Goal: Book appointment/travel/reservation

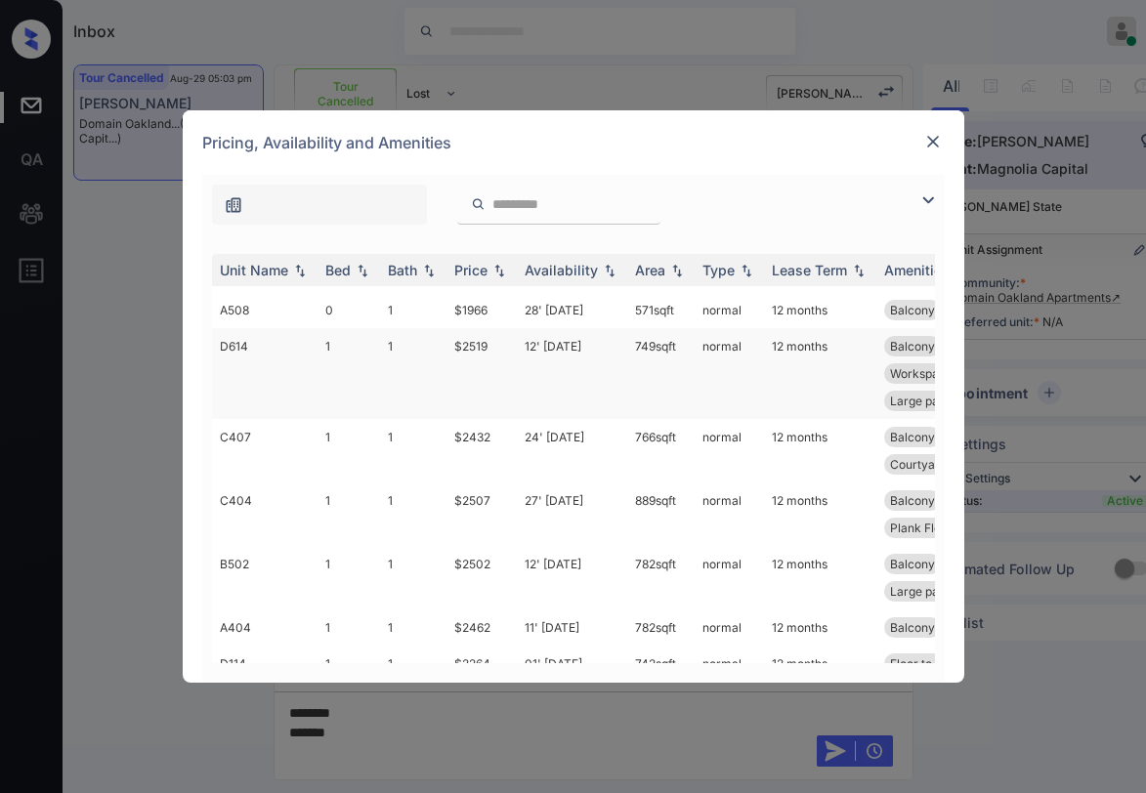
scroll to position [254, 0]
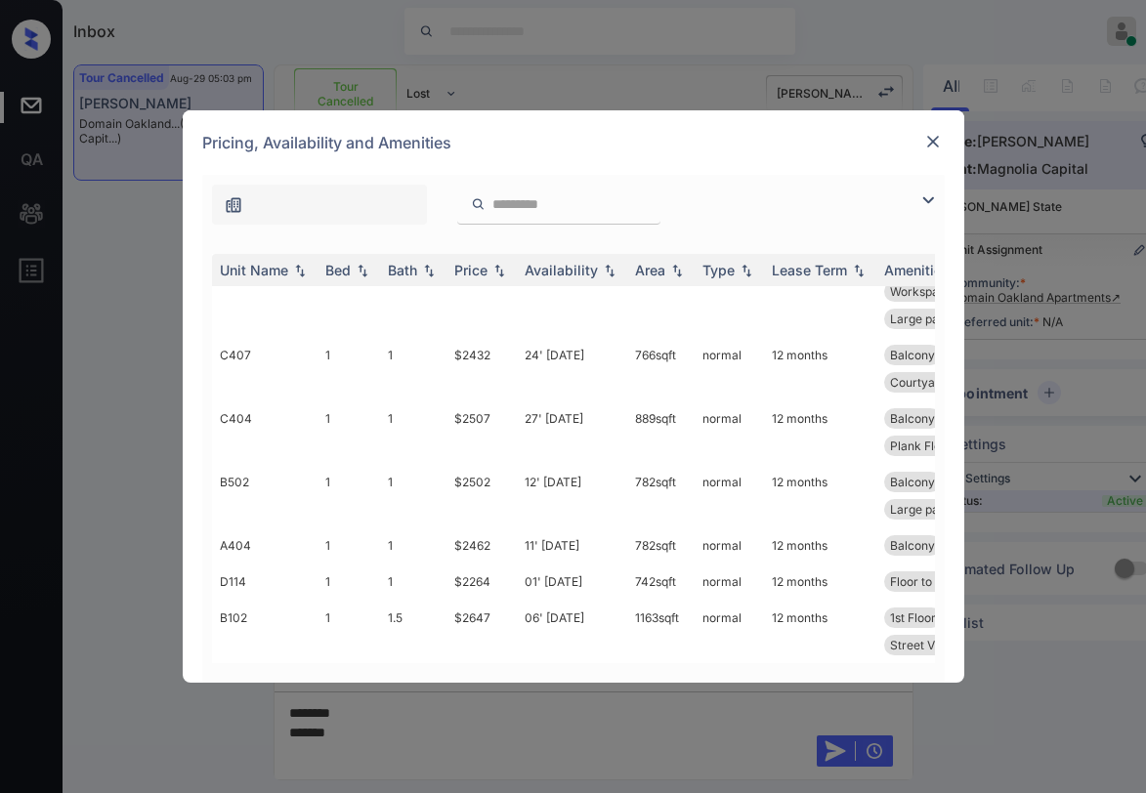
click at [936, 141] on img at bounding box center [933, 142] width 20 height 20
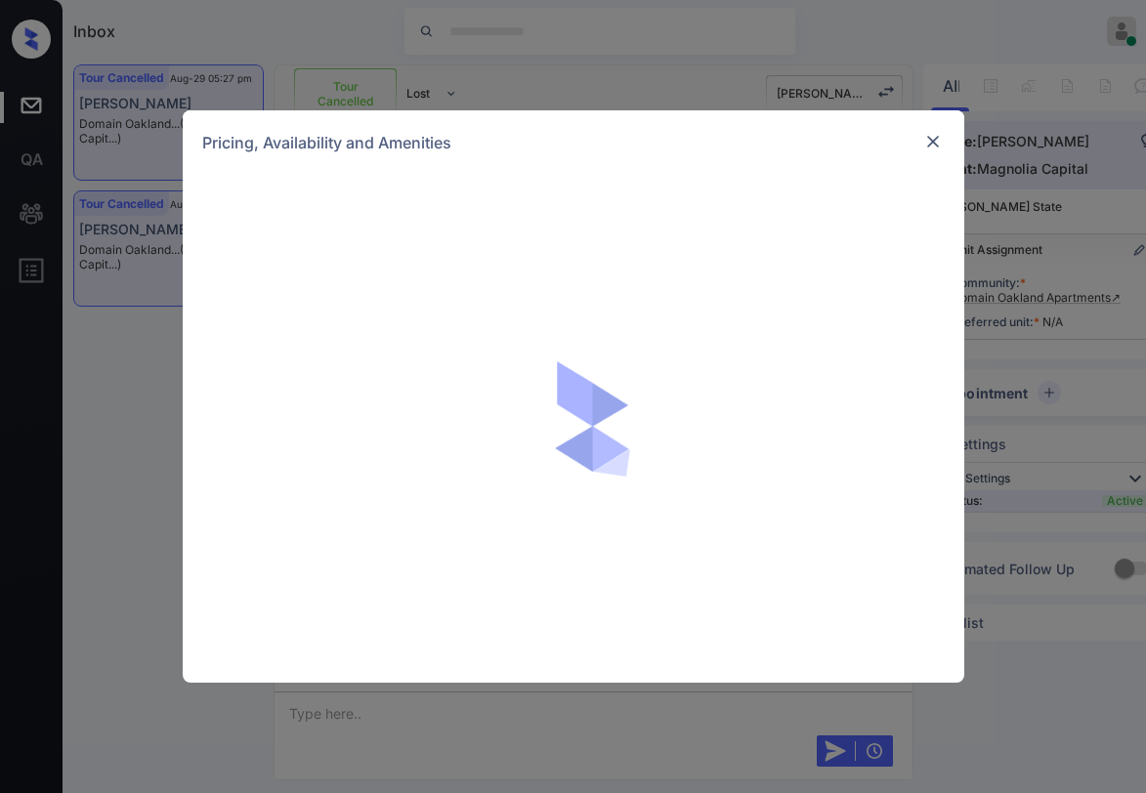
scroll to position [5289, 0]
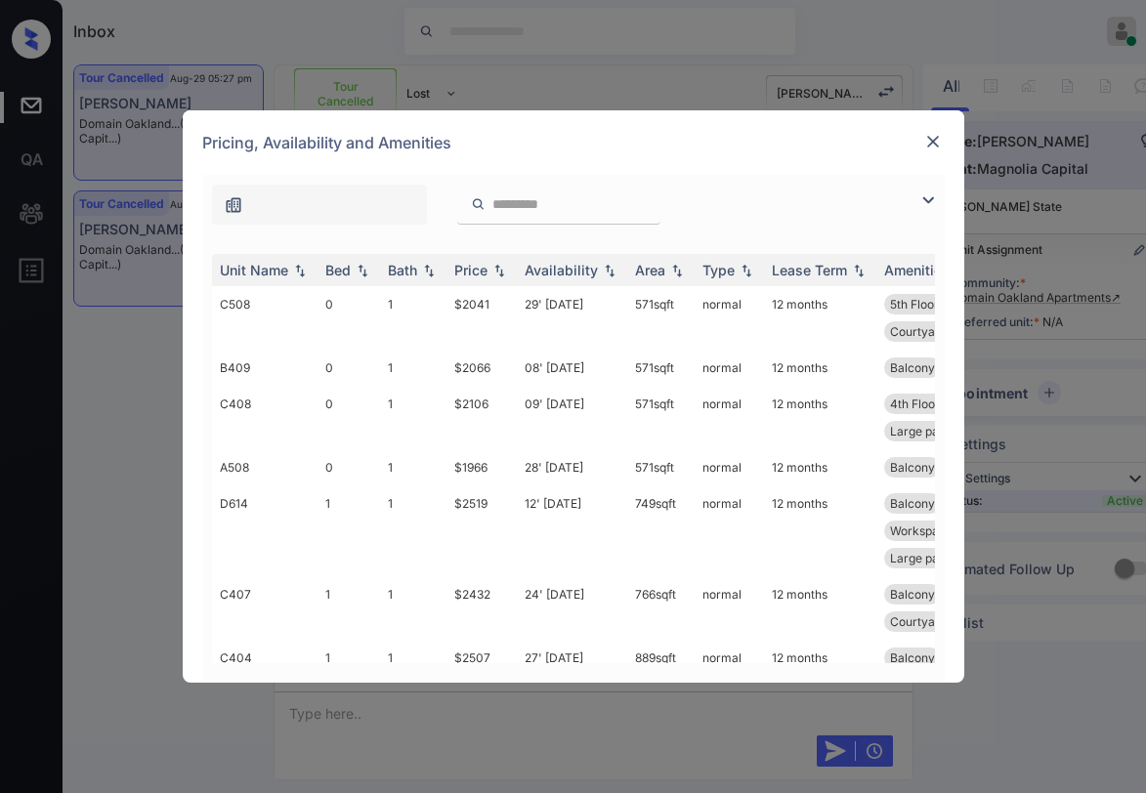
click at [930, 197] on img at bounding box center [927, 200] width 23 height 23
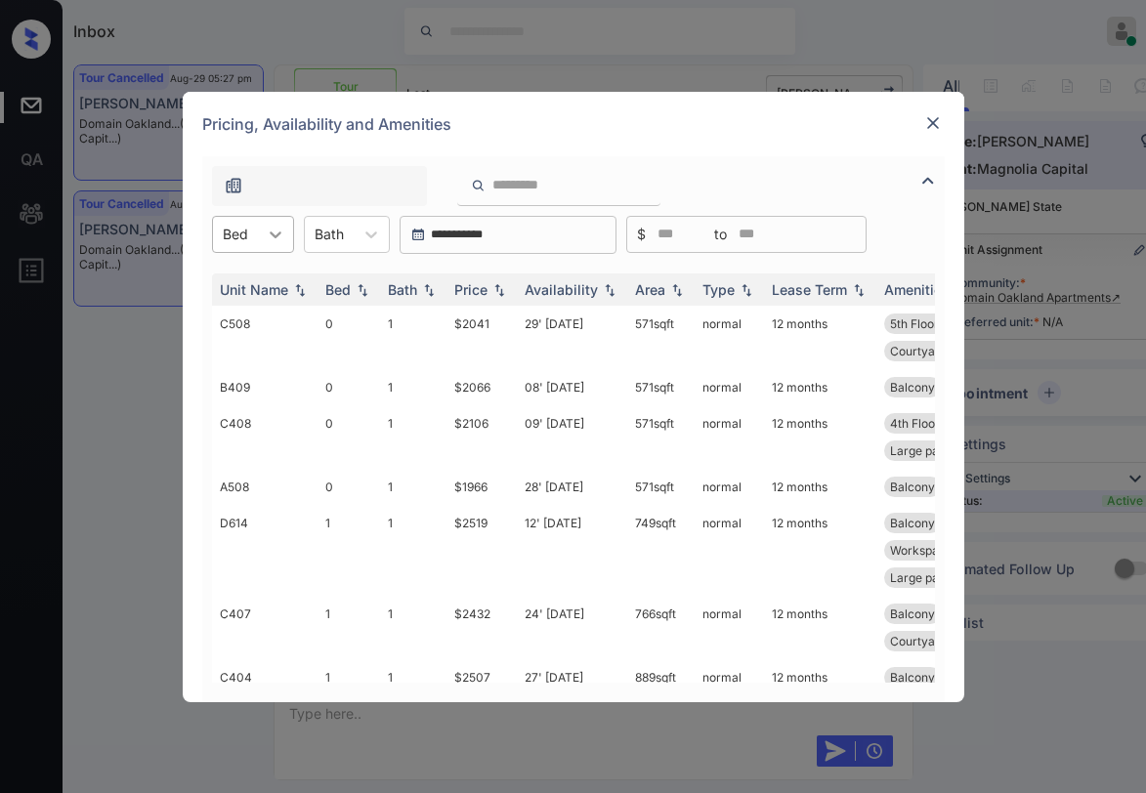
click at [275, 239] on icon at bounding box center [276, 235] width 20 height 20
click at [236, 320] on div "1" at bounding box center [253, 317] width 82 height 35
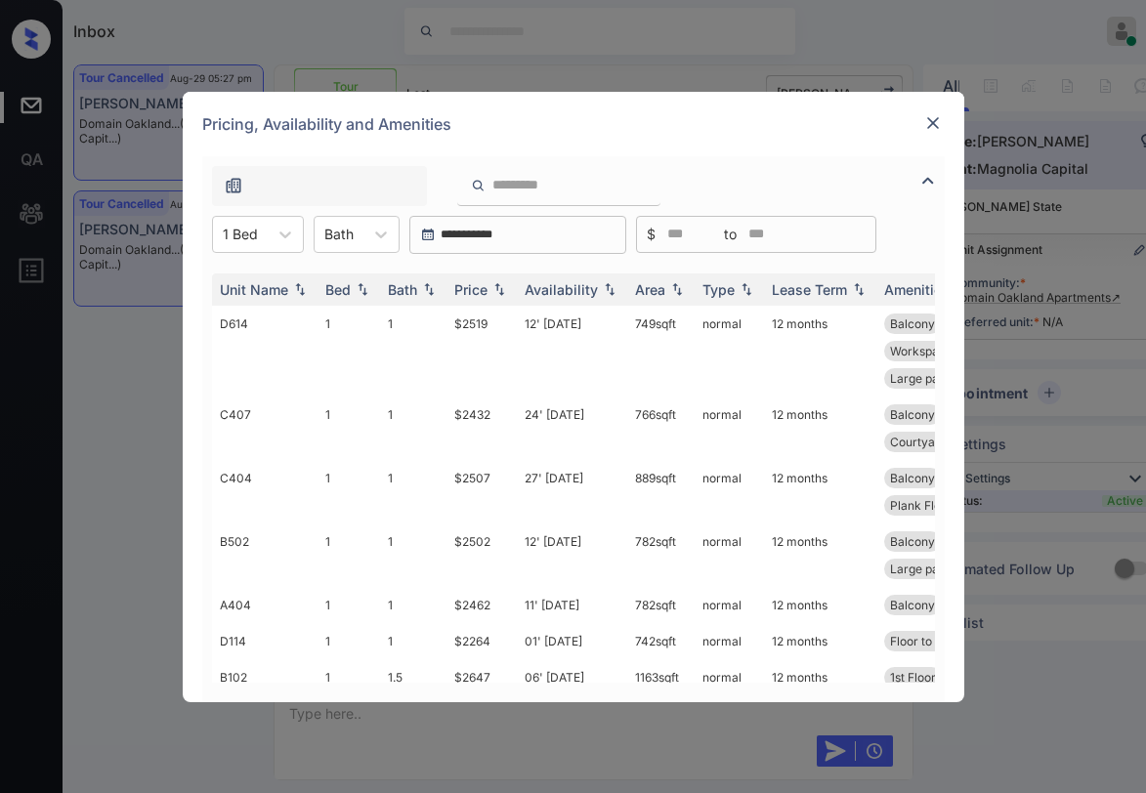
click at [283, 254] on div "Unit Name Bed Bath Price Availability Area Type Lease Term Amenities D614 1 1 $…" at bounding box center [573, 478] width 742 height 448
click at [281, 248] on div at bounding box center [285, 234] width 35 height 35
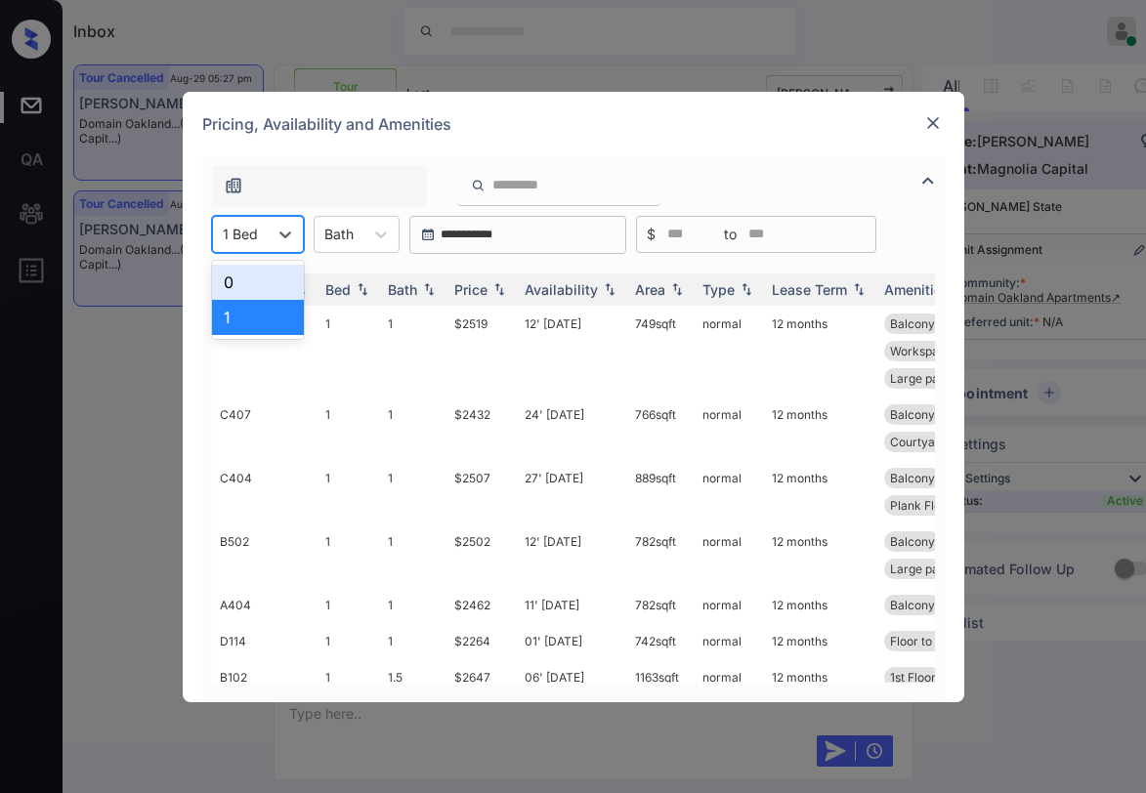
click at [289, 277] on div "0" at bounding box center [258, 282] width 92 height 35
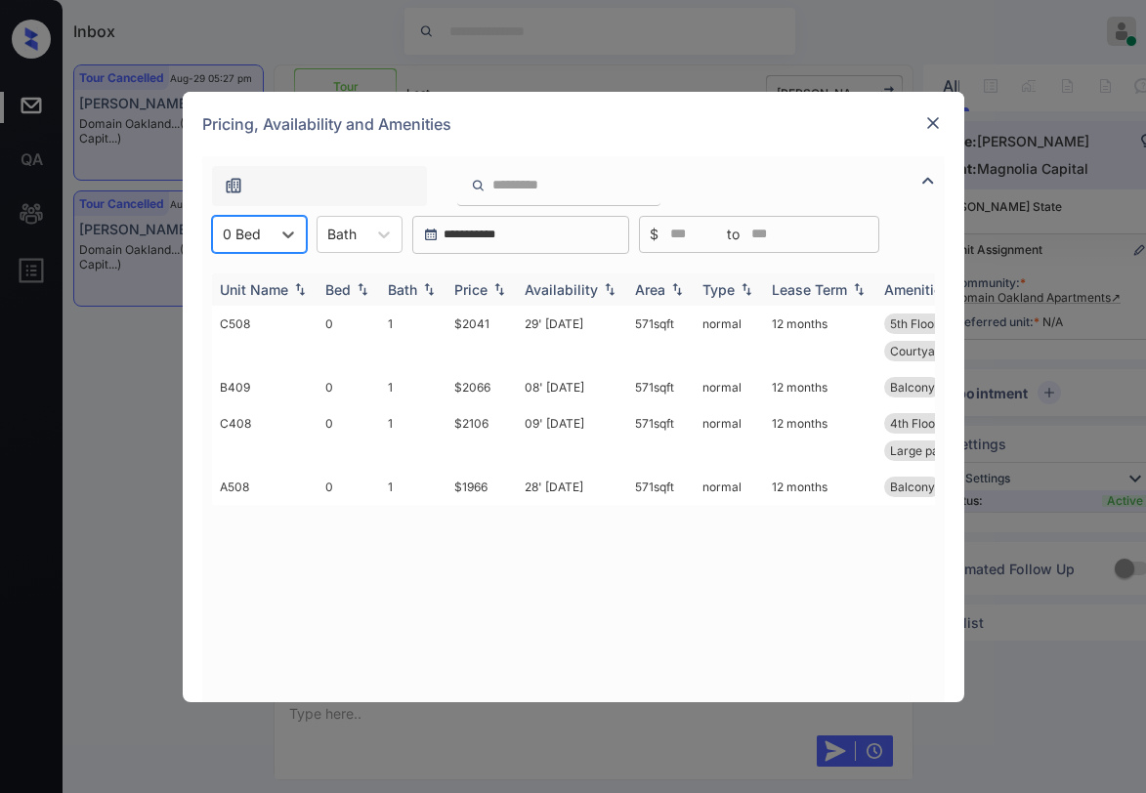
click at [519, 290] on th "Availability" at bounding box center [572, 290] width 110 height 32
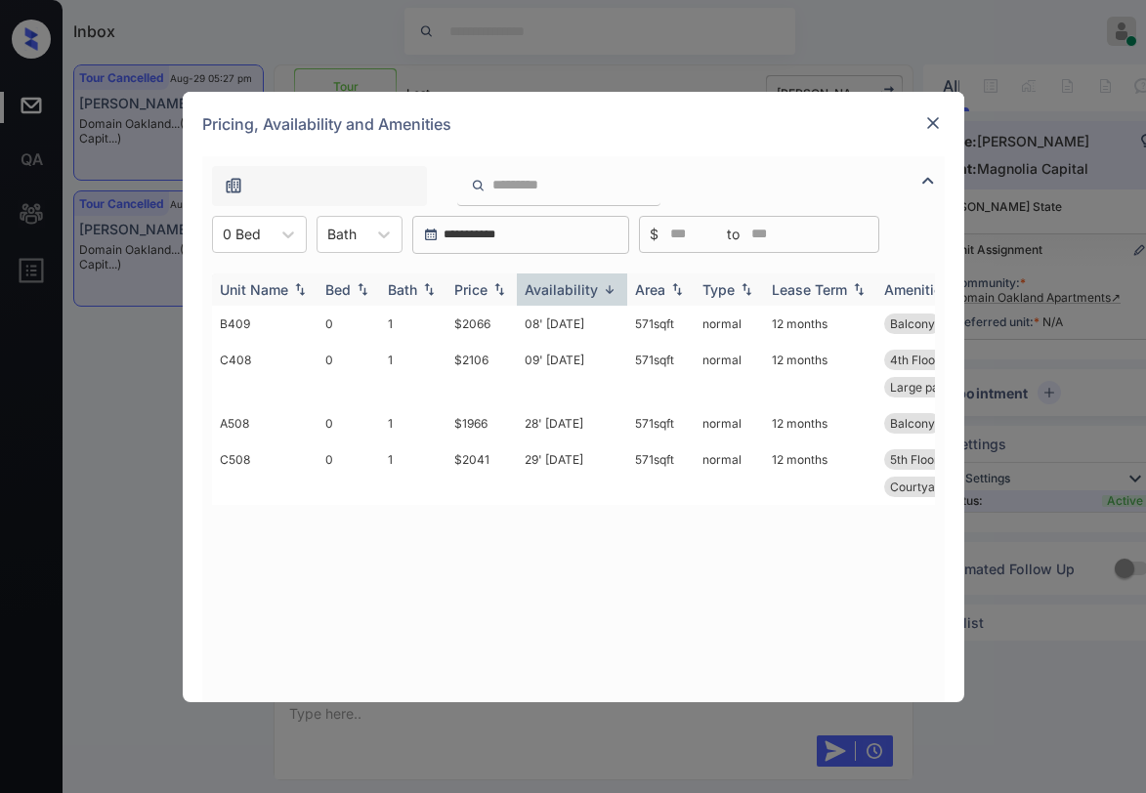
click at [487, 289] on div "Price" at bounding box center [470, 289] width 33 height 17
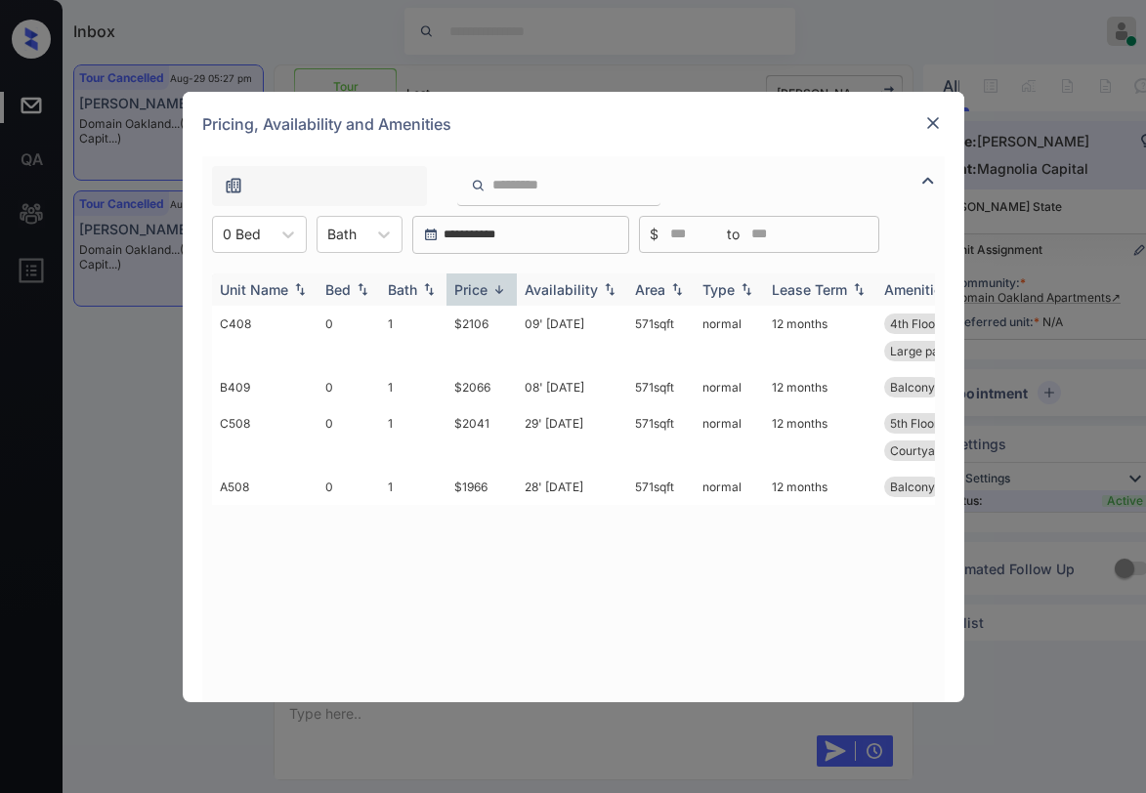
click at [487, 288] on div "Price" at bounding box center [470, 289] width 33 height 17
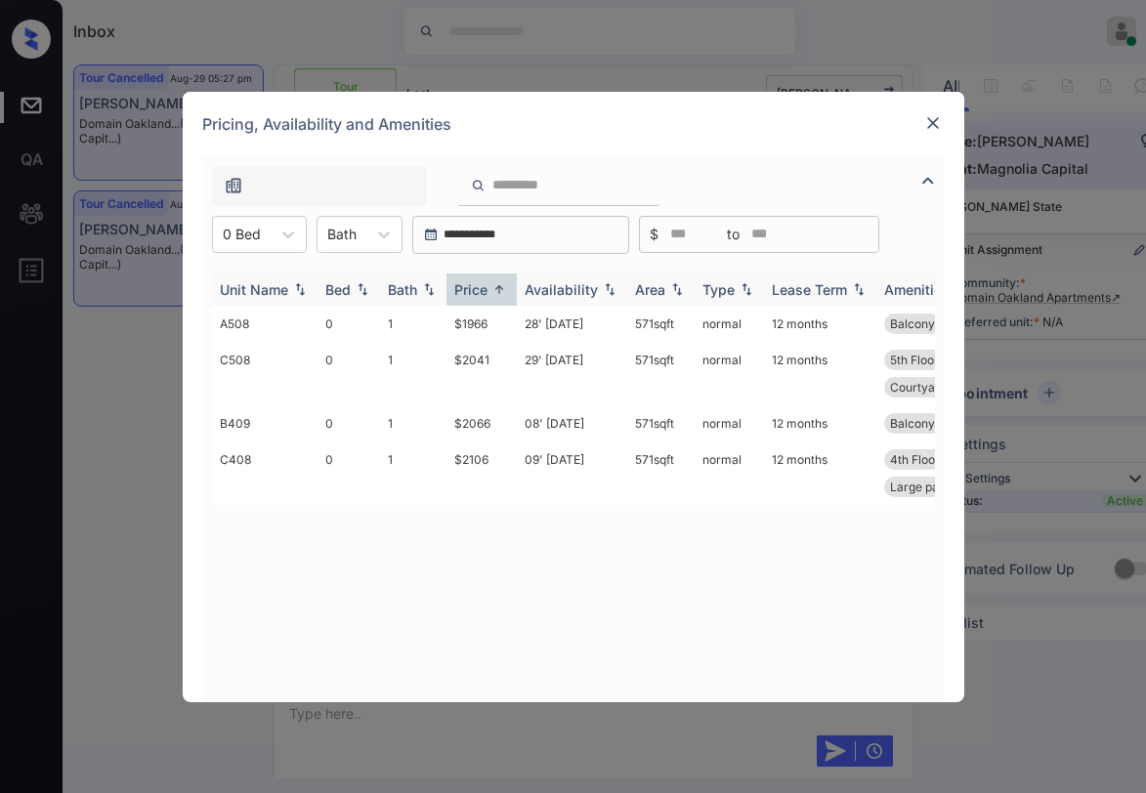
click at [487, 288] on div "Price" at bounding box center [470, 289] width 33 height 17
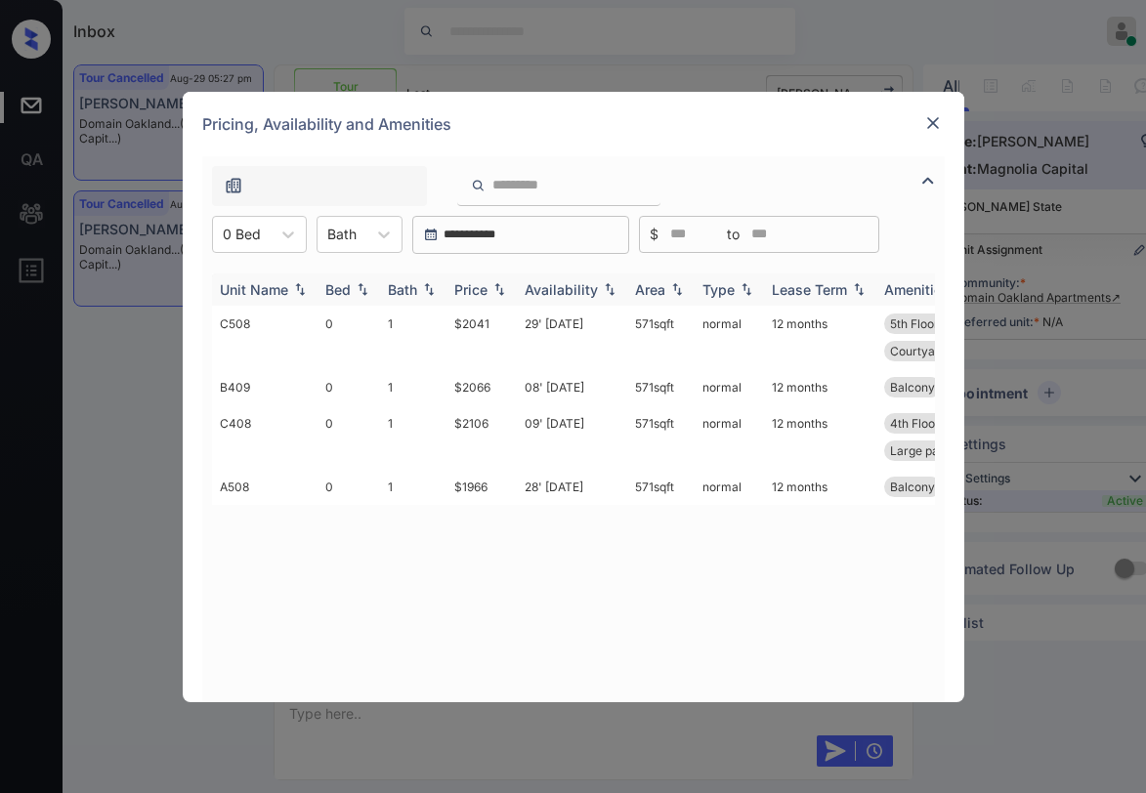
click at [487, 288] on div "Price" at bounding box center [470, 289] width 33 height 17
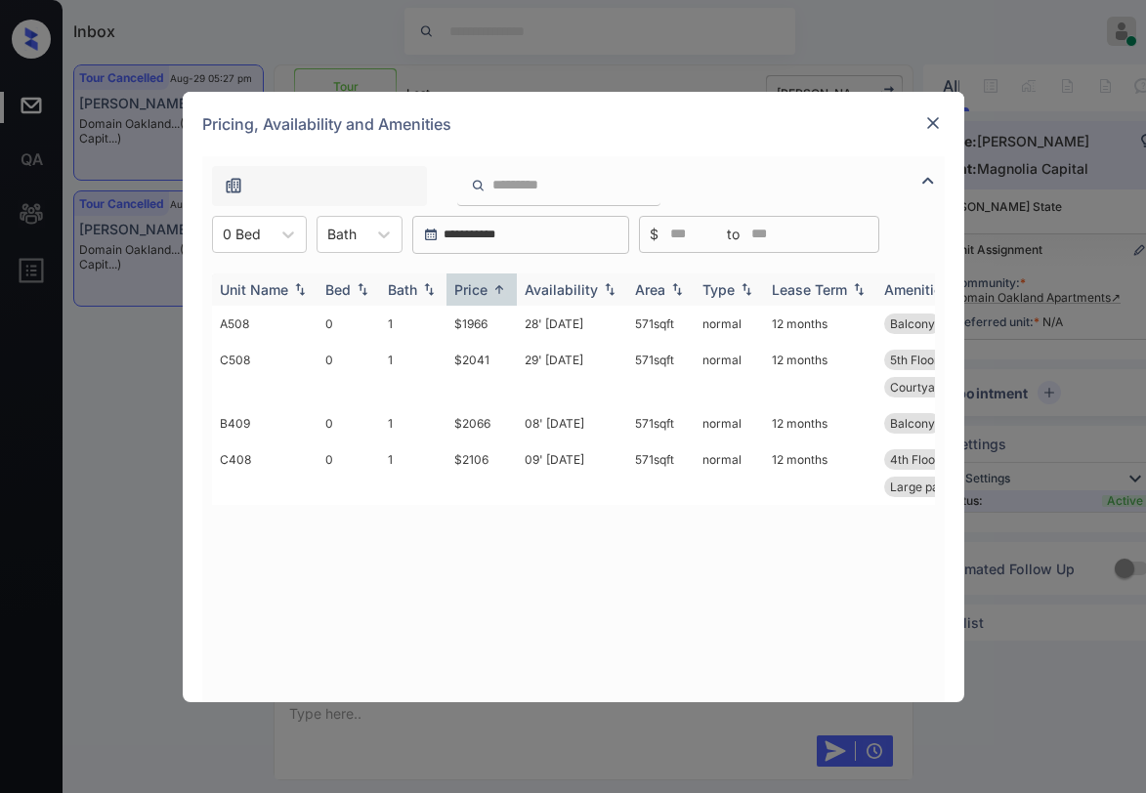
click at [487, 288] on div "Price" at bounding box center [470, 289] width 33 height 17
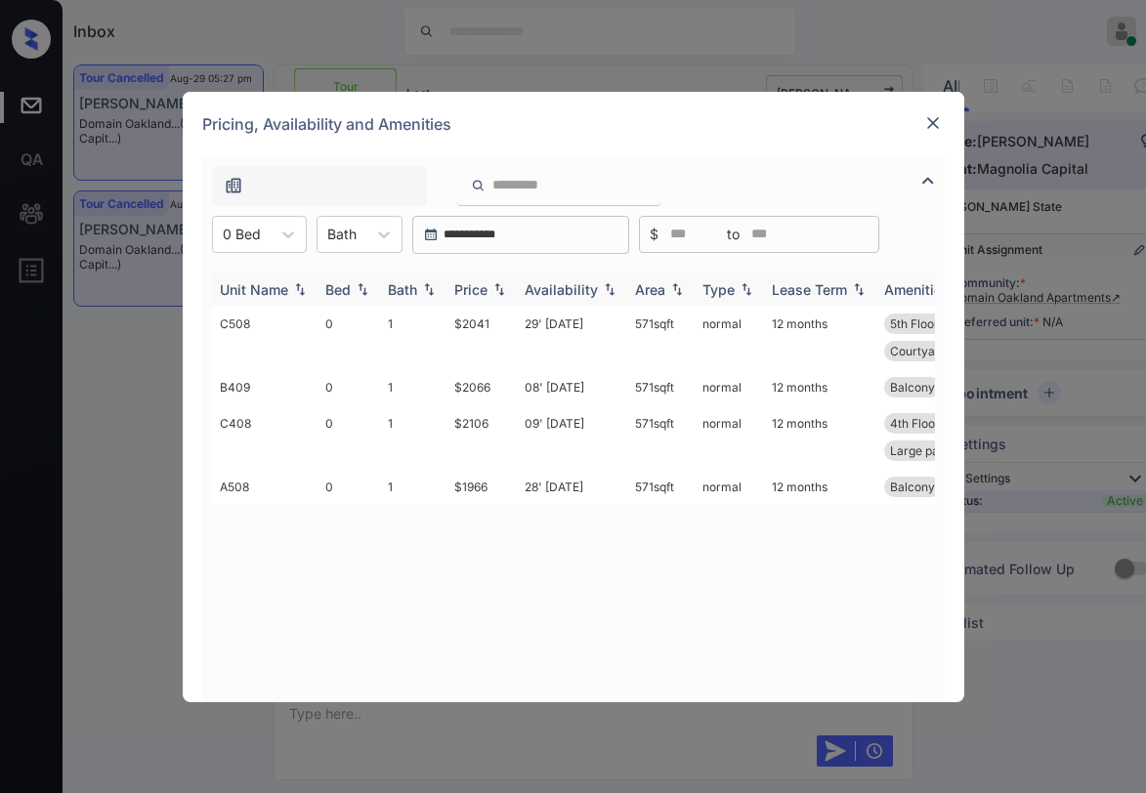
click at [487, 288] on div "Price" at bounding box center [470, 289] width 33 height 17
click at [489, 287] on img at bounding box center [499, 289] width 20 height 15
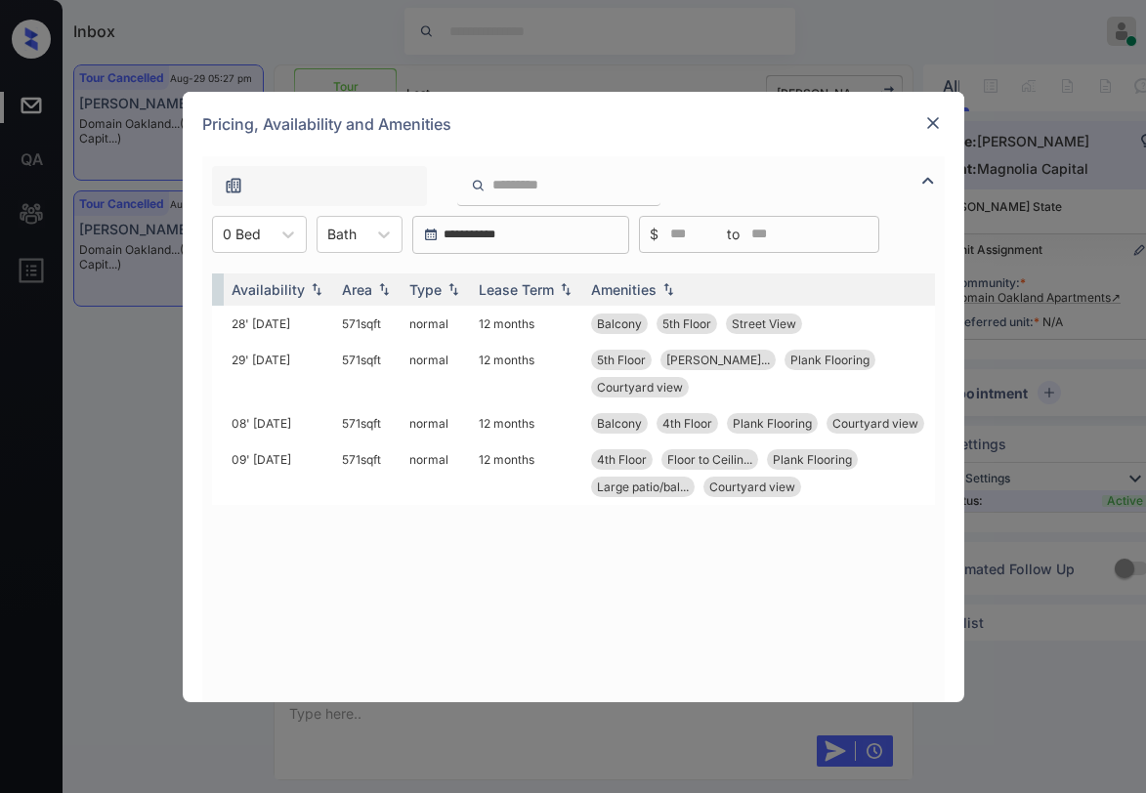
scroll to position [0, 0]
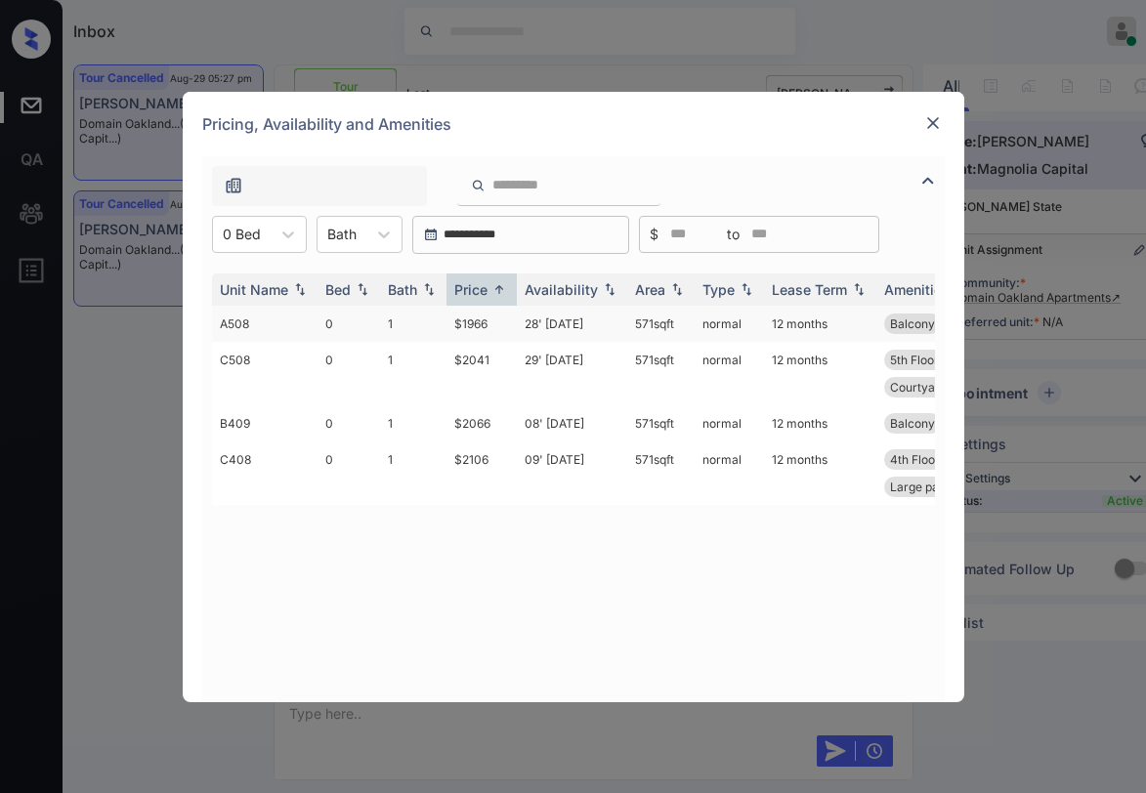
click at [488, 317] on td "$1966" at bounding box center [481, 324] width 70 height 36
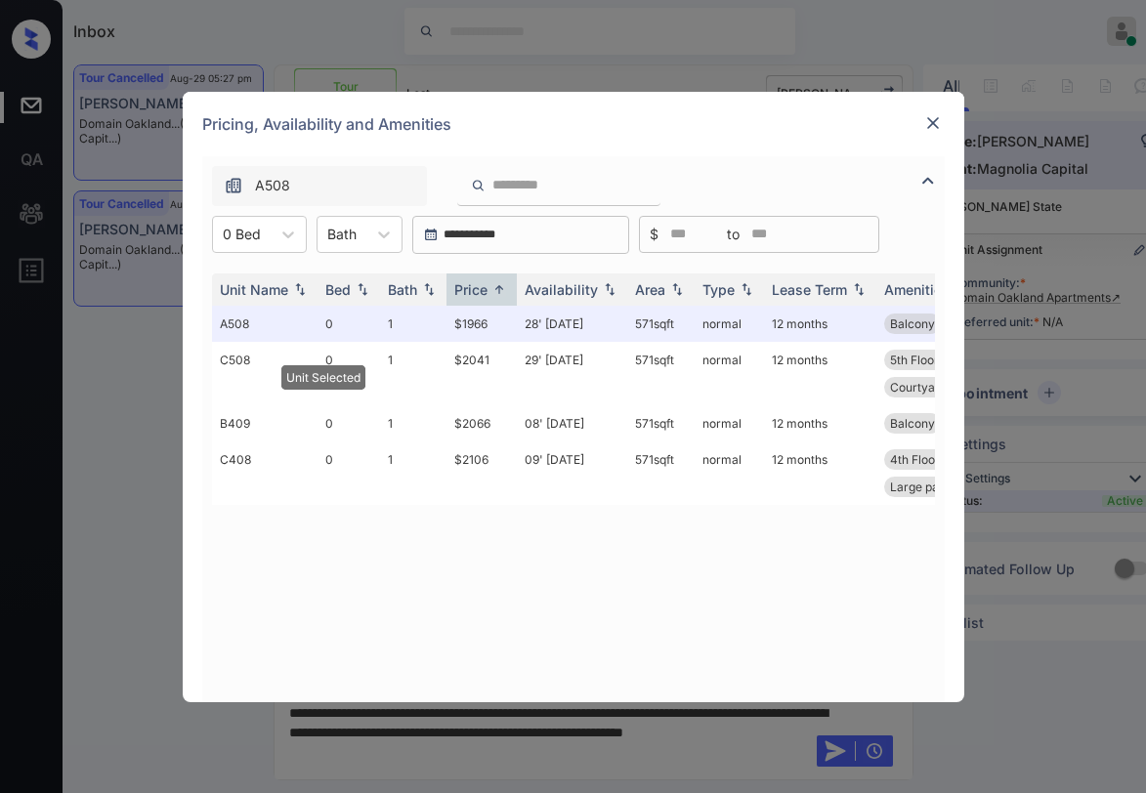
click at [934, 117] on img at bounding box center [933, 123] width 20 height 20
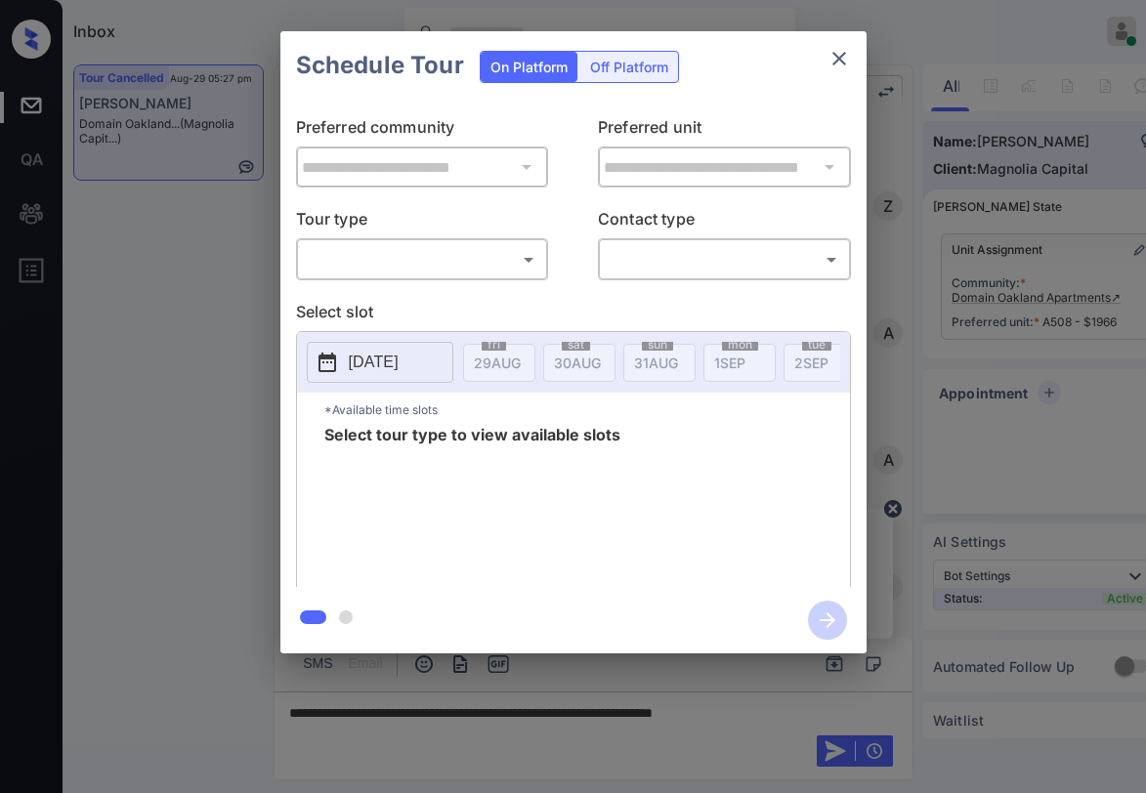
scroll to position [5221, 0]
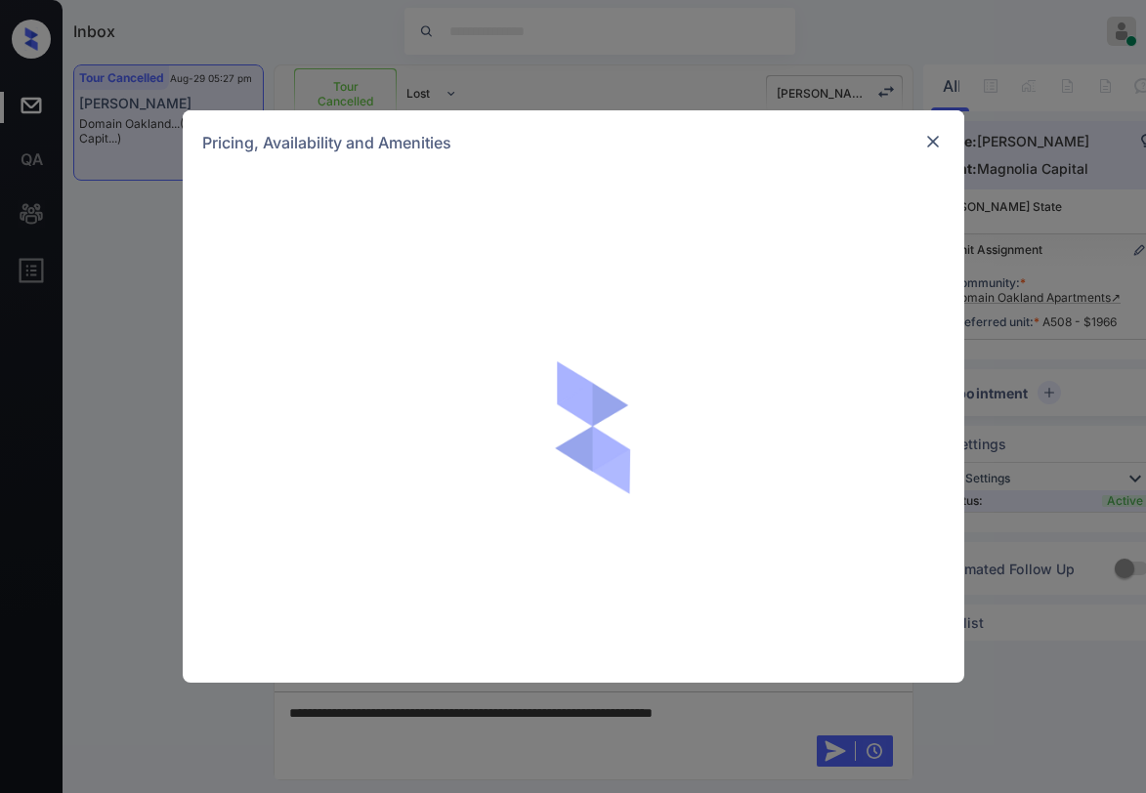
scroll to position [5221, 0]
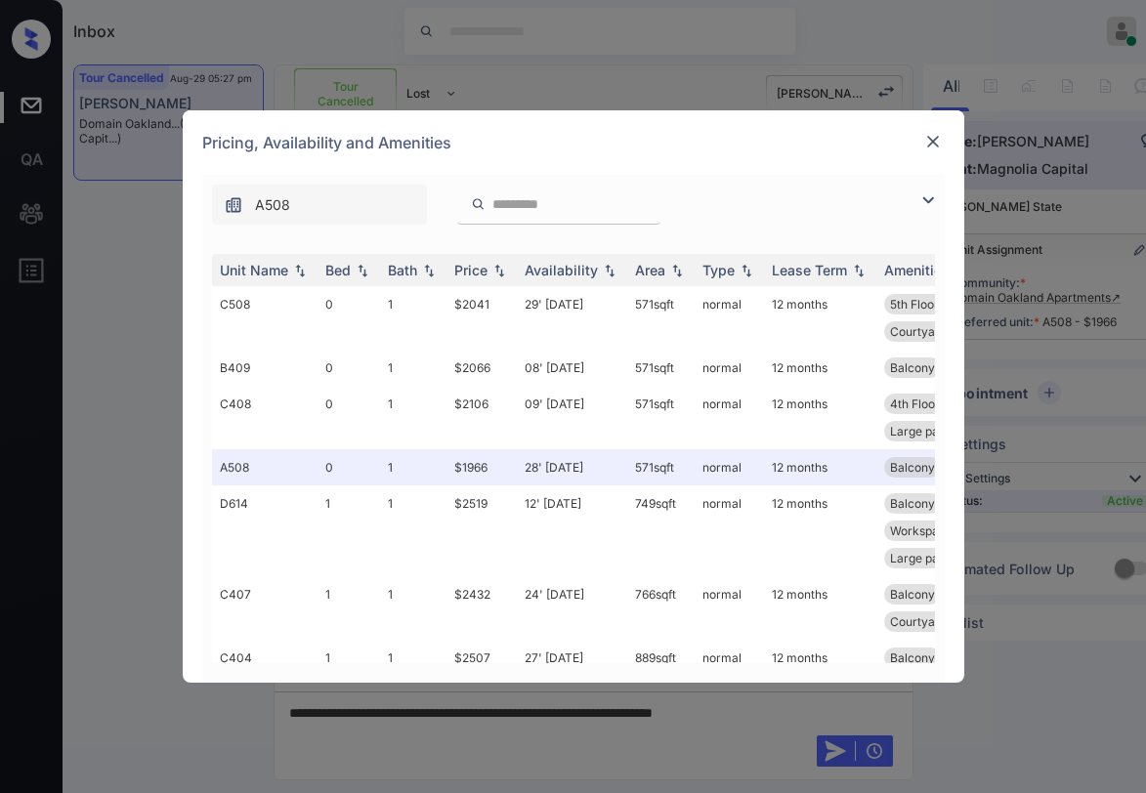
click at [919, 200] on img at bounding box center [927, 200] width 23 height 23
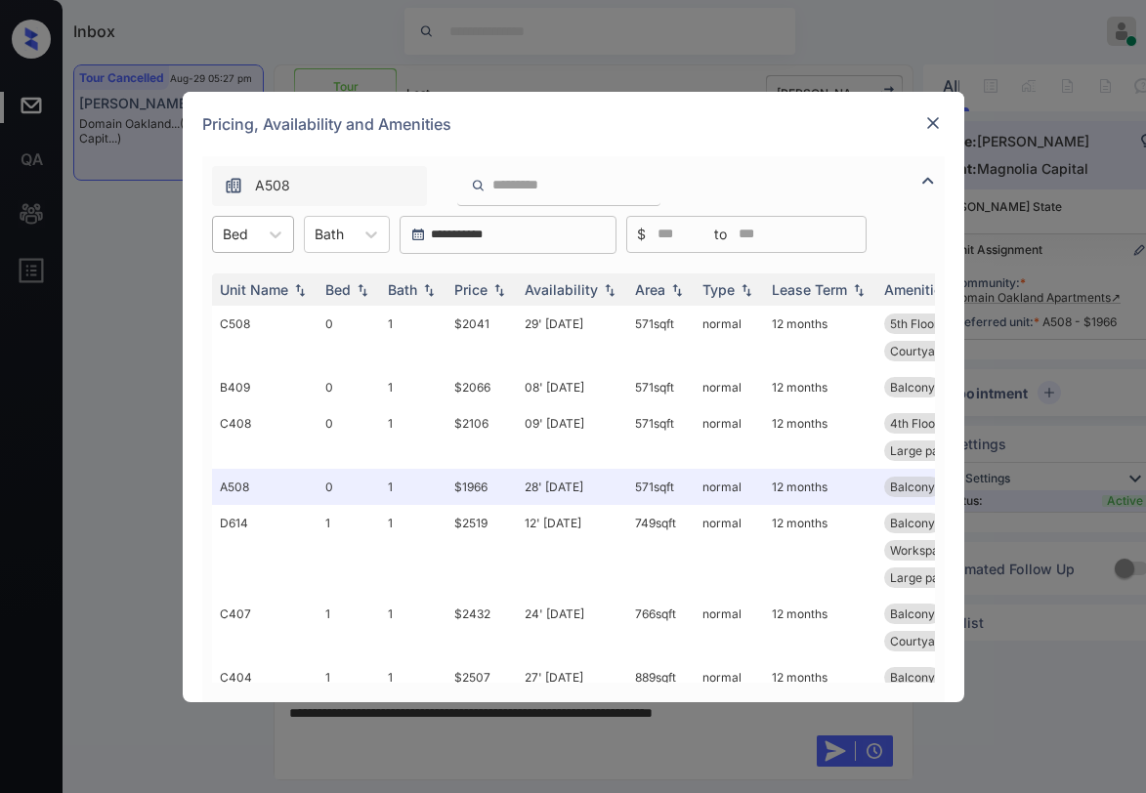
click at [241, 243] on div at bounding box center [235, 234] width 25 height 21
click at [233, 310] on div "1" at bounding box center [253, 317] width 82 height 35
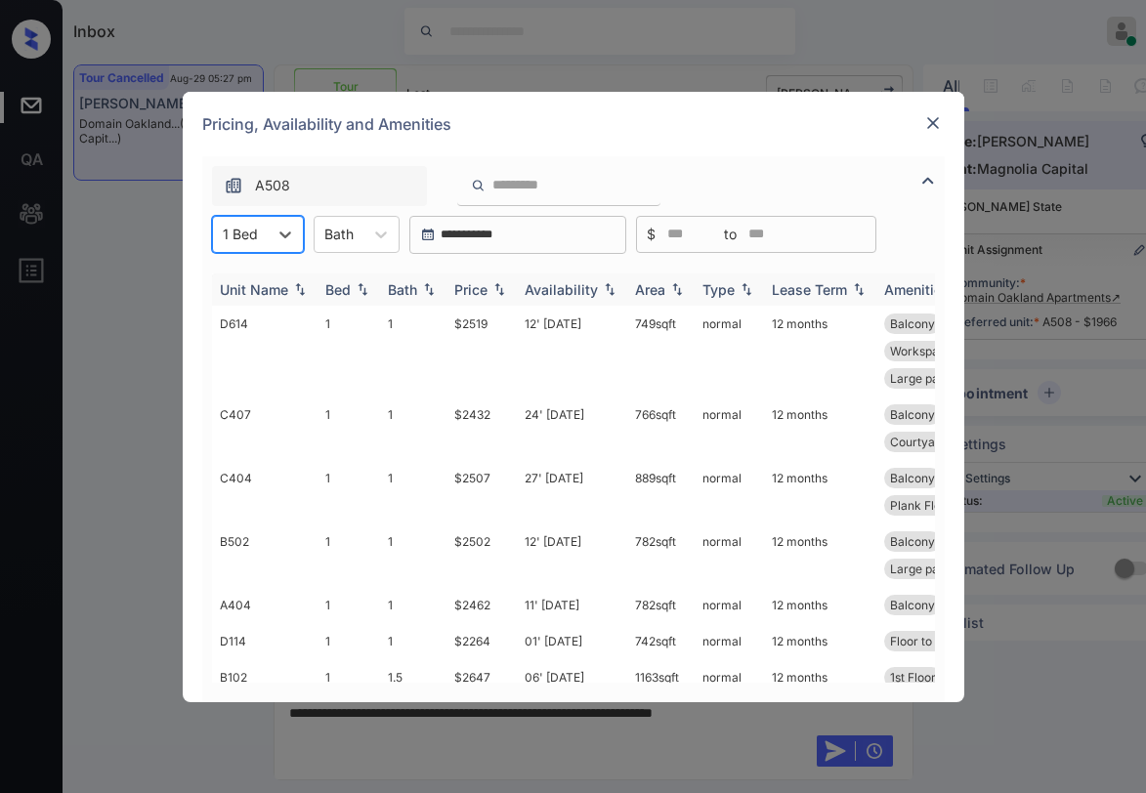
click at [494, 284] on img at bounding box center [499, 289] width 20 height 14
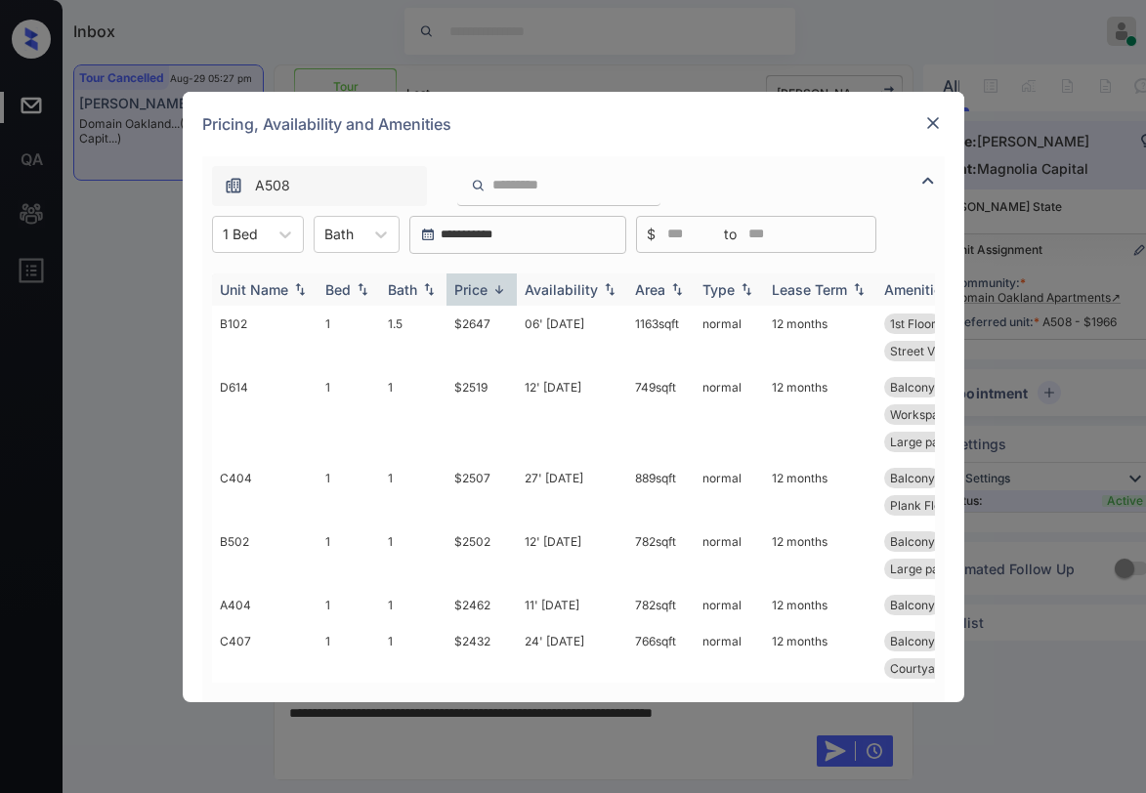
click at [495, 283] on img at bounding box center [499, 289] width 20 height 15
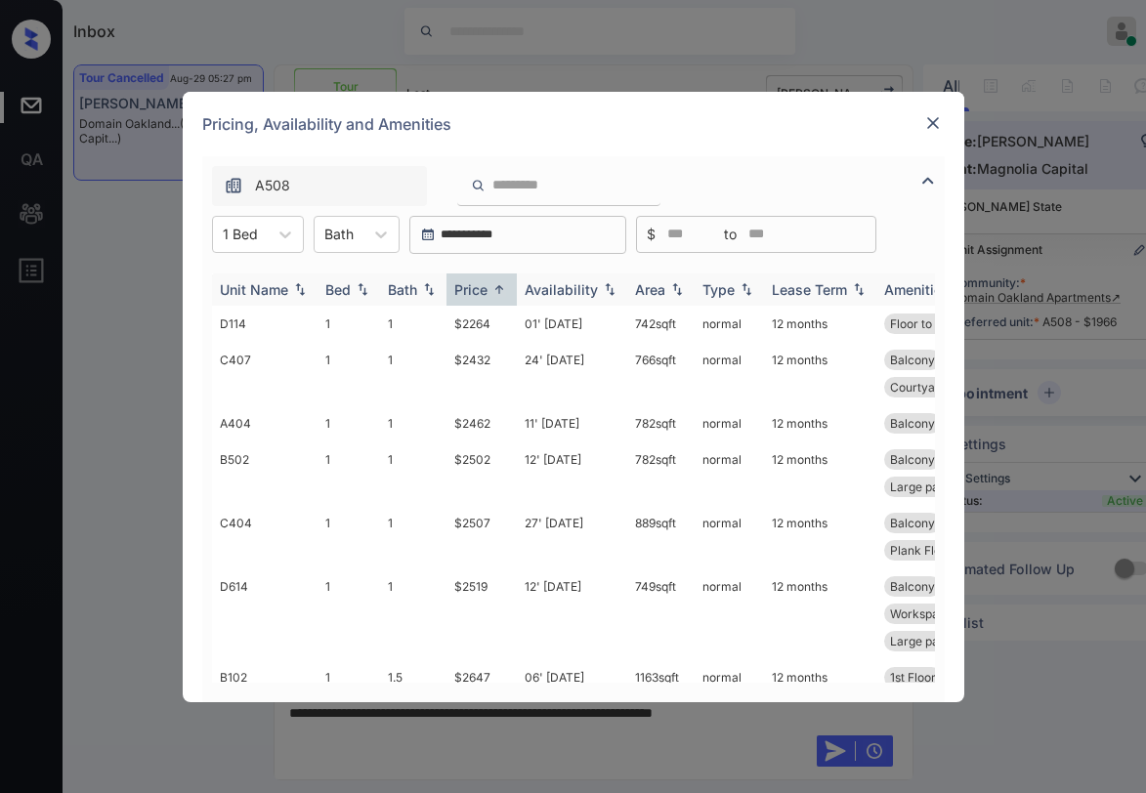
click at [495, 283] on img at bounding box center [499, 289] width 20 height 15
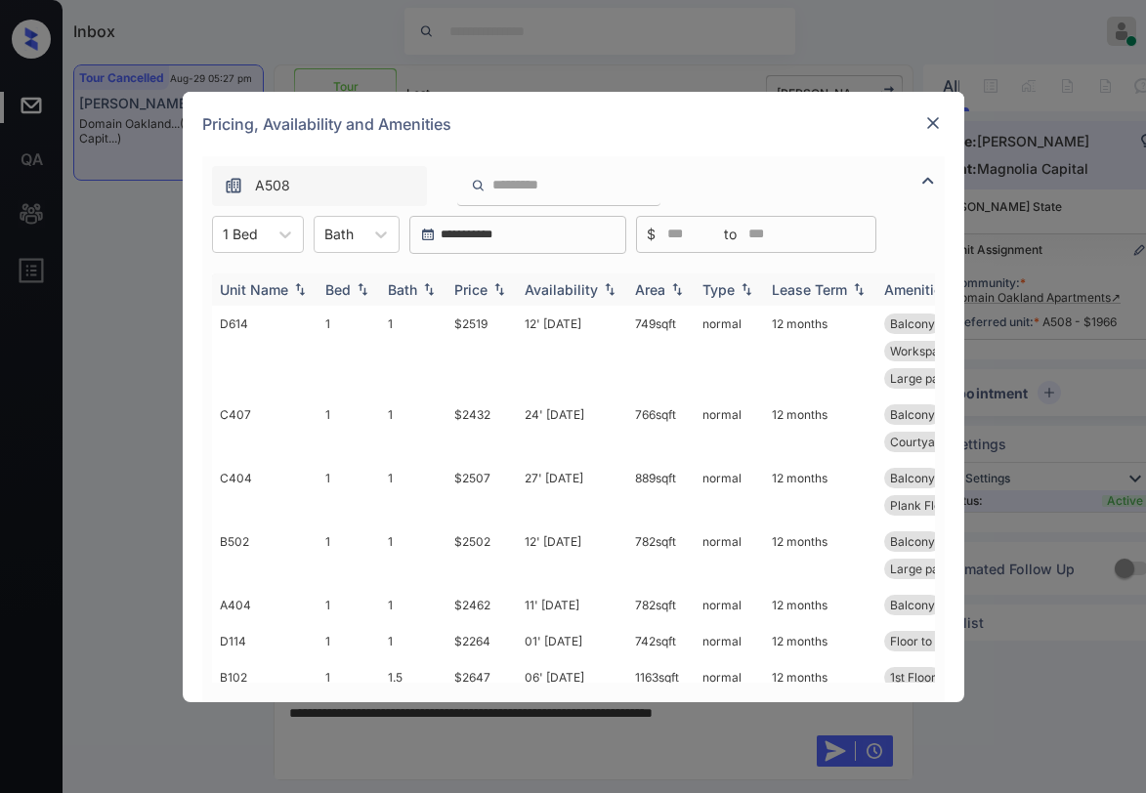
click at [495, 283] on img at bounding box center [499, 289] width 20 height 14
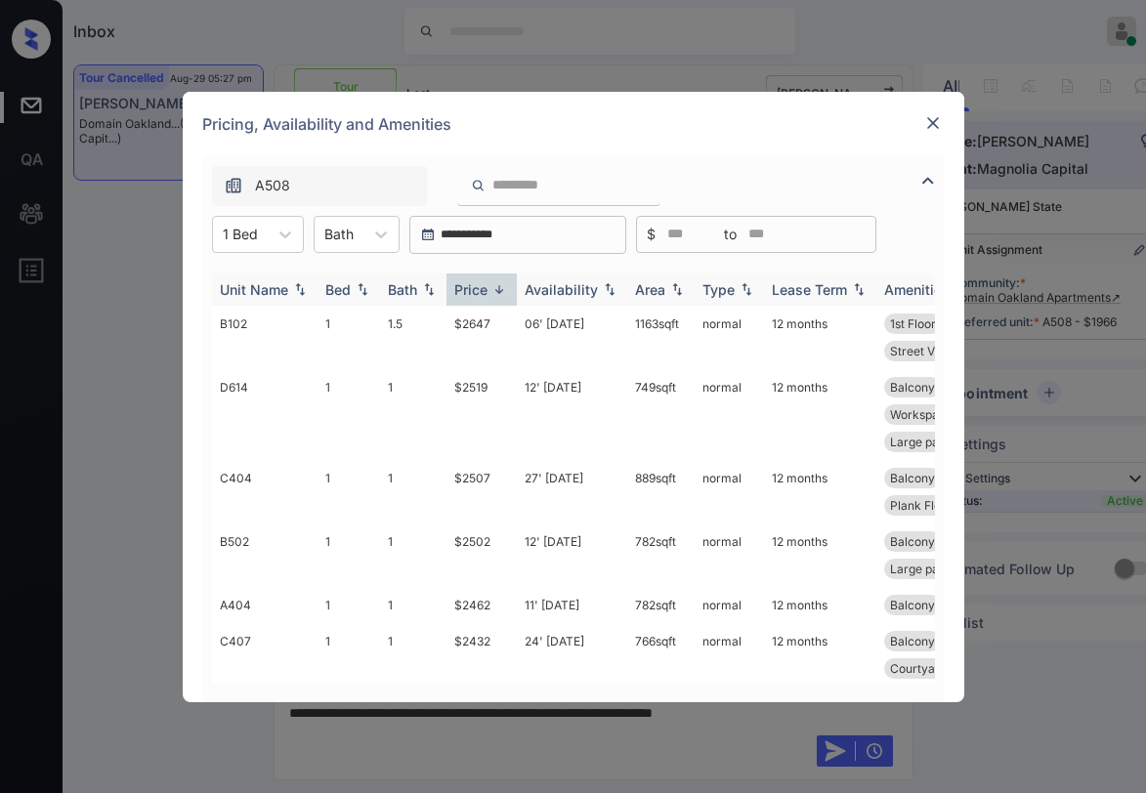
click at [498, 283] on img at bounding box center [499, 289] width 20 height 15
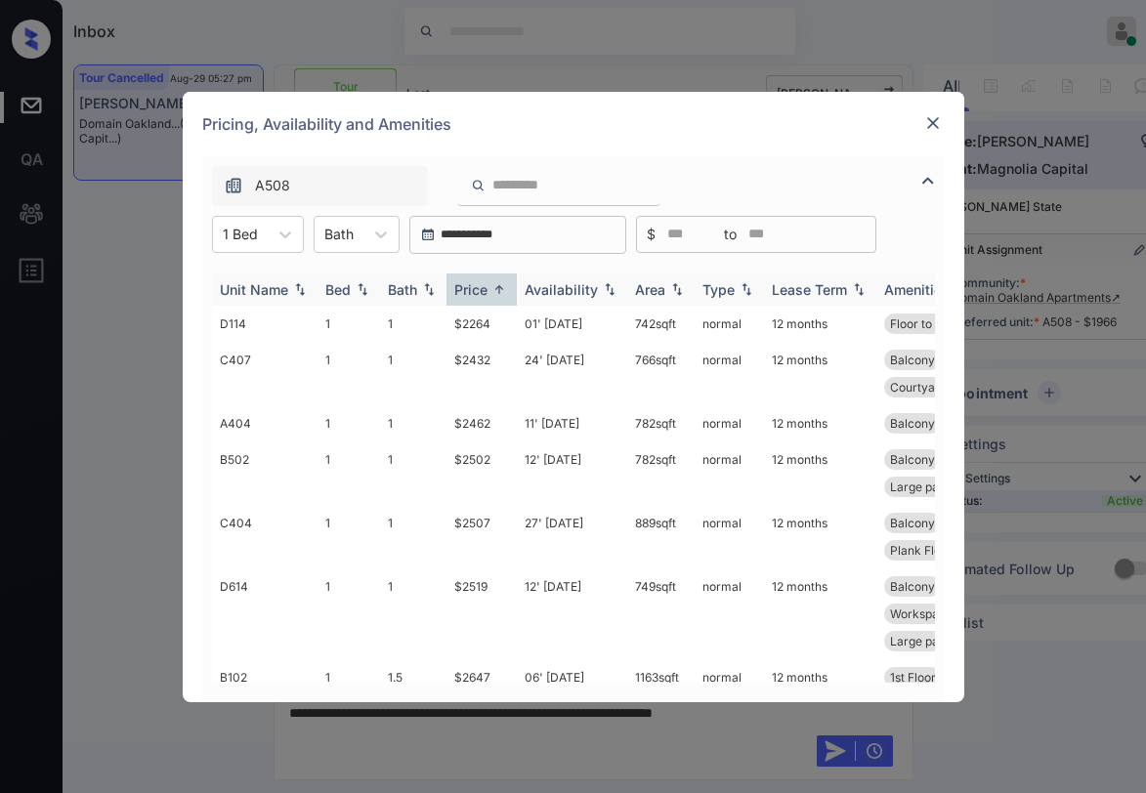
click at [498, 283] on img at bounding box center [499, 289] width 20 height 15
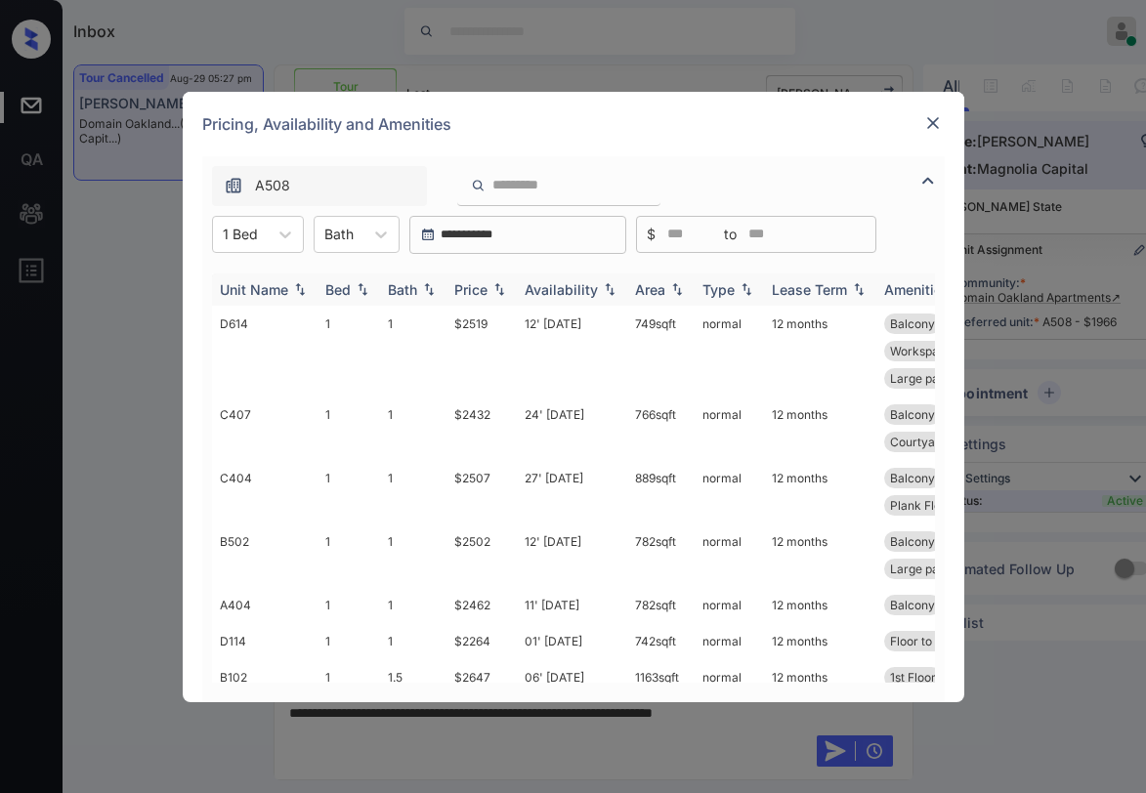
click at [498, 283] on img at bounding box center [499, 289] width 20 height 14
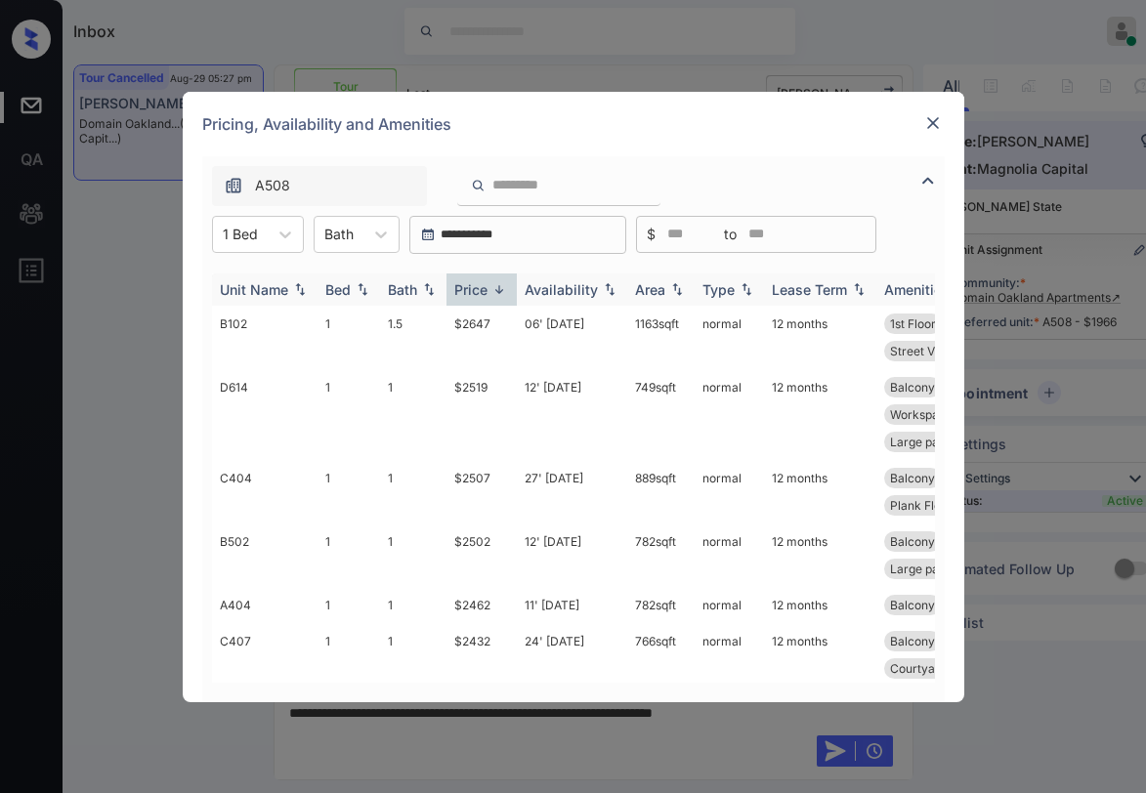
click at [498, 283] on img at bounding box center [499, 289] width 20 height 15
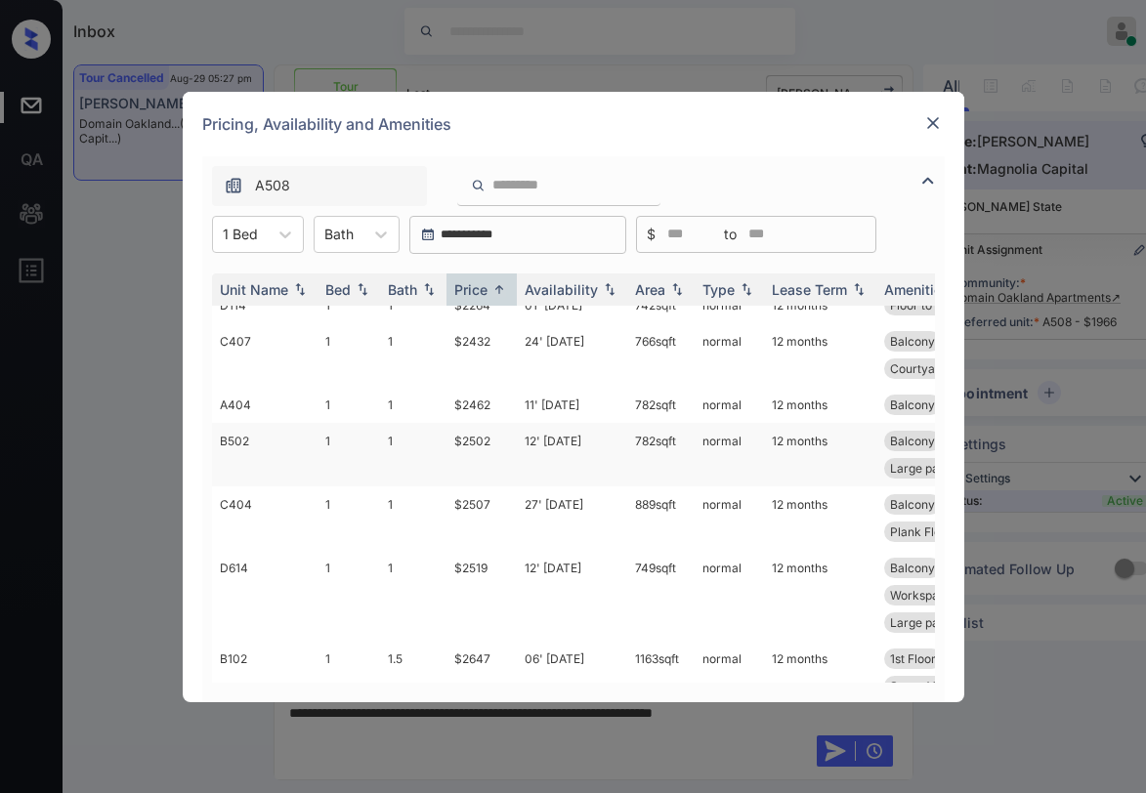
scroll to position [0, 0]
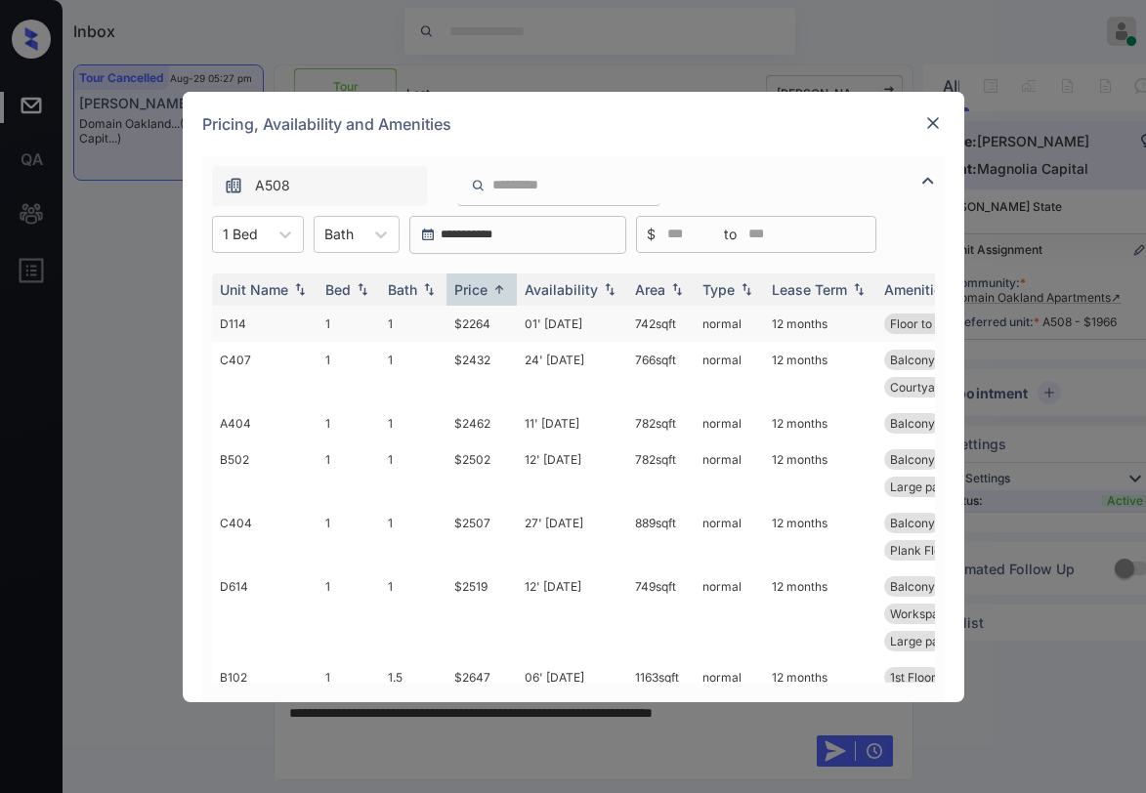
click at [491, 327] on td "$2264" at bounding box center [481, 324] width 70 height 36
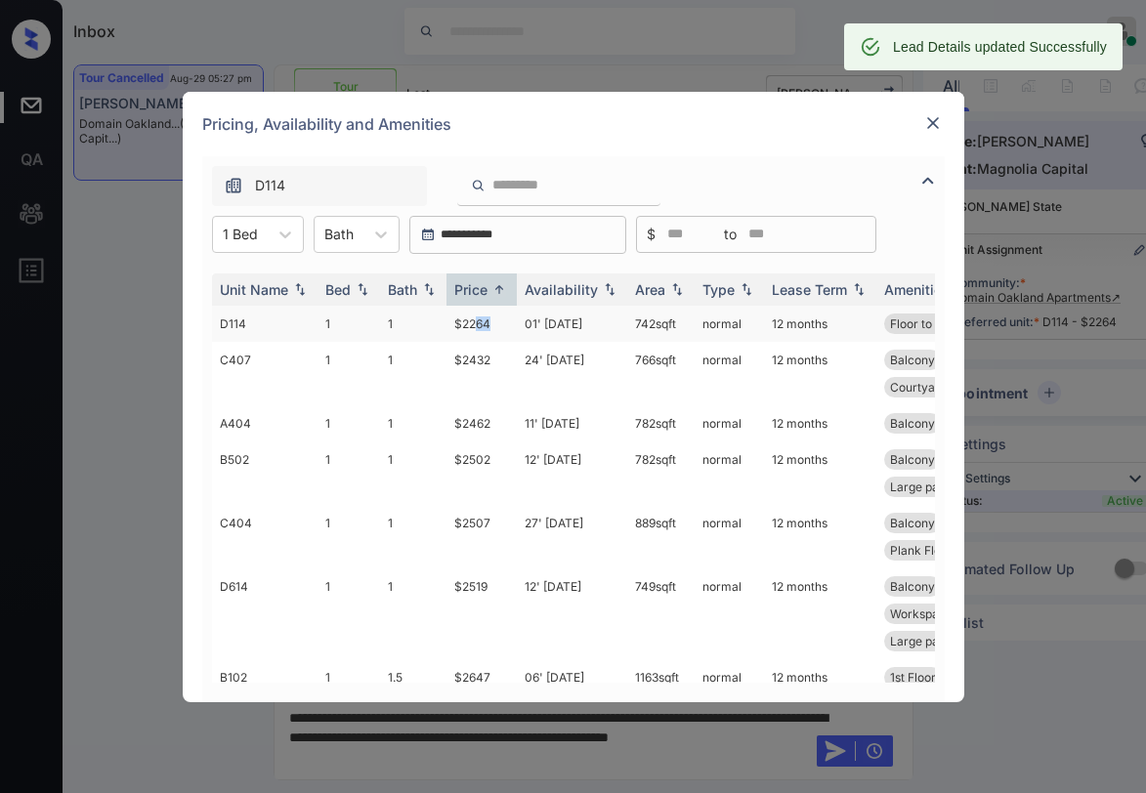
drag, startPoint x: 494, startPoint y: 324, endPoint x: 473, endPoint y: 324, distance: 21.5
click at [473, 324] on td "$2264" at bounding box center [481, 324] width 70 height 36
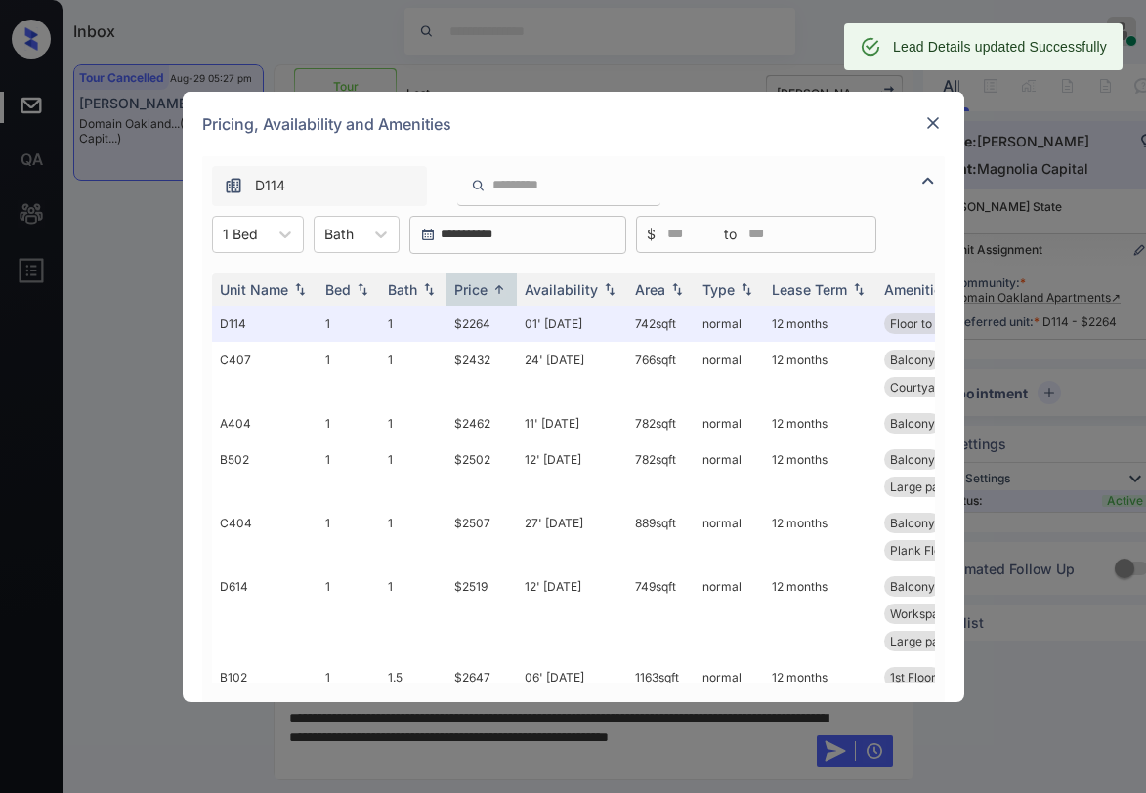
click at [937, 134] on div at bounding box center [932, 122] width 23 height 23
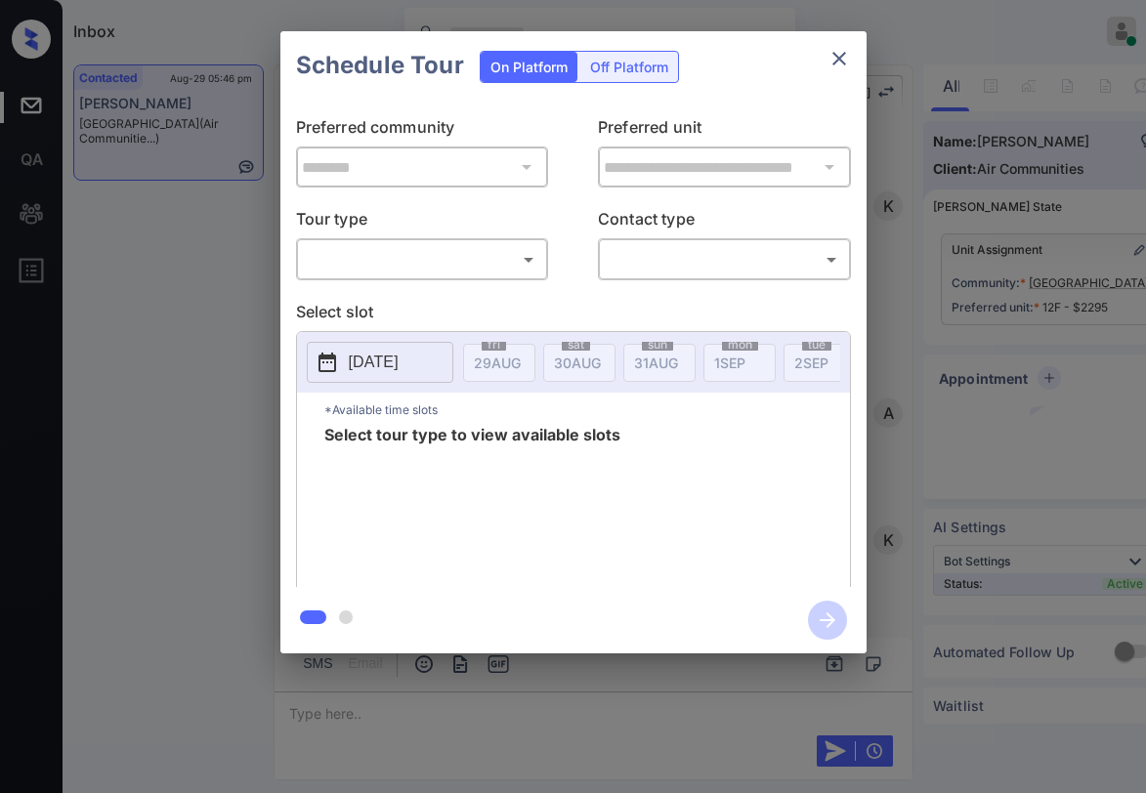
scroll to position [3754, 0]
click at [469, 267] on body "Inbox Paolo Gabriel Online Set yourself offline Set yourself on break Profile S…" at bounding box center [573, 396] width 1146 height 793
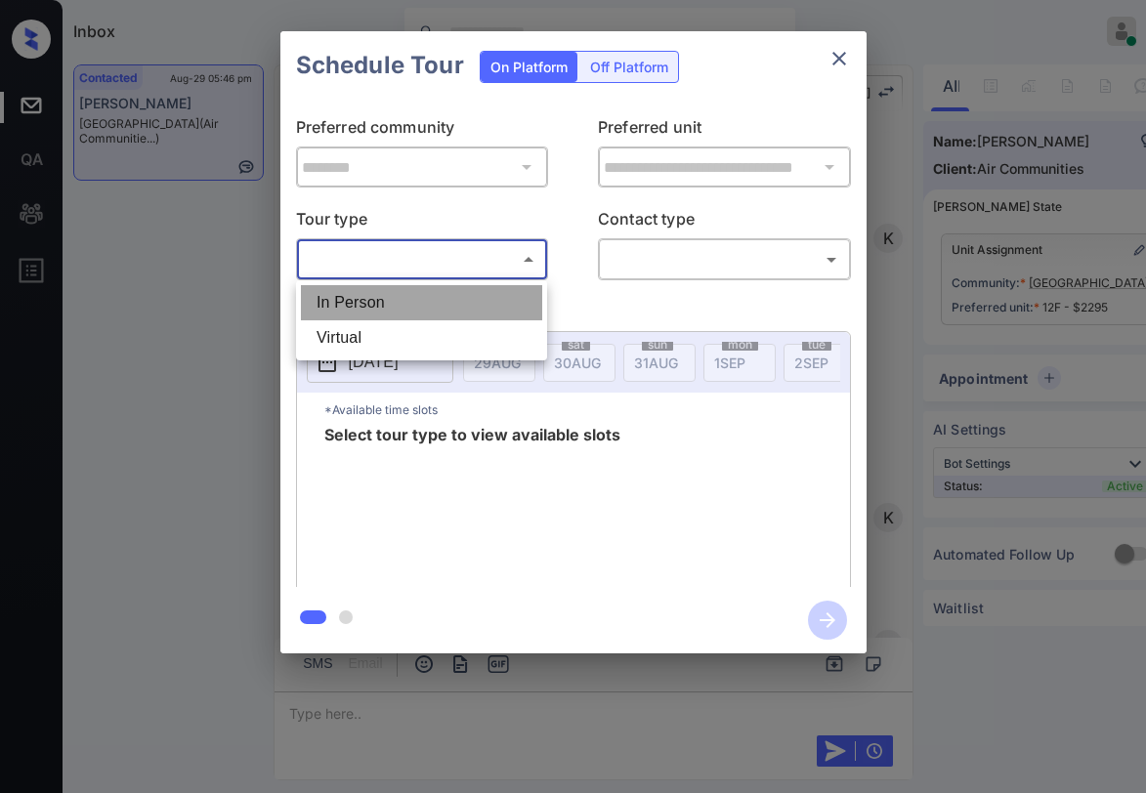
drag, startPoint x: 414, startPoint y: 300, endPoint x: 563, endPoint y: 285, distance: 149.2
click at [416, 300] on li "In Person" at bounding box center [421, 302] width 241 height 35
type input "********"
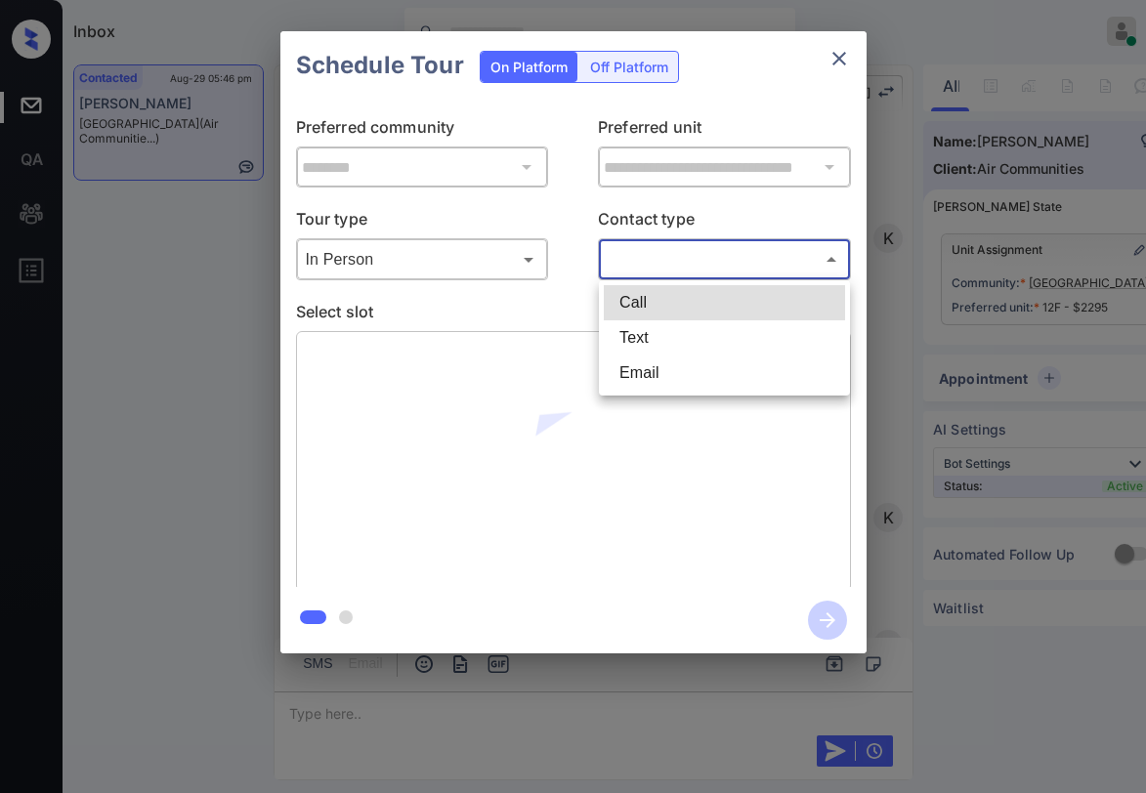
click at [656, 270] on body "Inbox Paolo Gabriel Online Set yourself offline Set yourself on break Profile S…" at bounding box center [573, 396] width 1146 height 793
click at [636, 338] on li "Text" at bounding box center [724, 337] width 241 height 35
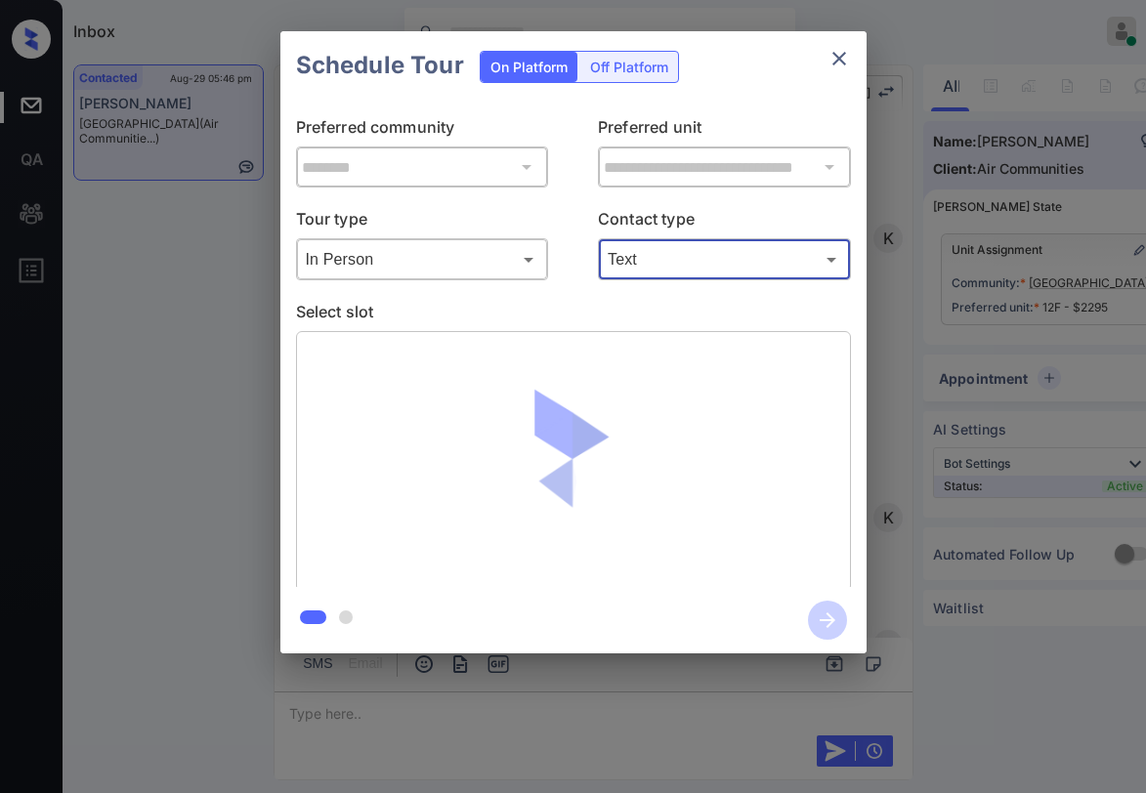
type input "****"
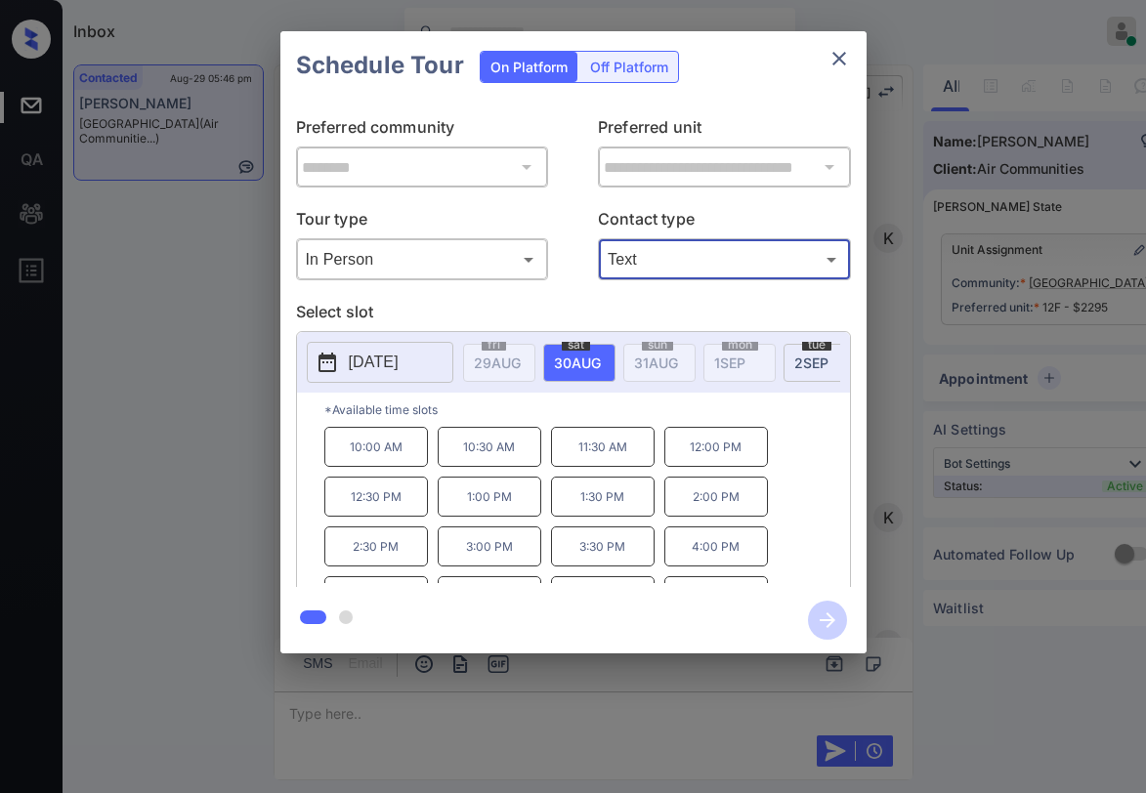
click at [729, 466] on p "12:00 PM" at bounding box center [716, 447] width 104 height 40
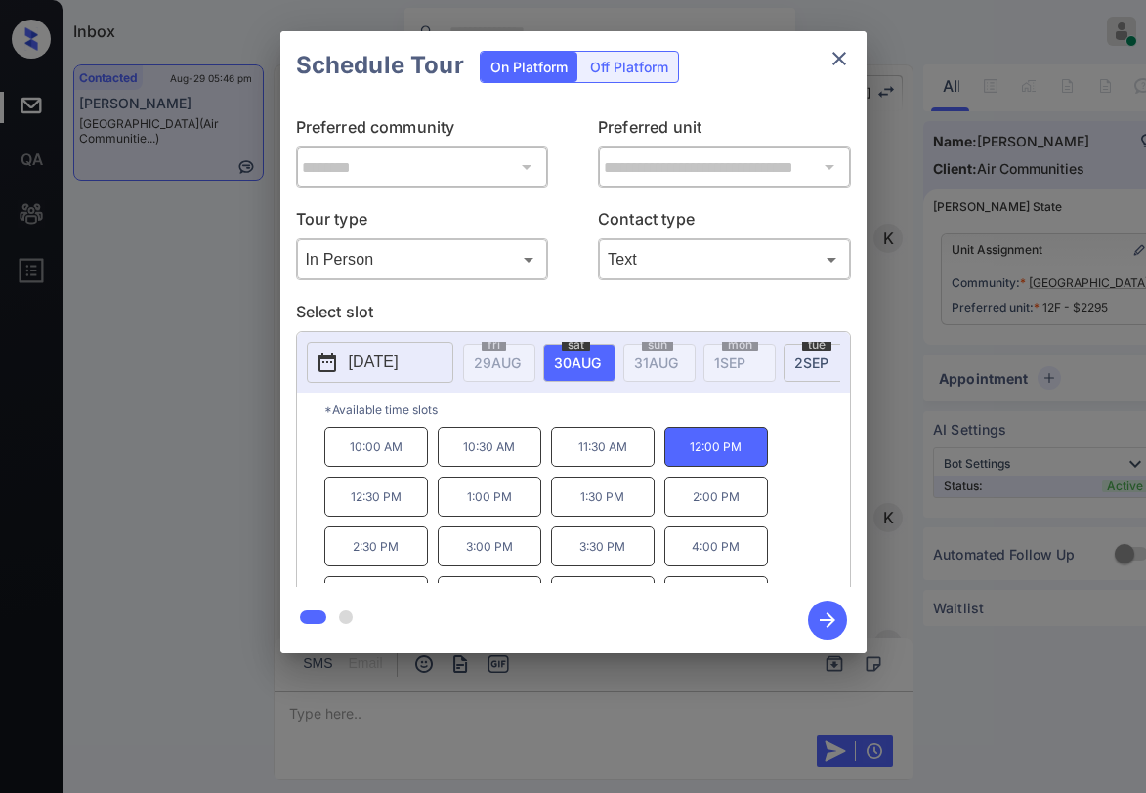
click at [819, 611] on icon "button" at bounding box center [827, 620] width 39 height 39
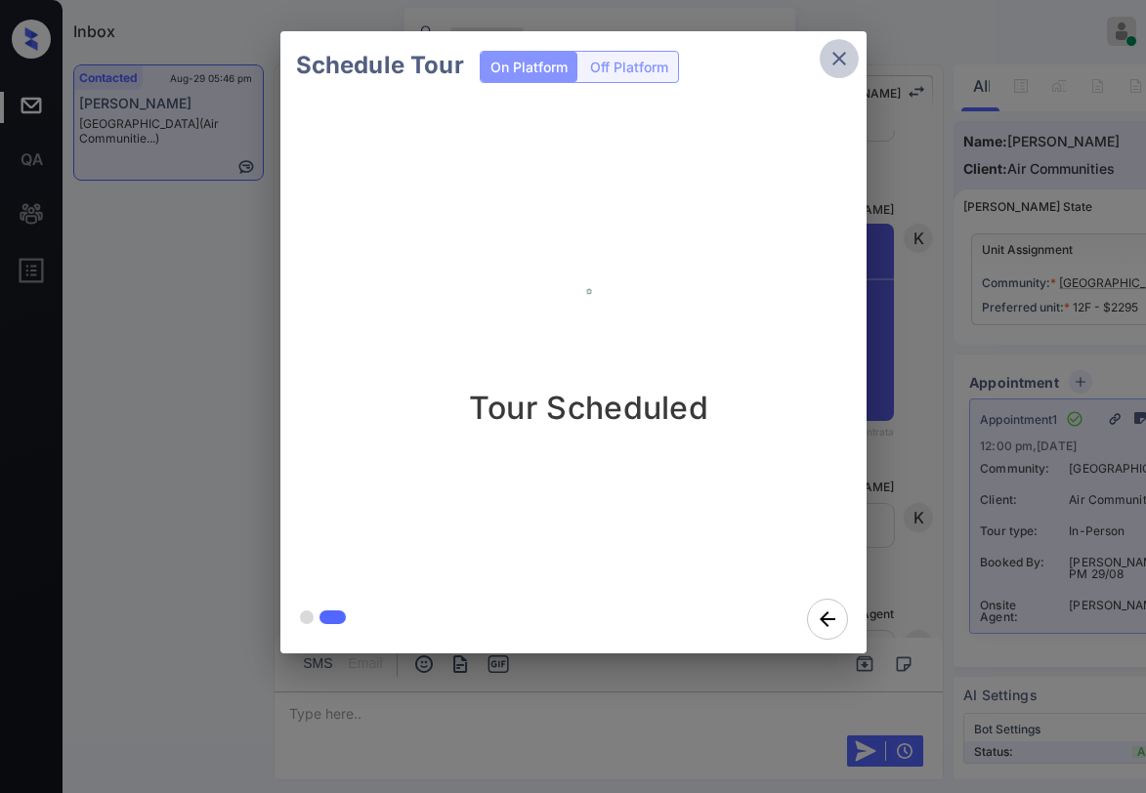
click at [840, 52] on icon "close" at bounding box center [838, 58] width 23 height 23
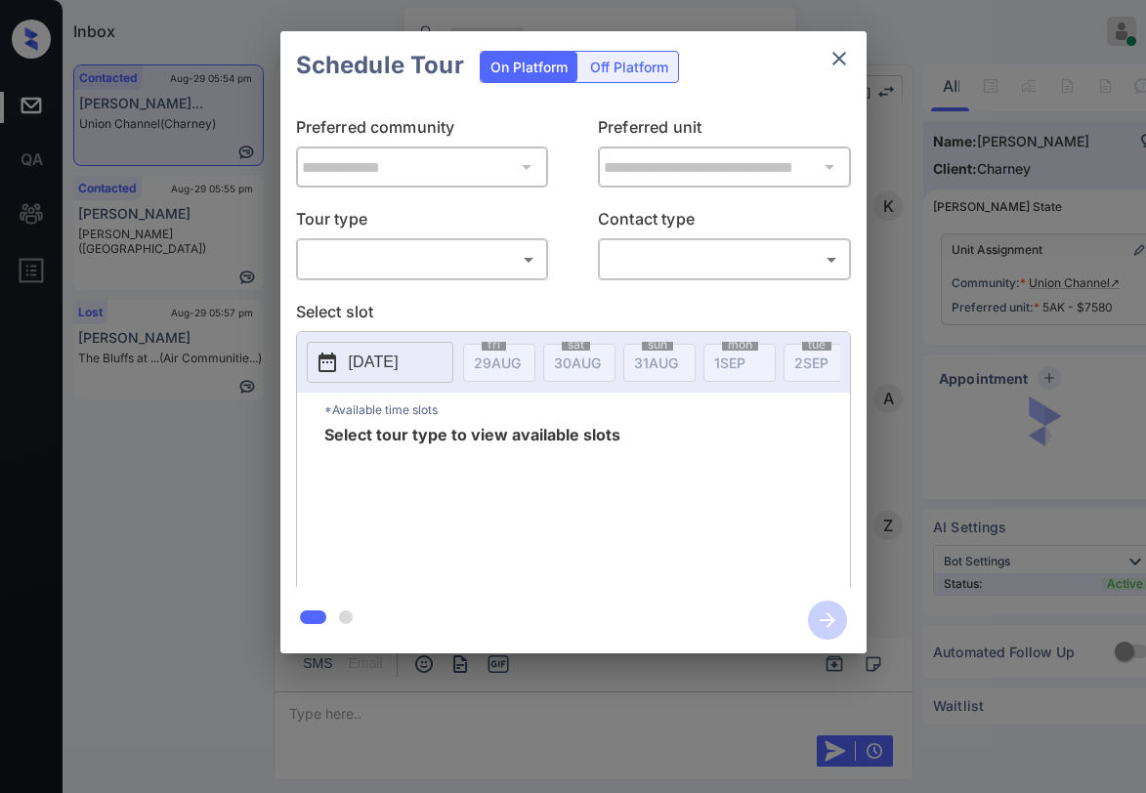
scroll to position [10359, 0]
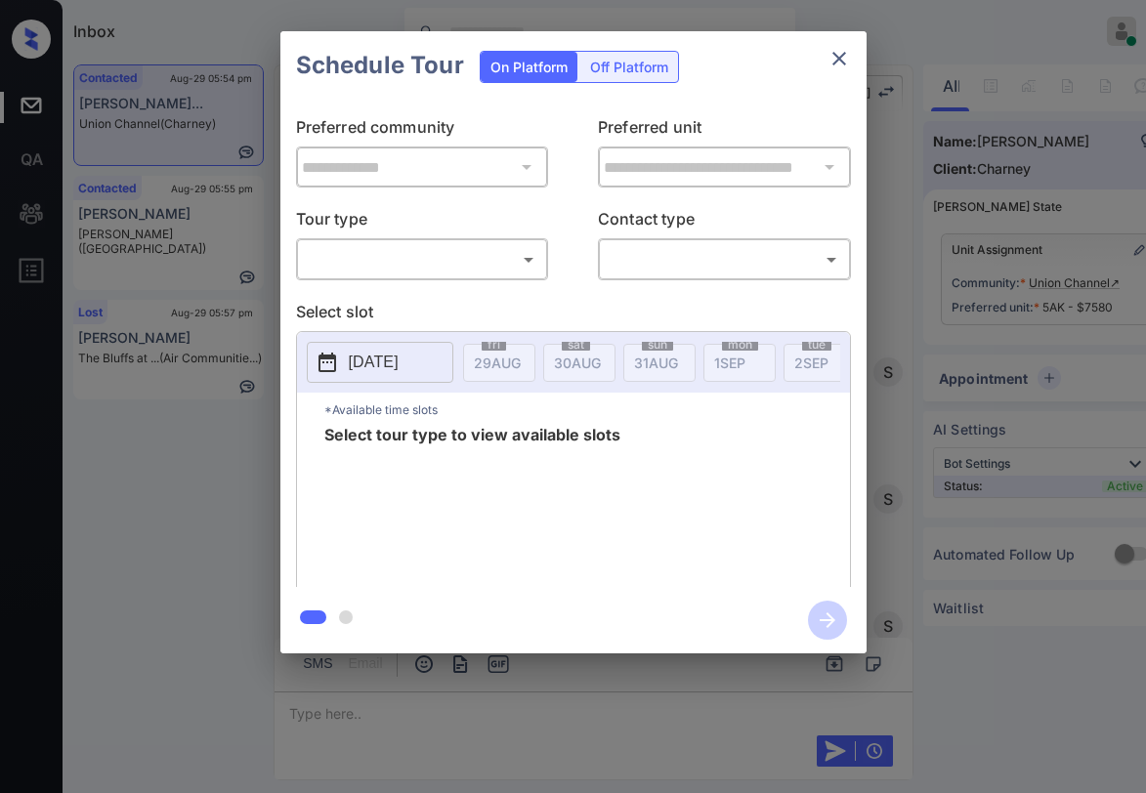
click at [851, 61] on button "close" at bounding box center [839, 58] width 39 height 39
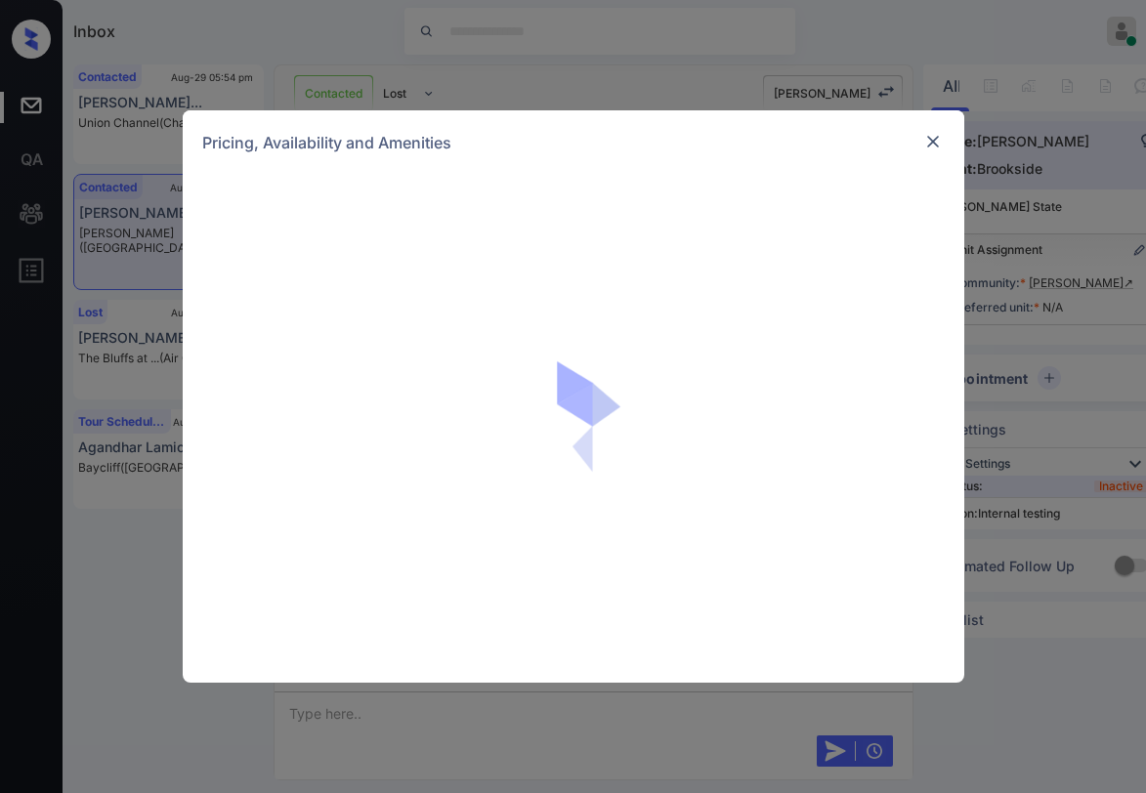
scroll to position [2175, 0]
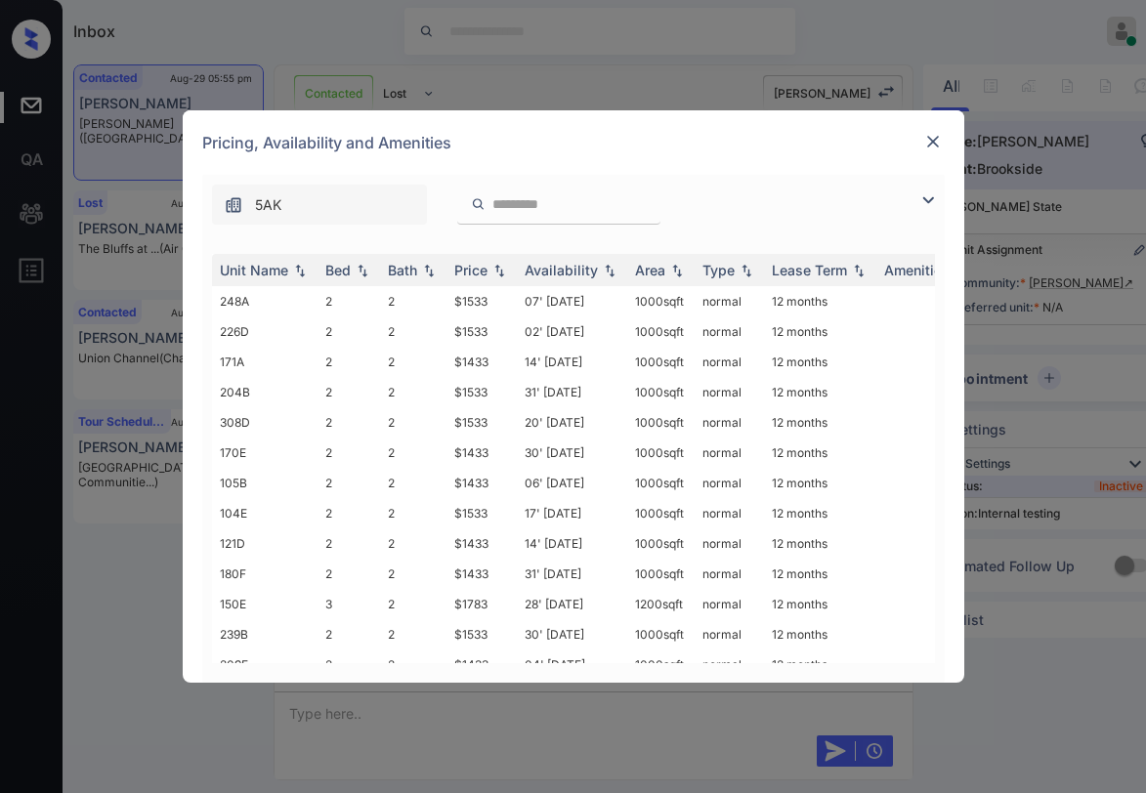
click at [929, 195] on img at bounding box center [927, 200] width 23 height 23
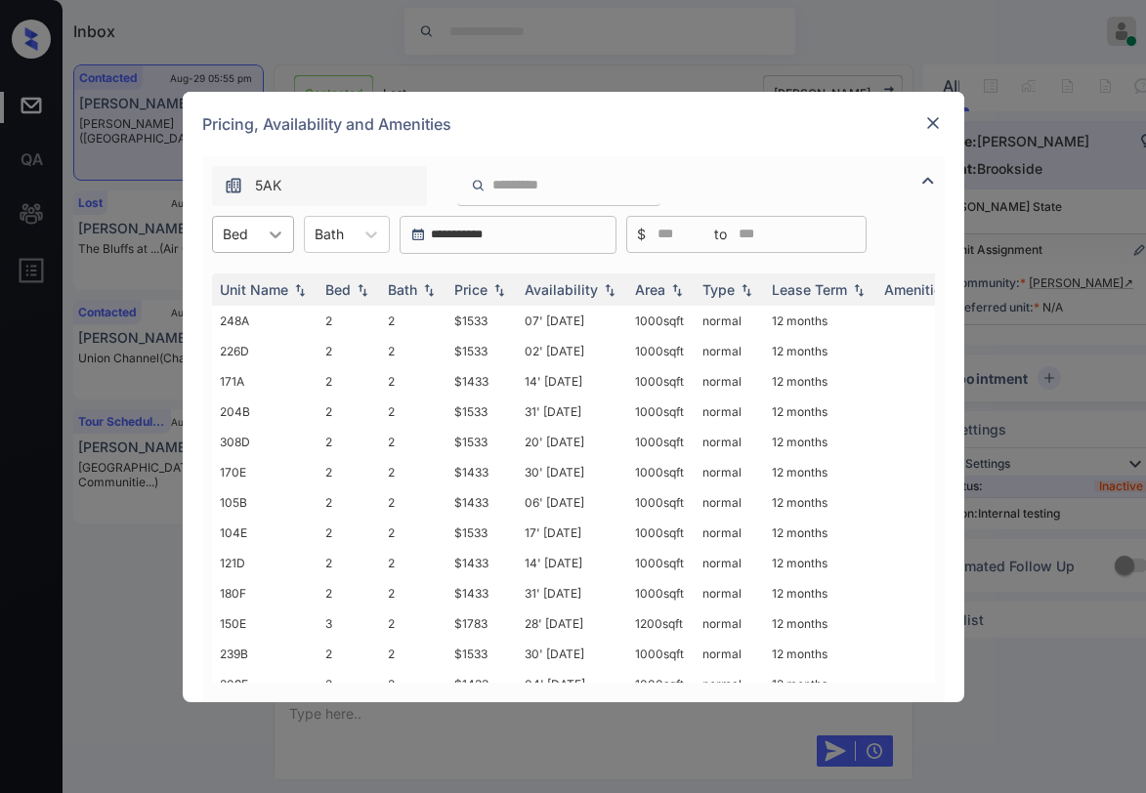
click at [261, 250] on div at bounding box center [275, 234] width 35 height 35
click at [246, 285] on div "2" at bounding box center [253, 282] width 82 height 35
click at [475, 281] on div "Price" at bounding box center [470, 289] width 33 height 17
click at [480, 287] on div "Price" at bounding box center [470, 289] width 33 height 17
click at [481, 287] on div "Price" at bounding box center [470, 289] width 33 height 17
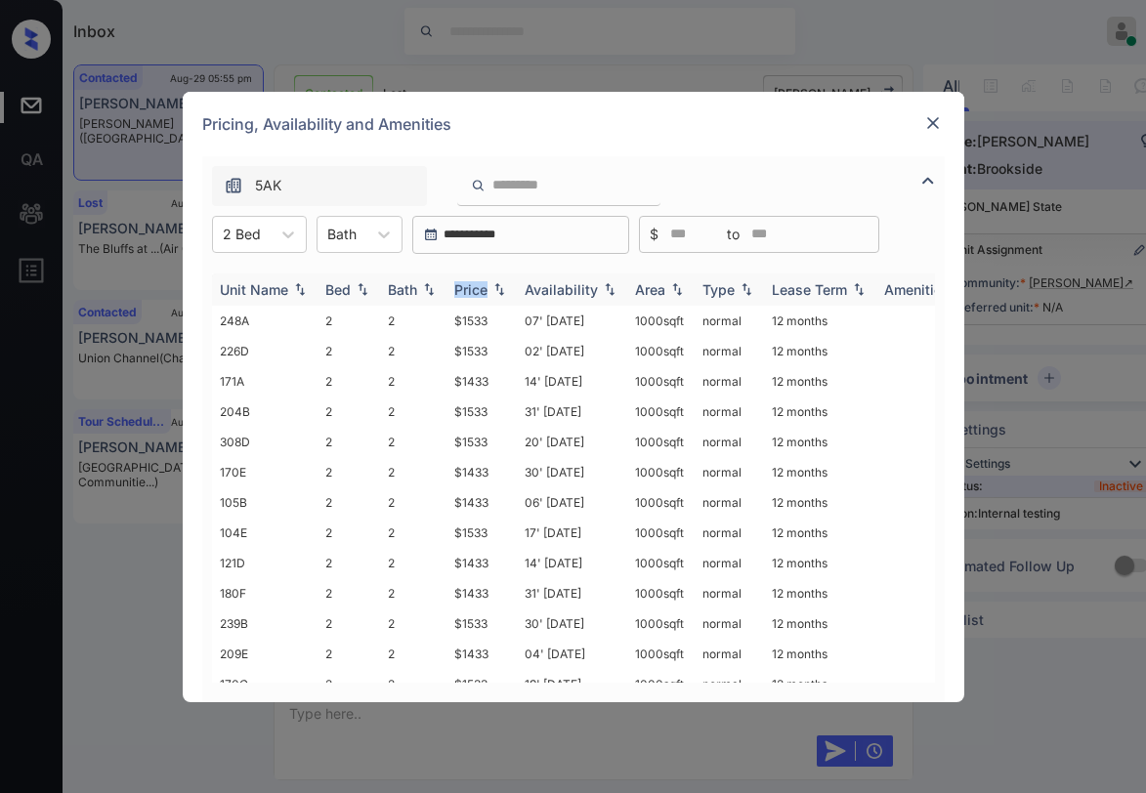
click at [481, 287] on div "Price" at bounding box center [470, 289] width 33 height 17
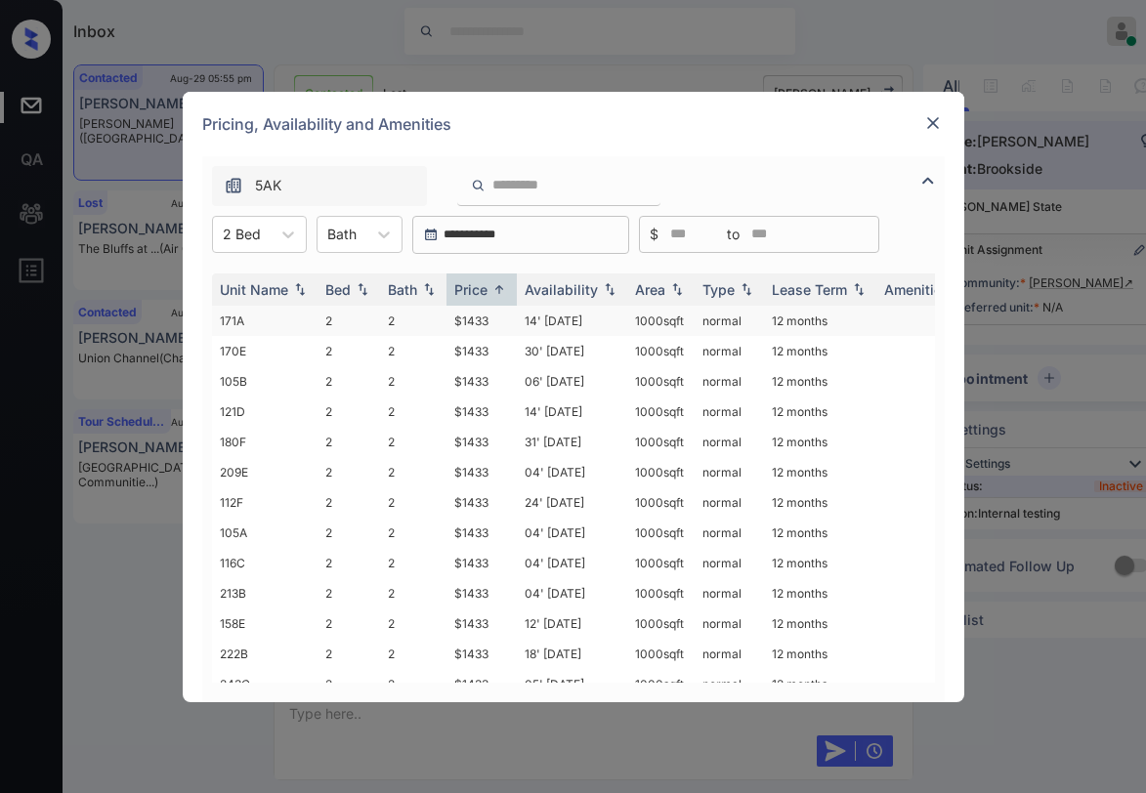
click at [479, 321] on td "$1433" at bounding box center [481, 321] width 70 height 30
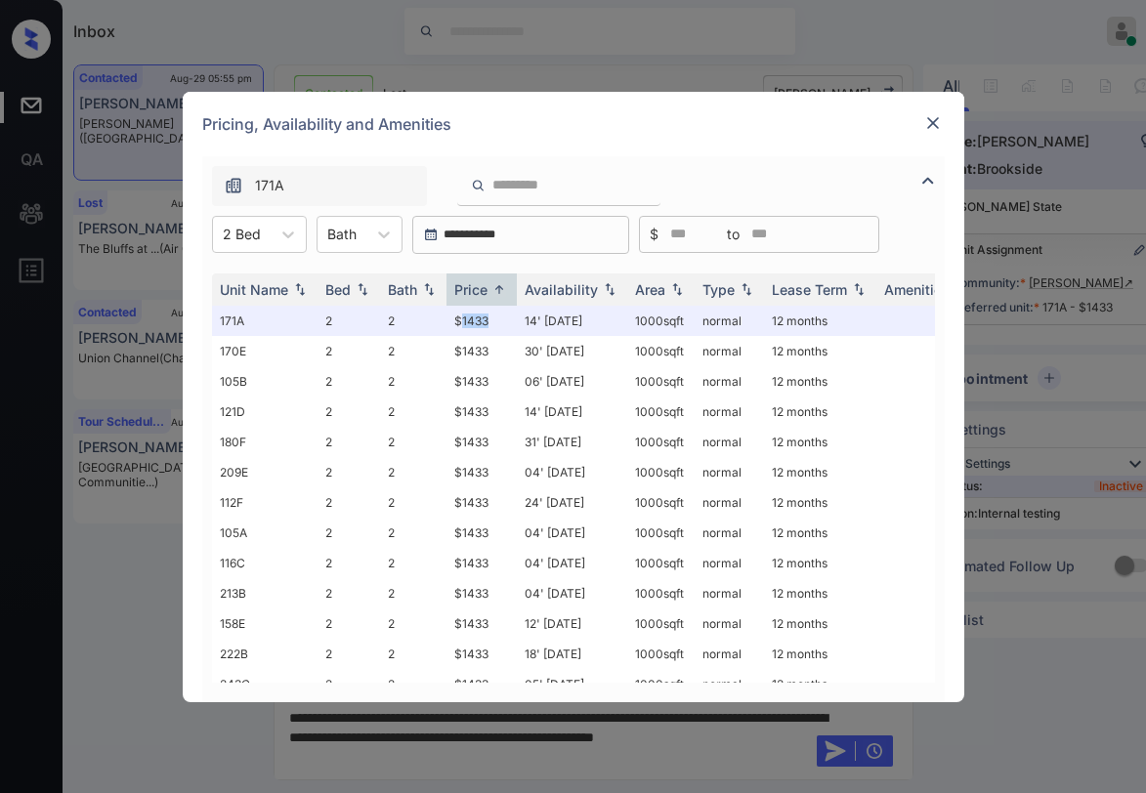
click at [938, 129] on img at bounding box center [933, 123] width 20 height 20
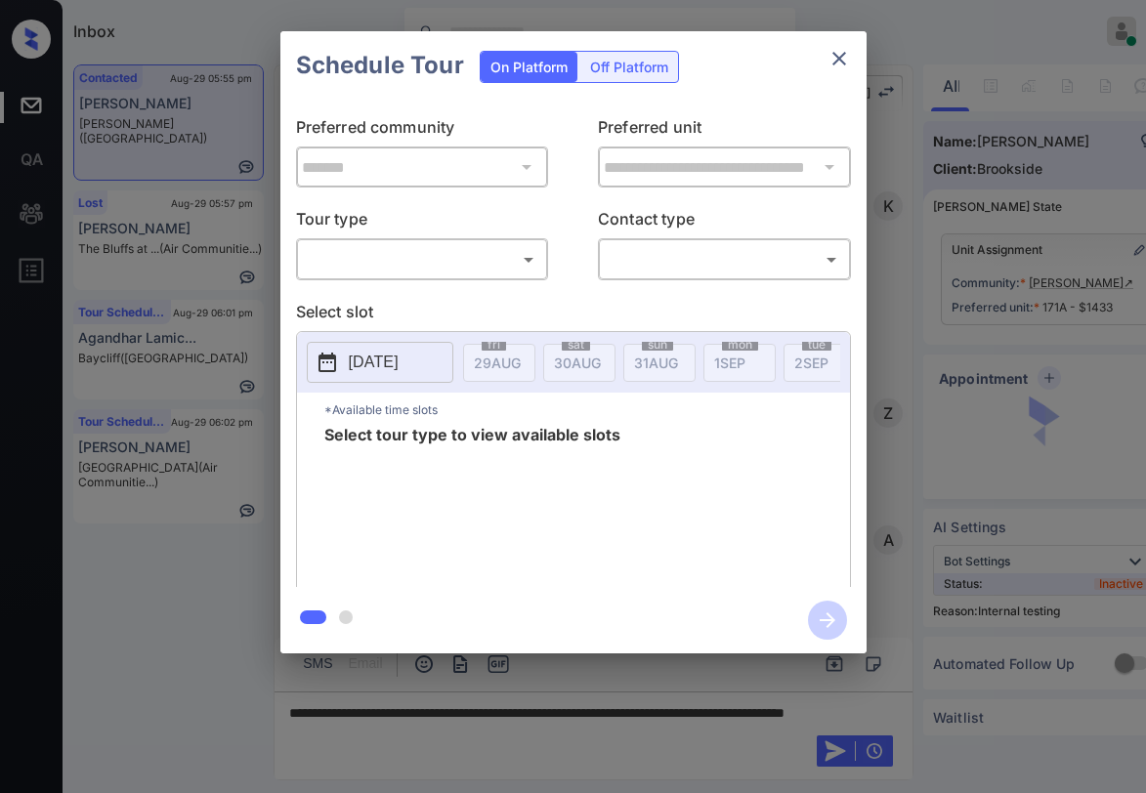
scroll to position [2399, 0]
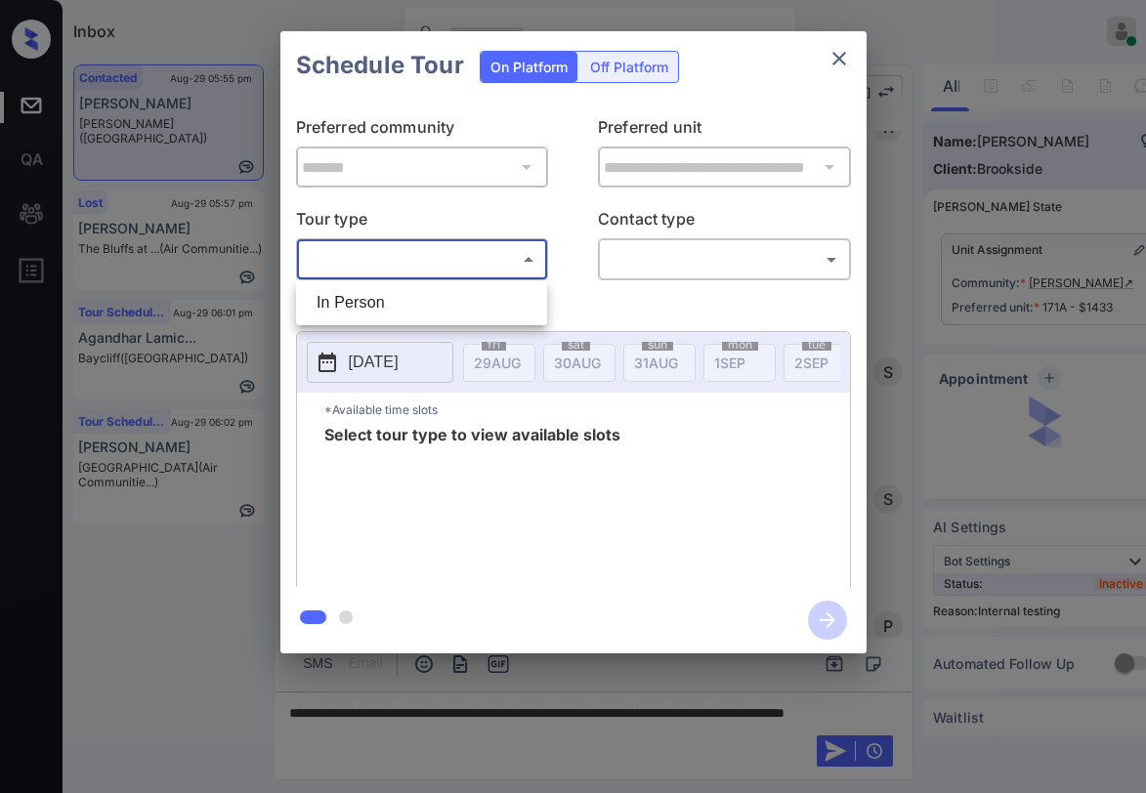
click at [412, 259] on body "Inbox Paolo Gabriel Online Set yourself offline Set yourself on break Profile S…" at bounding box center [573, 396] width 1146 height 793
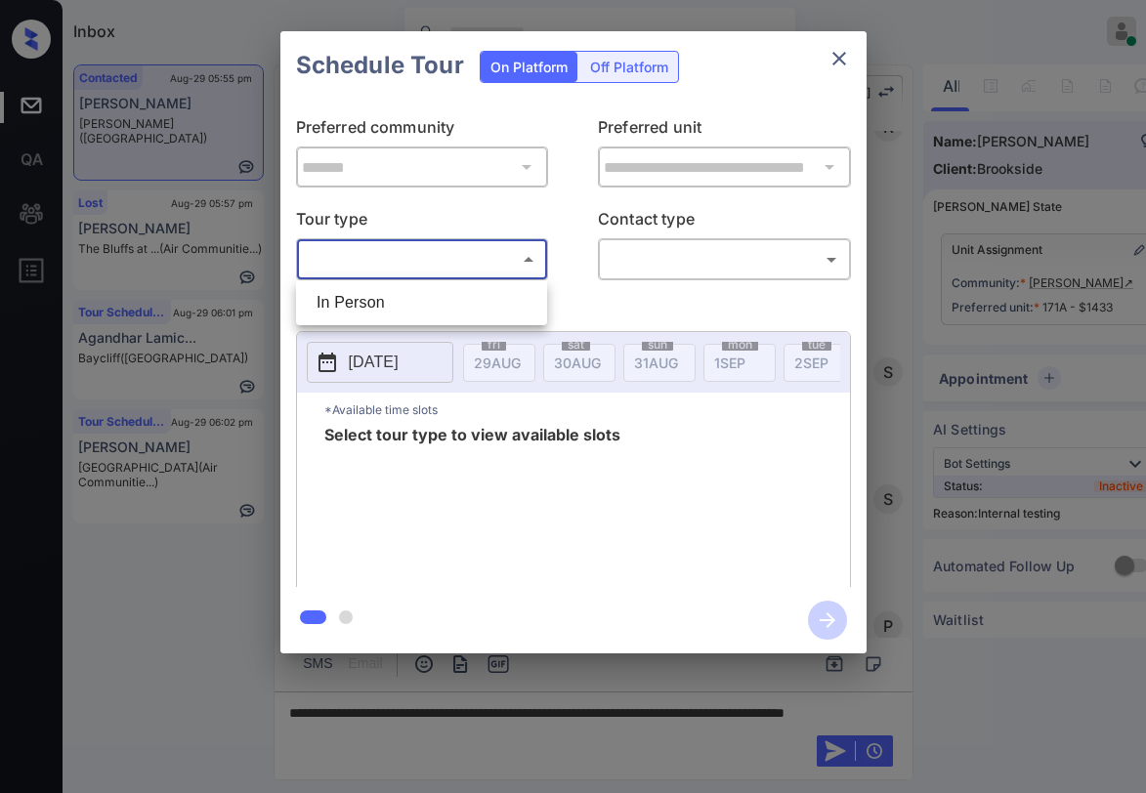
click at [377, 293] on li "In Person" at bounding box center [421, 302] width 241 height 35
type input "********"
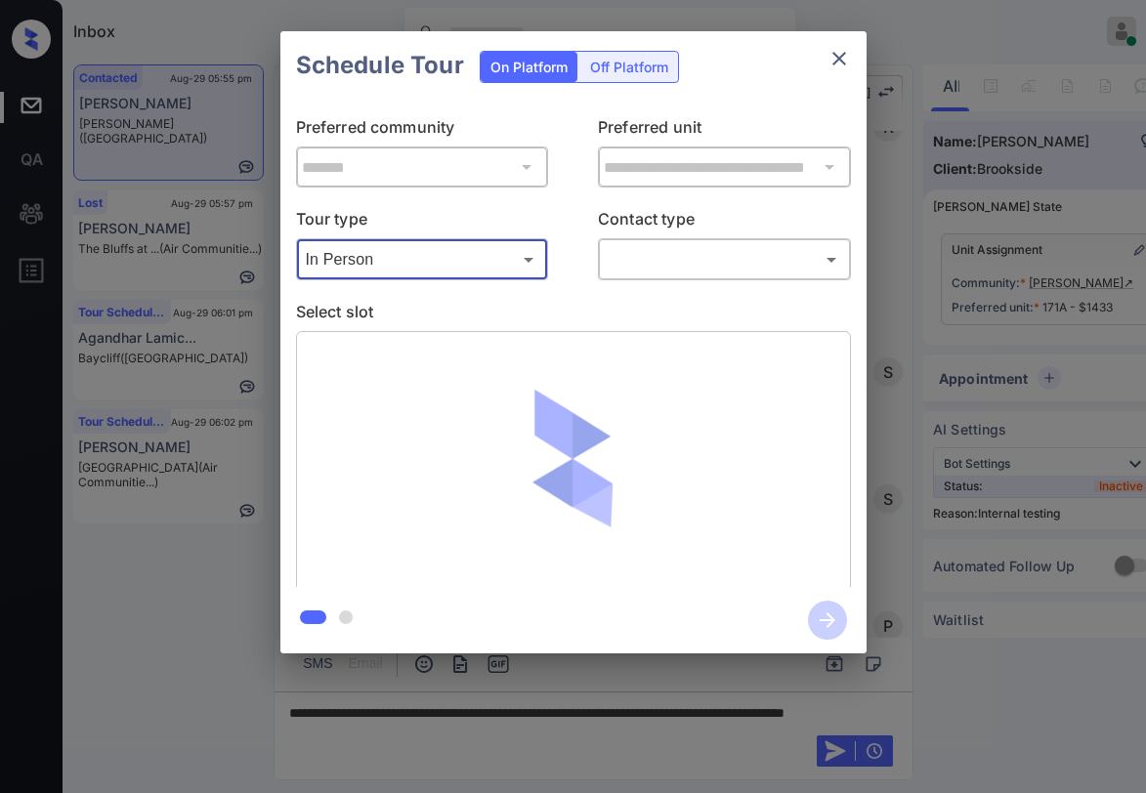
click at [640, 282] on div "**********" at bounding box center [573, 343] width 586 height 487
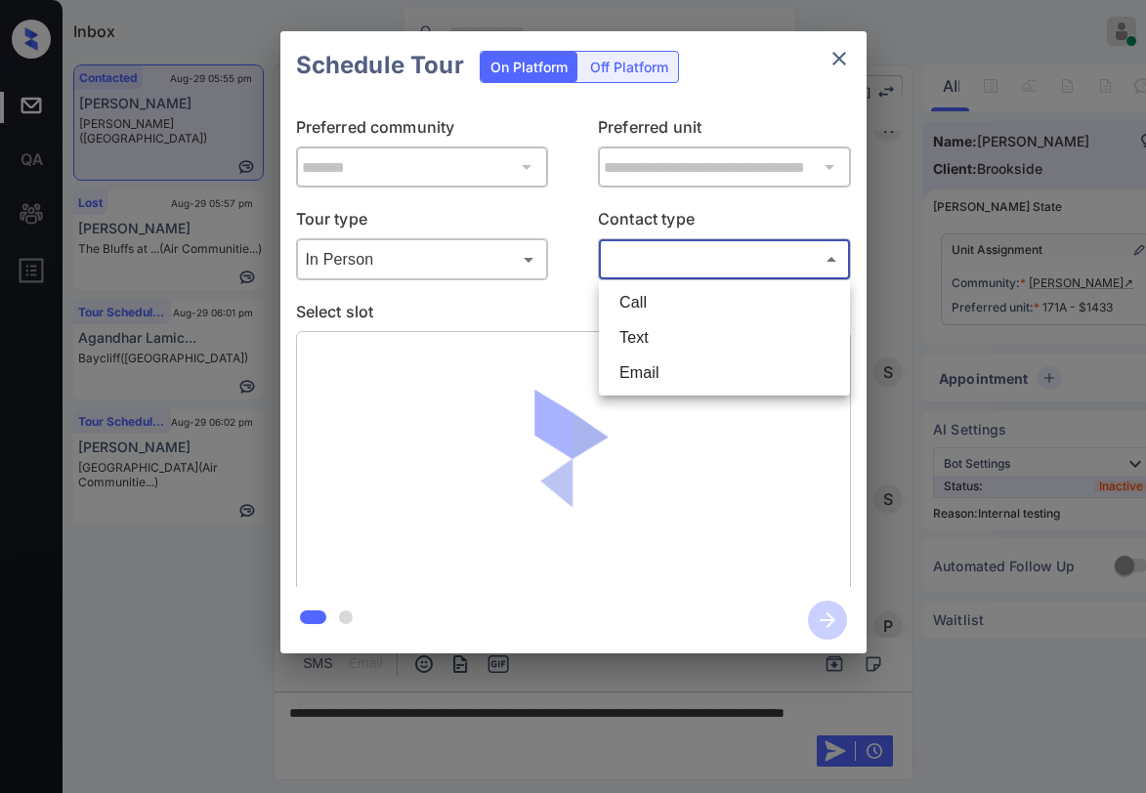
click at [651, 269] on body "Inbox Paolo Gabriel Online Set yourself offline Set yourself on break Profile S…" at bounding box center [573, 396] width 1146 height 793
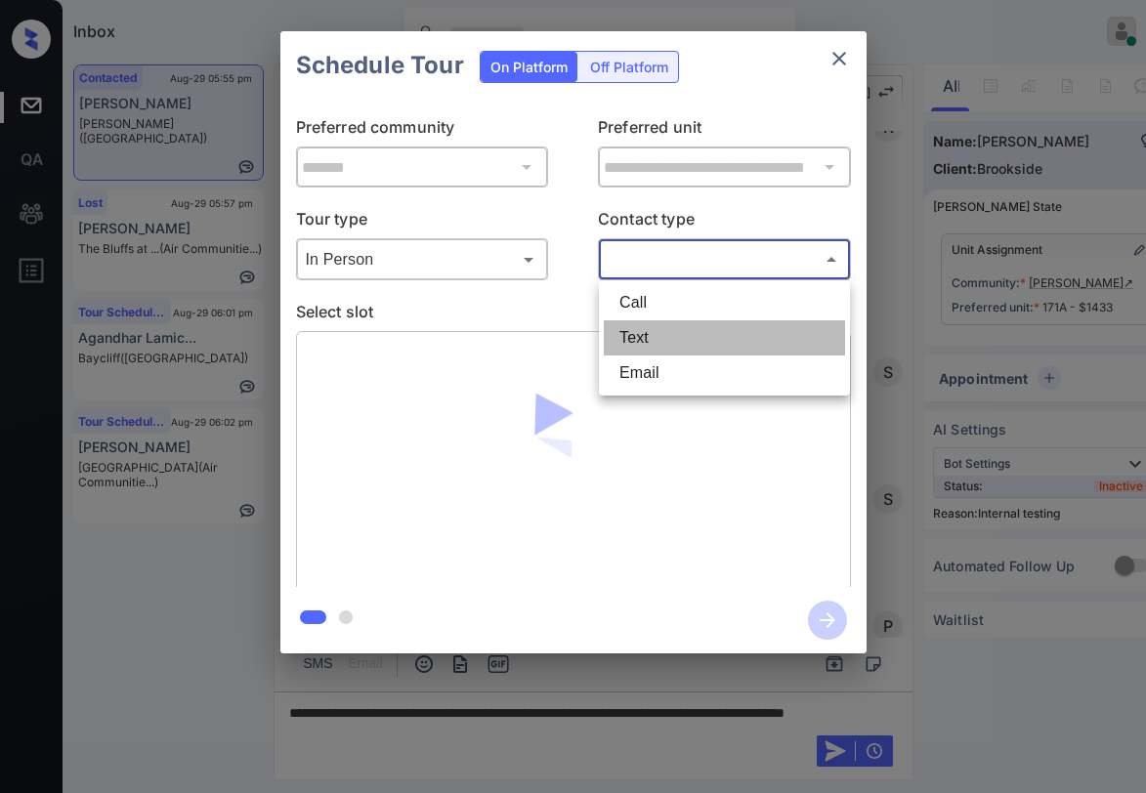
click at [645, 337] on li "Text" at bounding box center [724, 337] width 241 height 35
type input "****"
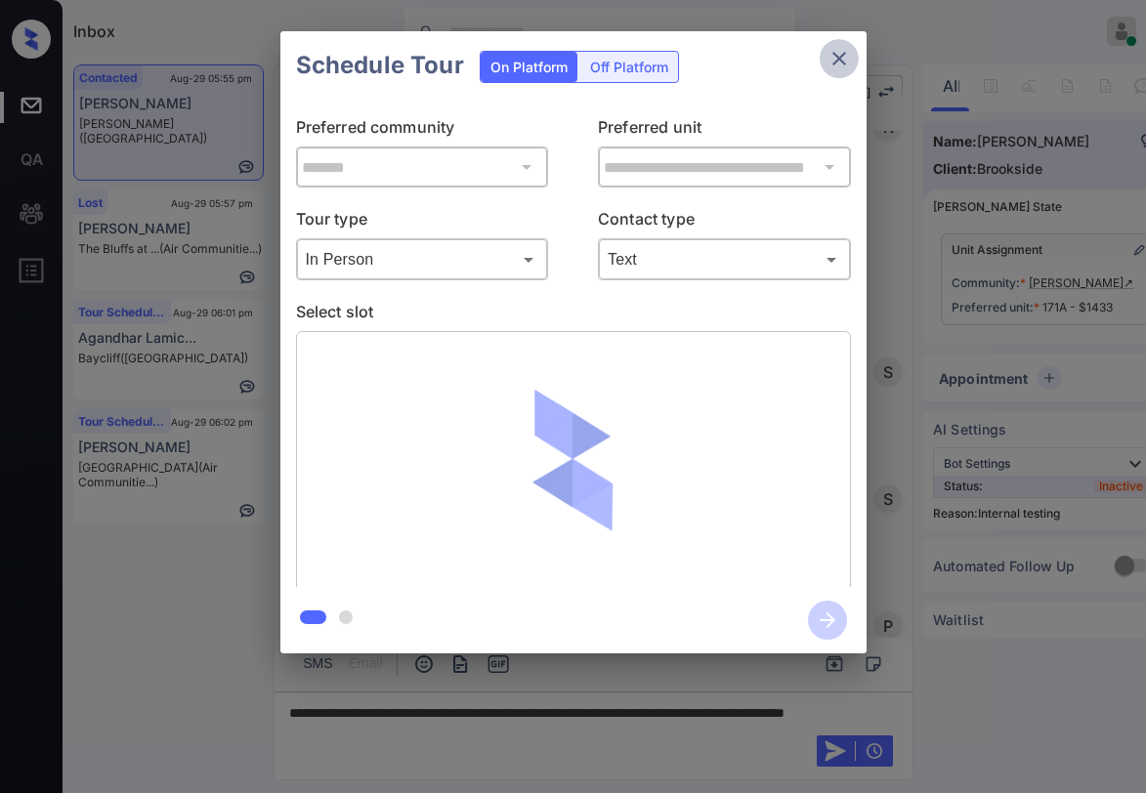
click at [842, 70] on button "close" at bounding box center [839, 58] width 39 height 39
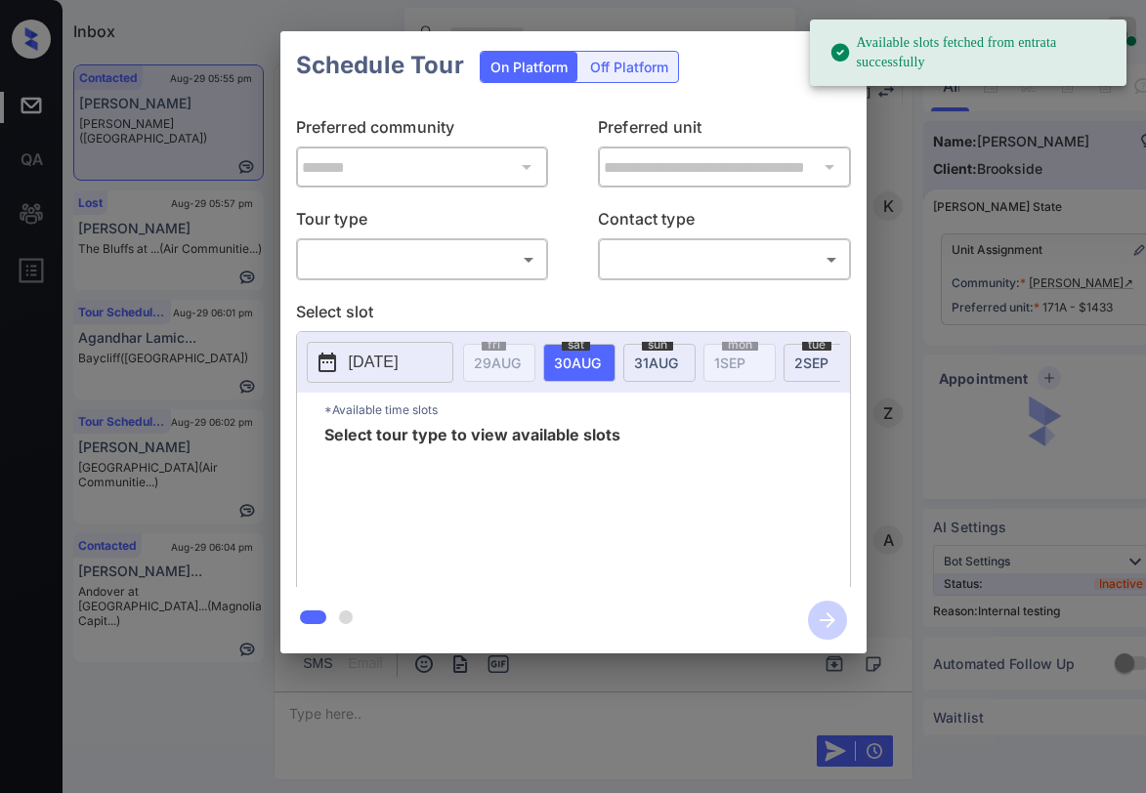
scroll to position [2628, 0]
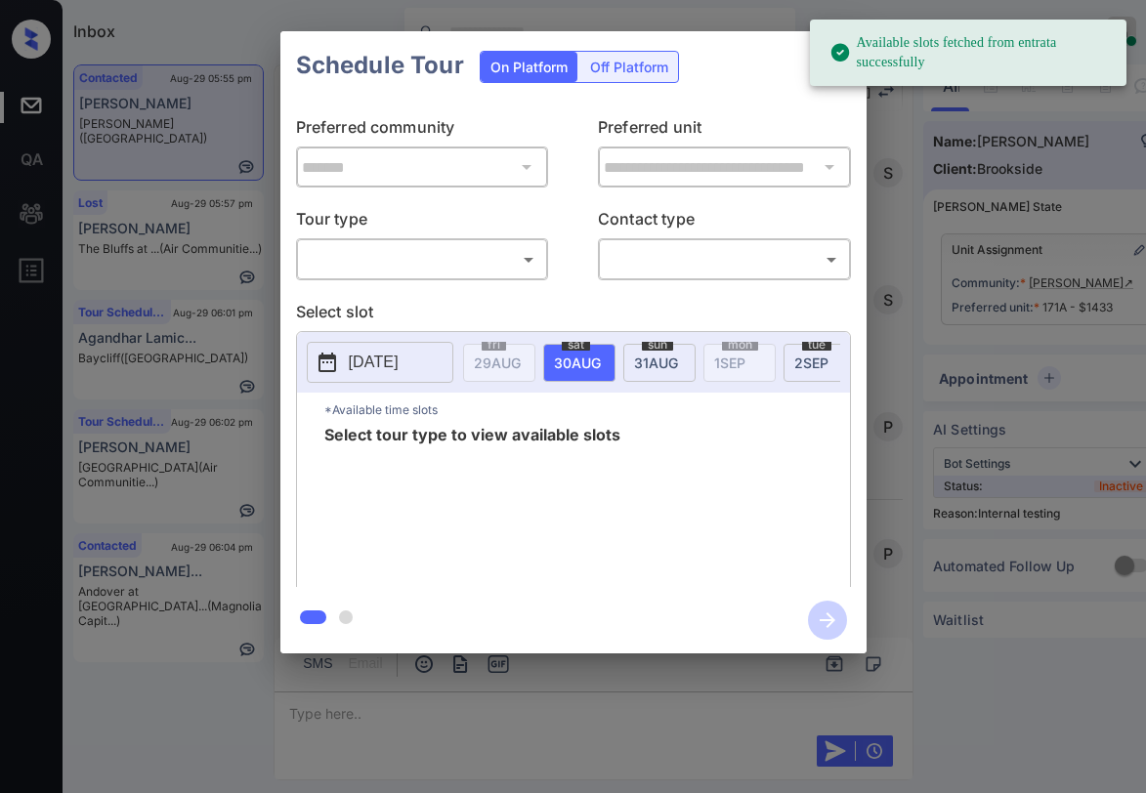
click at [447, 251] on body "Available slots fetched from entrata successfully Inbox Paolo Gabriel Online Se…" at bounding box center [573, 396] width 1146 height 793
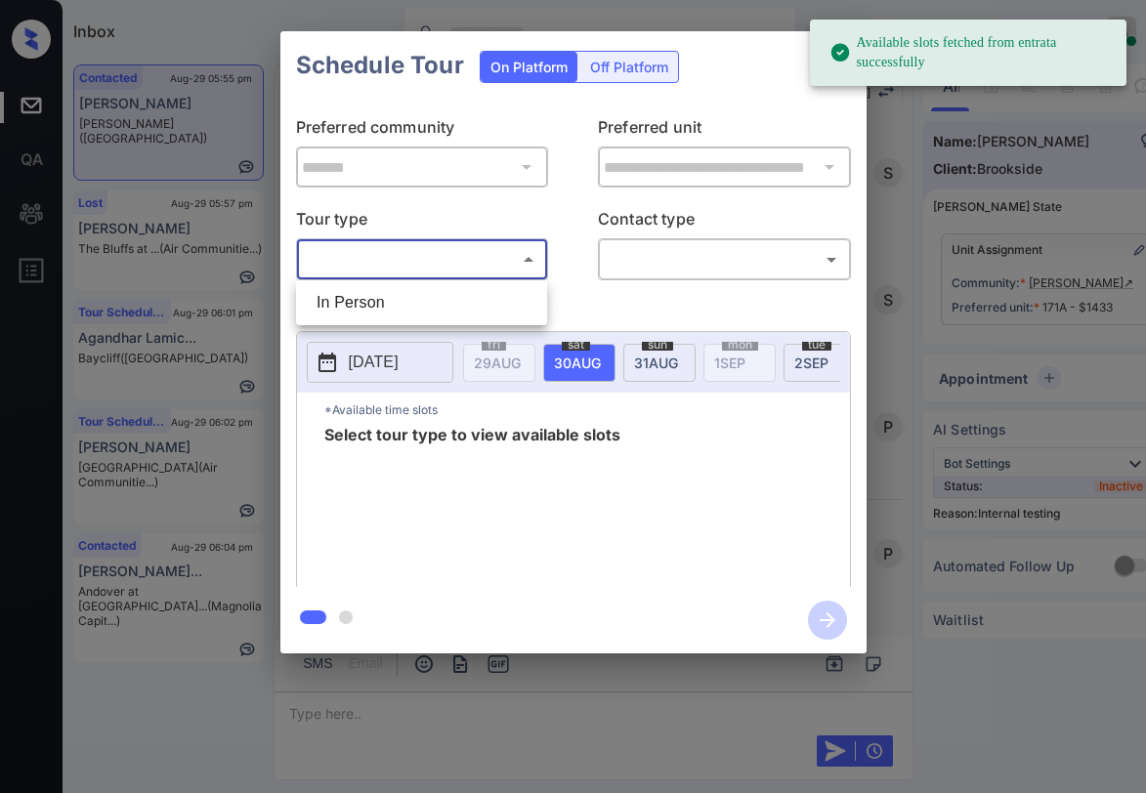
click at [419, 291] on li "In Person" at bounding box center [421, 302] width 241 height 35
type input "********"
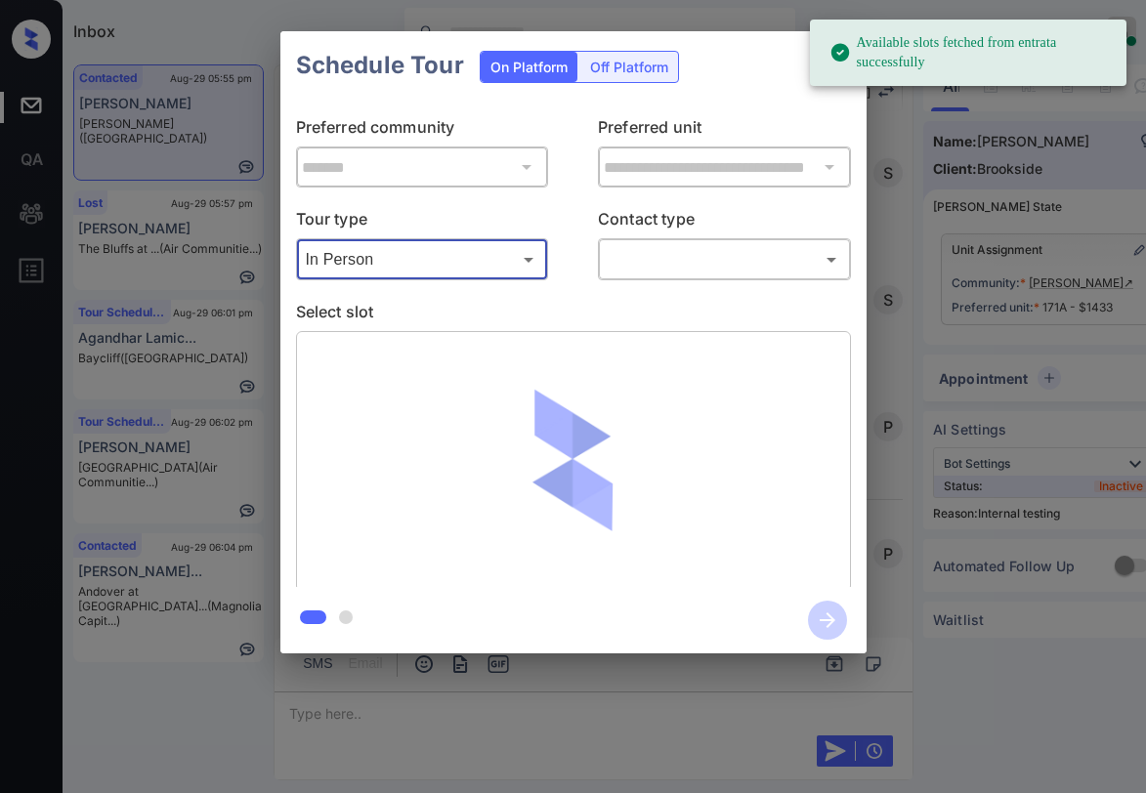
click at [693, 261] on body "Available slots fetched from entrata successfully Inbox Paolo Gabriel Online Se…" at bounding box center [573, 396] width 1146 height 793
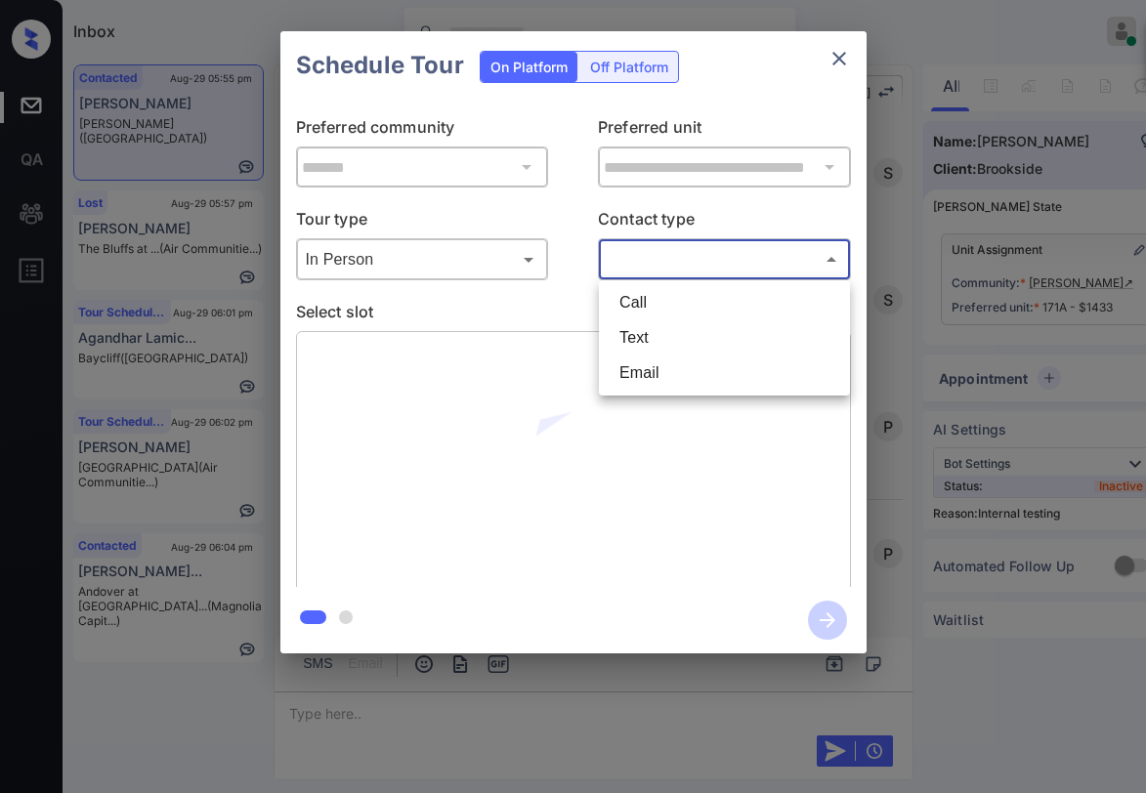
click at [671, 329] on li "Text" at bounding box center [724, 337] width 241 height 35
type input "****"
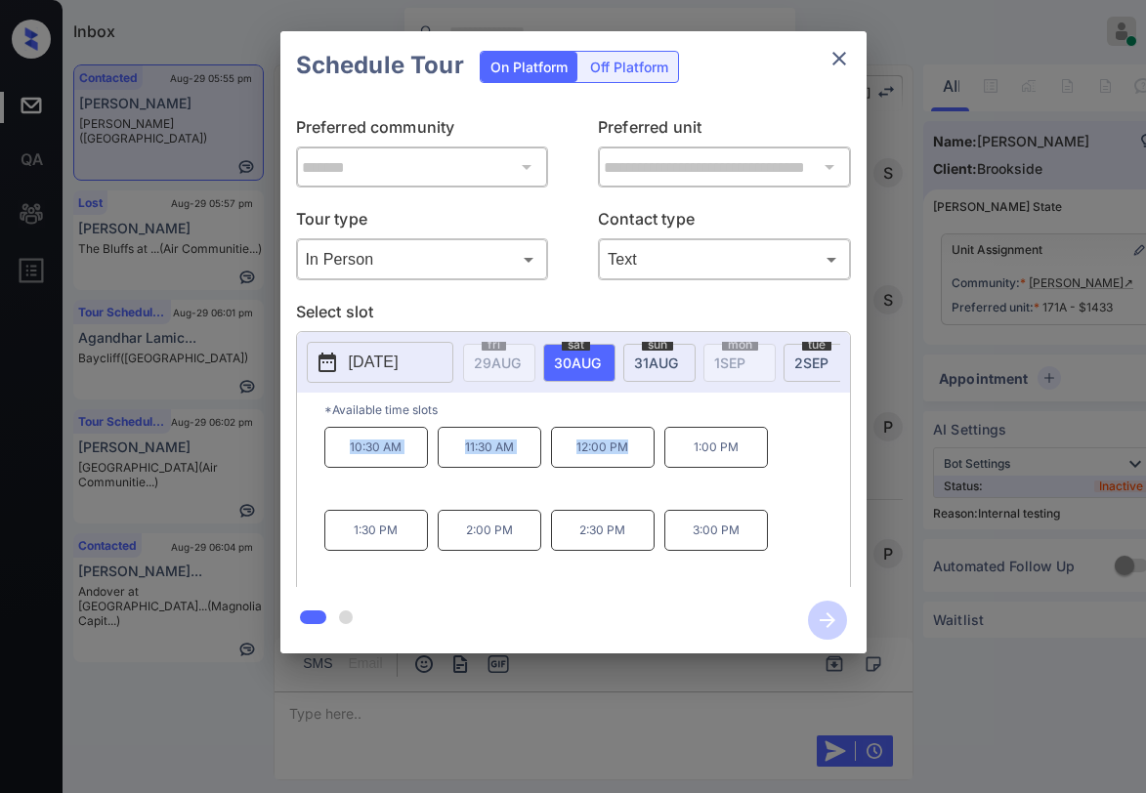
drag, startPoint x: 351, startPoint y: 457, endPoint x: 629, endPoint y: 461, distance: 278.5
click at [629, 461] on div "10:30 AM 11:30 AM 12:00 PM 1:00 PM 1:30 PM 2:00 PM 2:30 PM 3:00 PM" at bounding box center [587, 505] width 526 height 156
copy div "10:30 AM 11:30 AM 12:00 PM"
click at [846, 61] on icon "close" at bounding box center [838, 58] width 23 height 23
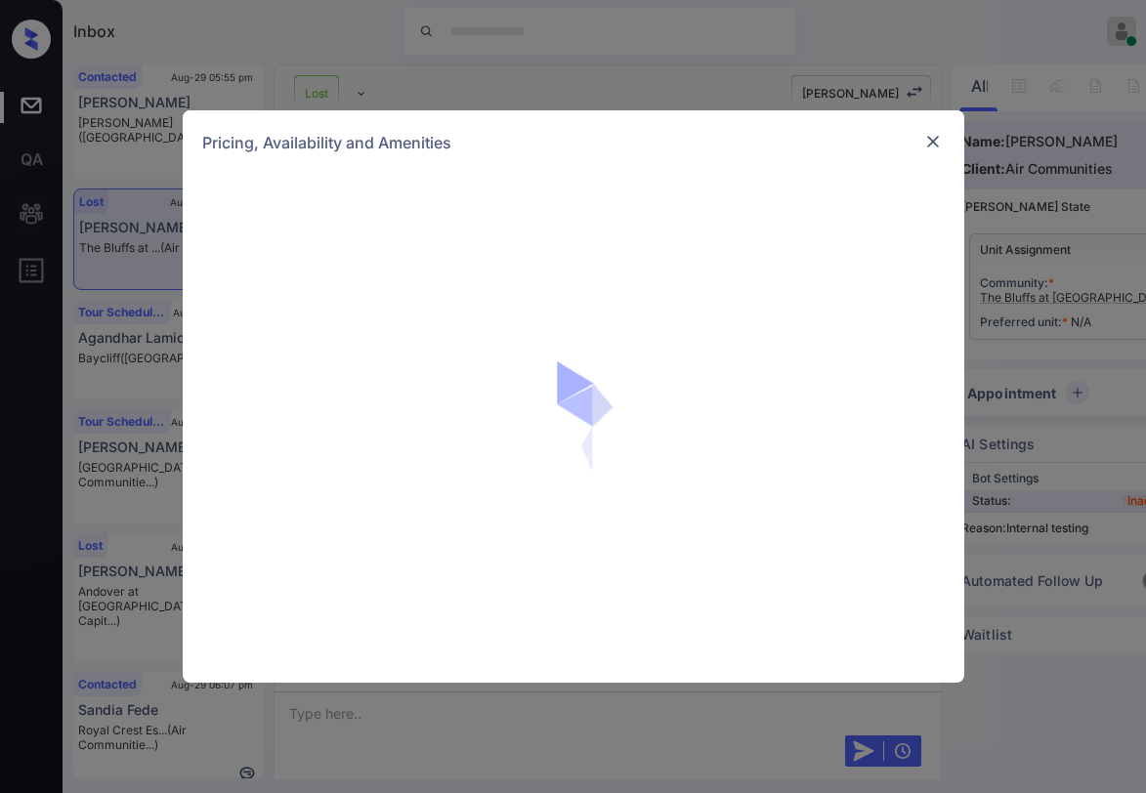
scroll to position [14806, 0]
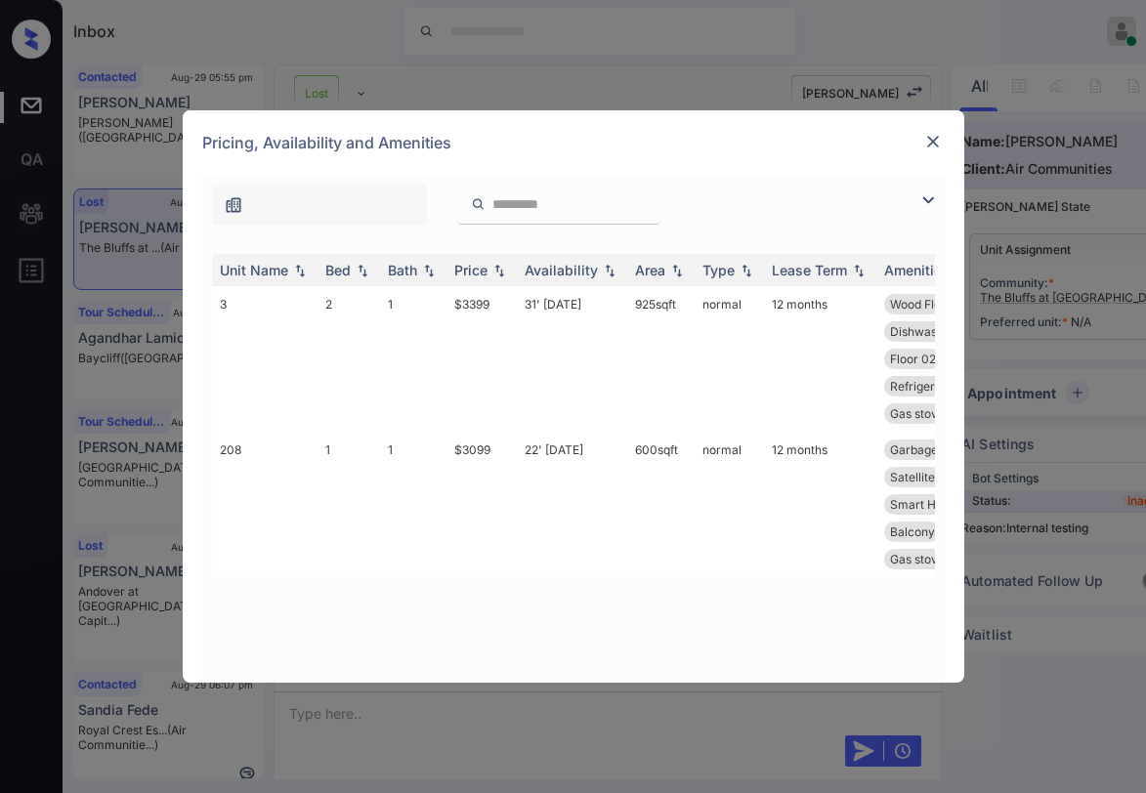
click at [924, 209] on img at bounding box center [927, 200] width 23 height 23
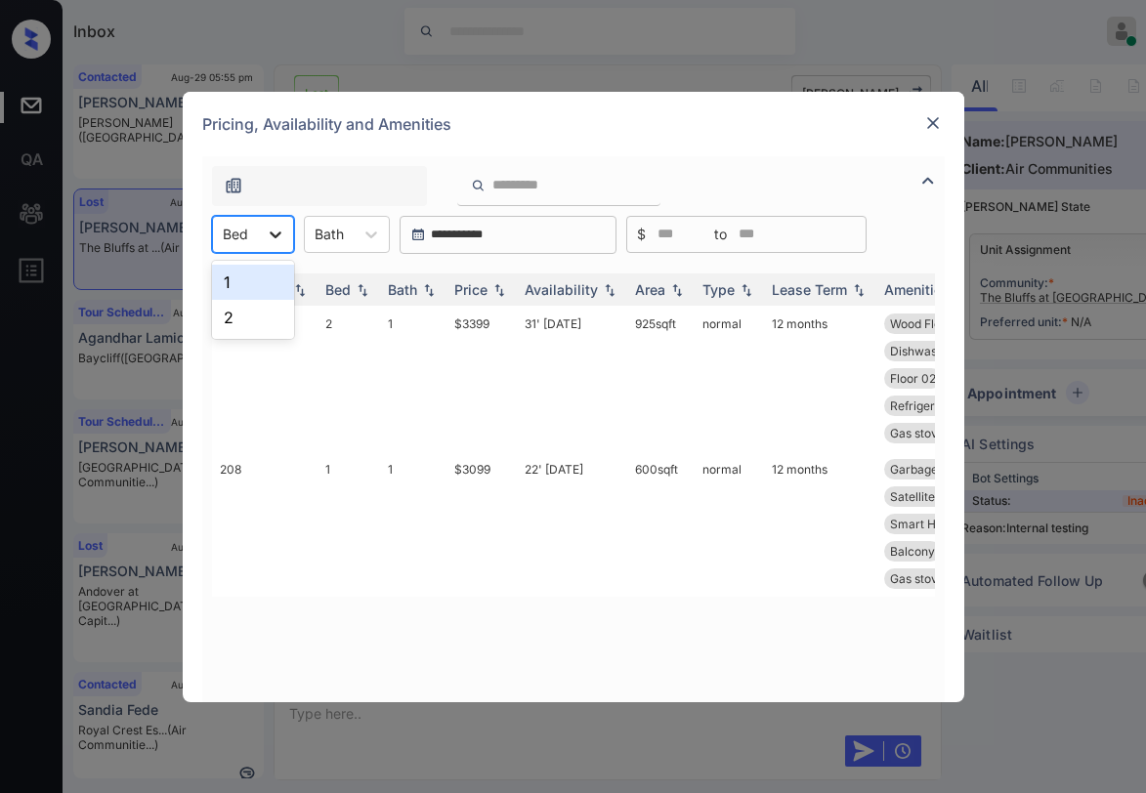
click at [275, 233] on icon at bounding box center [276, 235] width 20 height 20
click at [266, 280] on div "1" at bounding box center [253, 282] width 82 height 35
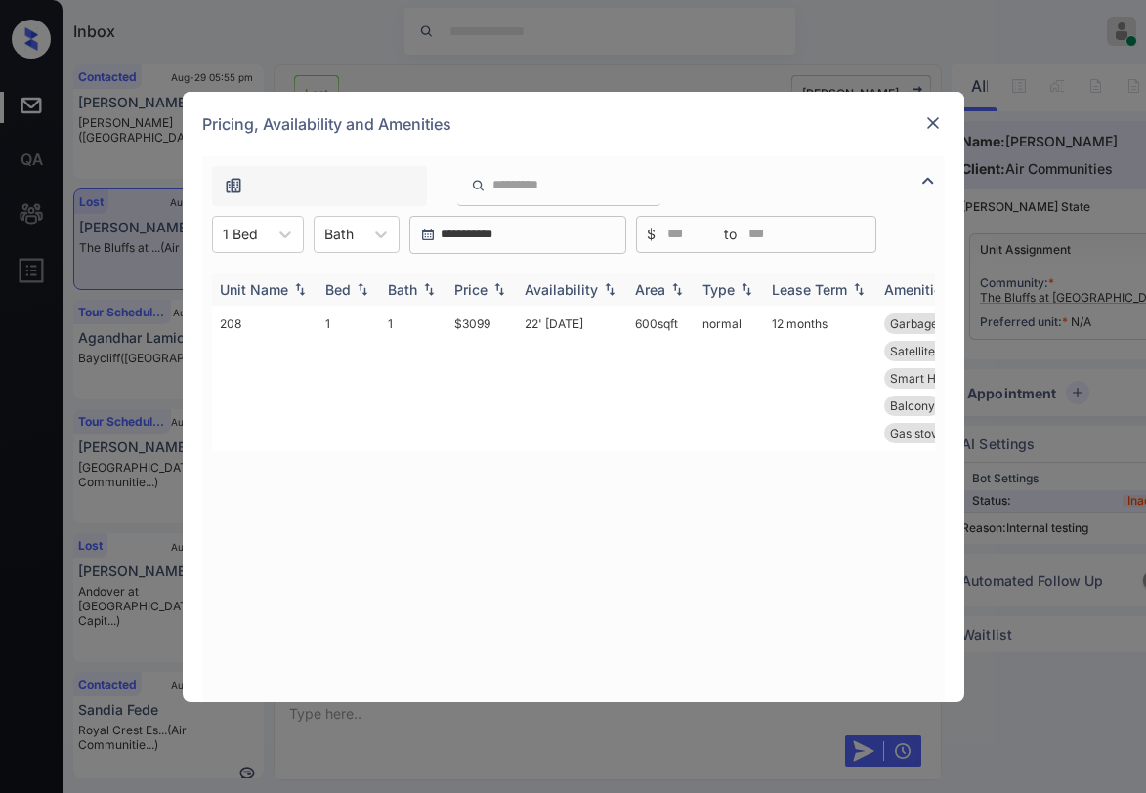
click at [480, 292] on div "Price" at bounding box center [470, 289] width 33 height 17
click at [485, 292] on div "Price" at bounding box center [470, 289] width 33 height 17
click at [483, 284] on div "Price" at bounding box center [470, 289] width 33 height 17
click at [484, 284] on div "Price" at bounding box center [470, 289] width 33 height 17
click at [479, 287] on div "Price" at bounding box center [470, 289] width 33 height 17
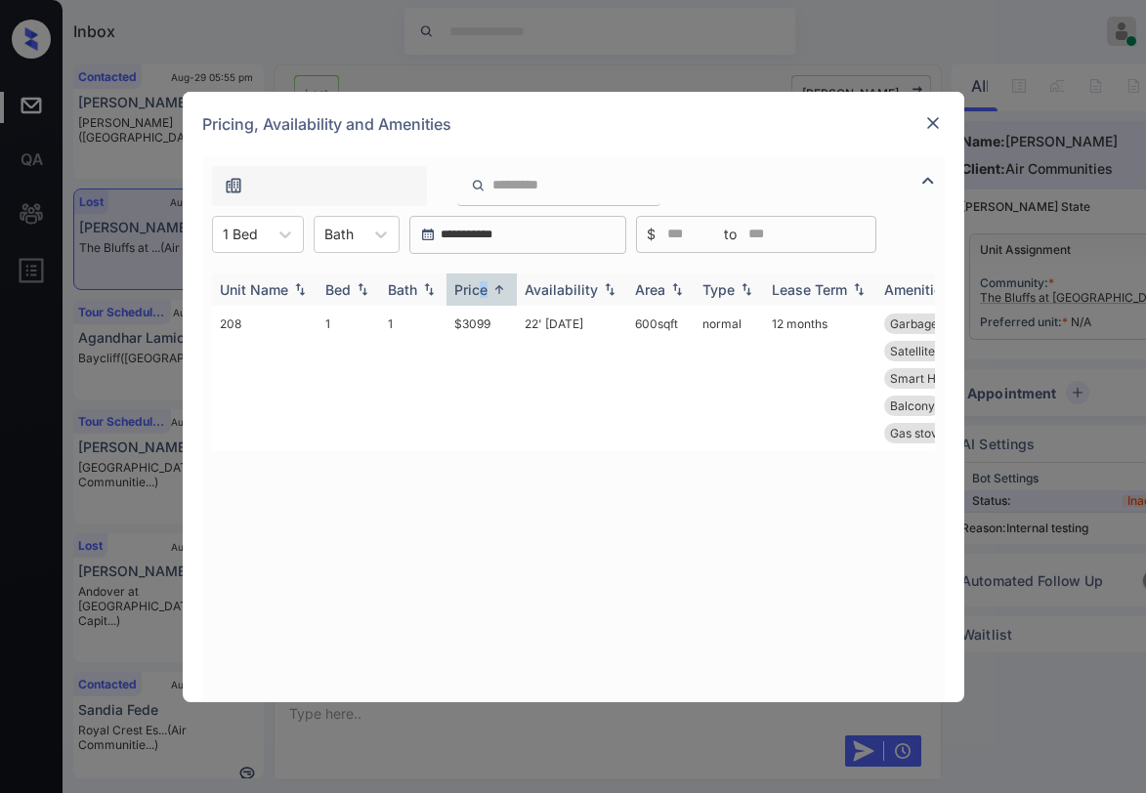
click at [488, 292] on div "Price" at bounding box center [481, 289] width 55 height 17
click at [489, 294] on img at bounding box center [499, 289] width 20 height 14
click at [490, 294] on img at bounding box center [499, 289] width 20 height 15
click at [493, 293] on img at bounding box center [499, 289] width 20 height 15
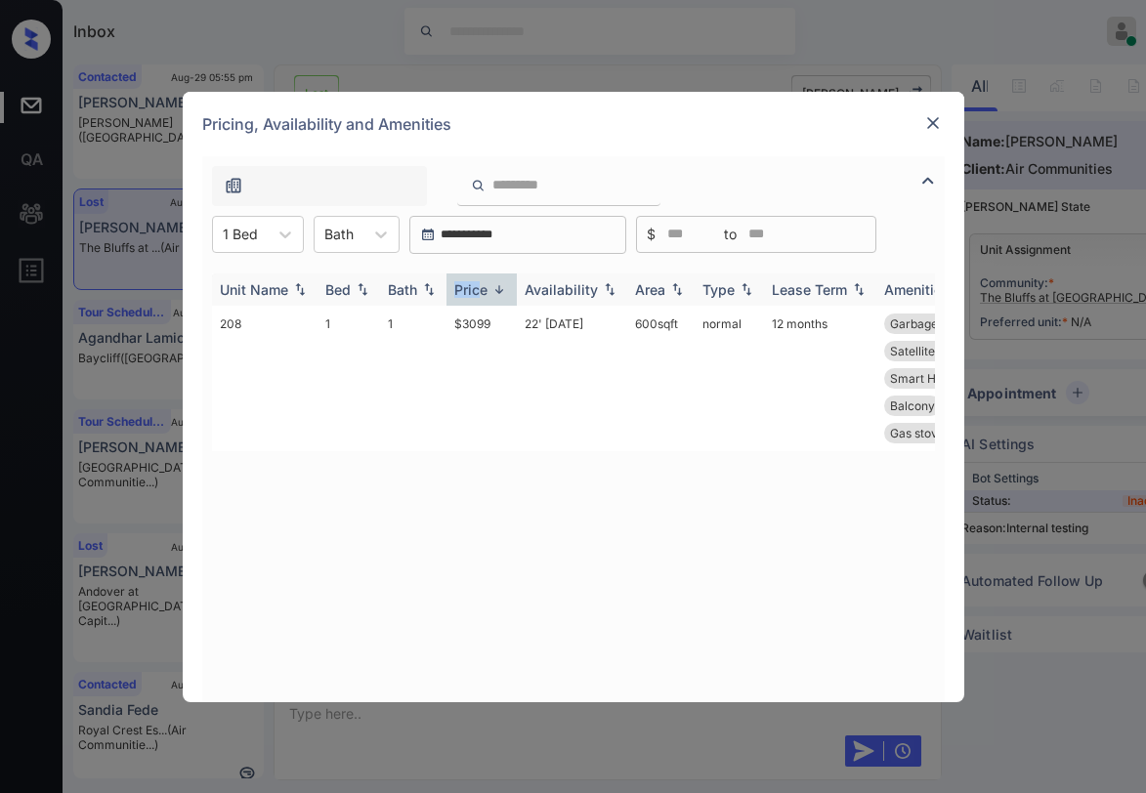
click at [493, 293] on img at bounding box center [499, 289] width 20 height 15
click at [478, 296] on div "Price" at bounding box center [470, 289] width 33 height 17
click at [479, 296] on div "Price" at bounding box center [470, 289] width 33 height 17
click at [477, 299] on th "Price" at bounding box center [481, 290] width 70 height 32
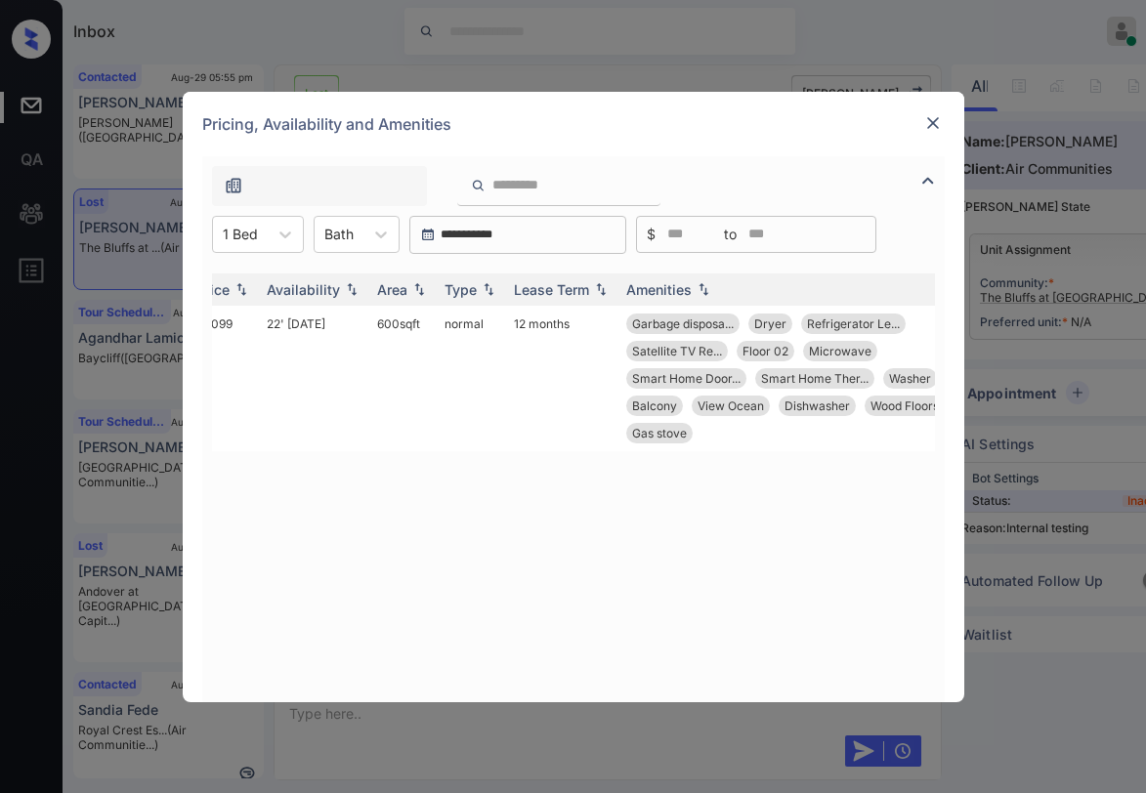
scroll to position [0, 297]
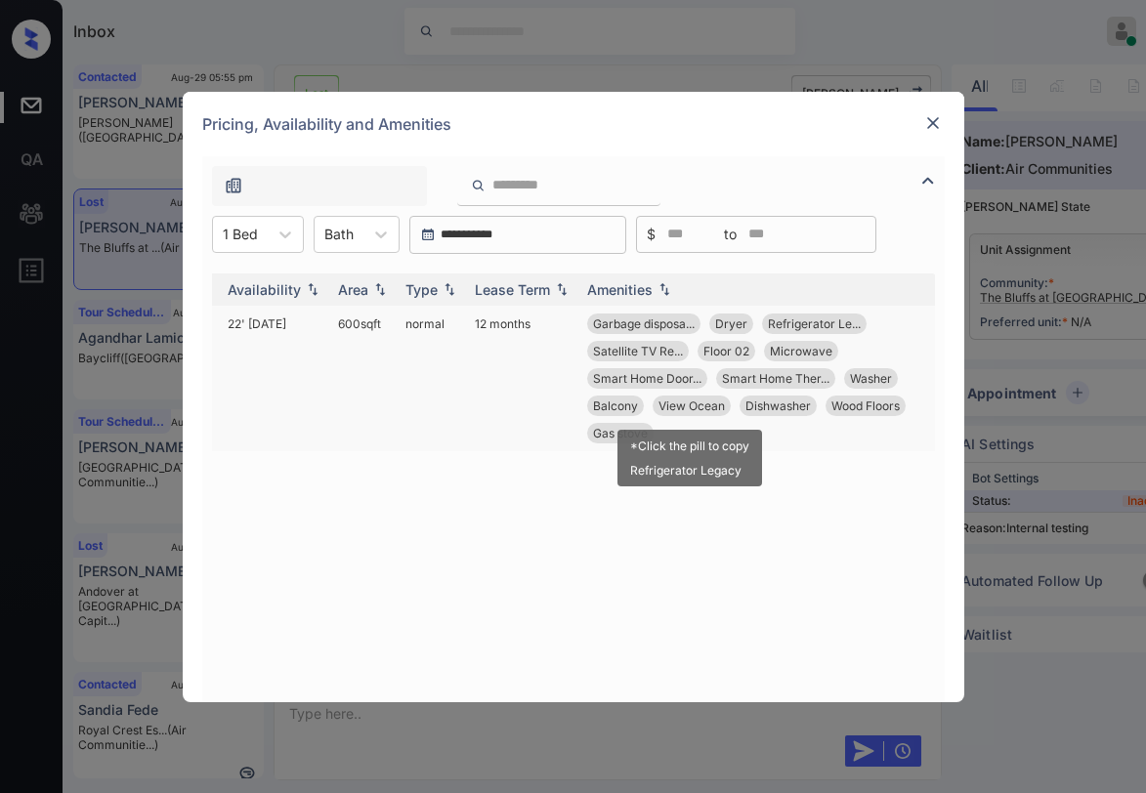
click at [679, 405] on span "View Ocean" at bounding box center [691, 406] width 66 height 15
click at [490, 400] on td "12 months" at bounding box center [523, 379] width 112 height 146
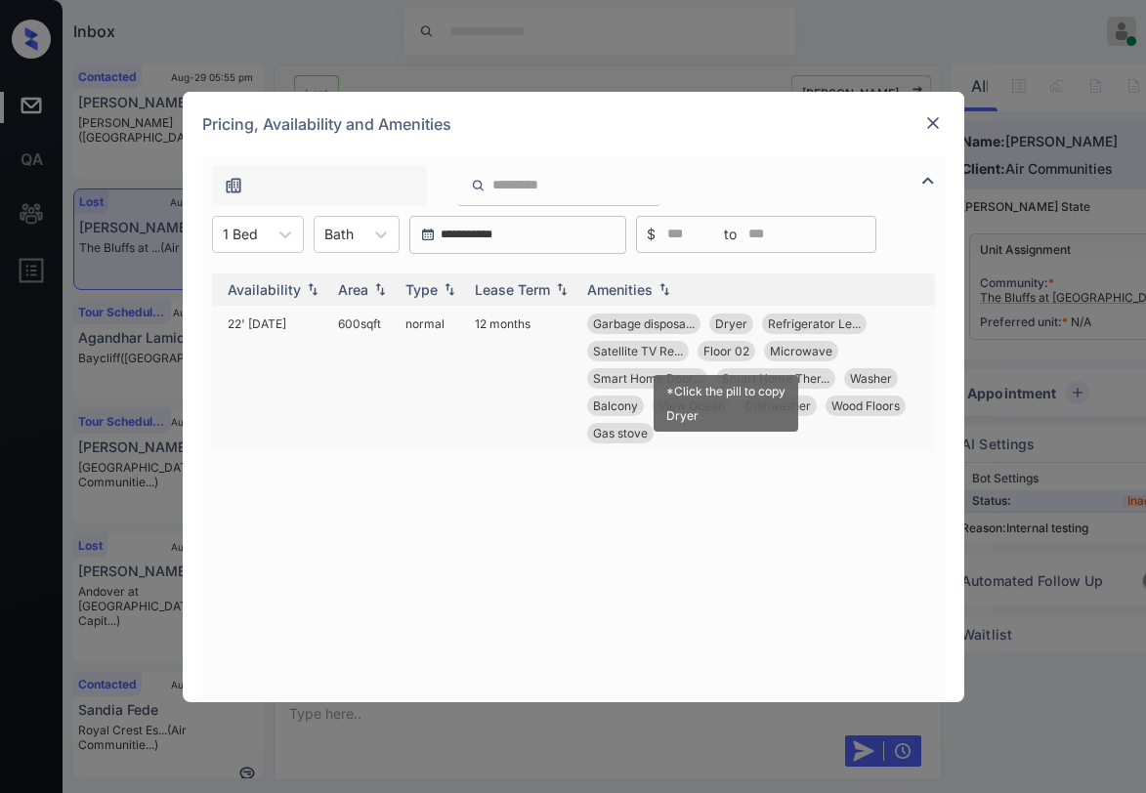
click at [735, 352] on span "Floor 02" at bounding box center [726, 351] width 46 height 15
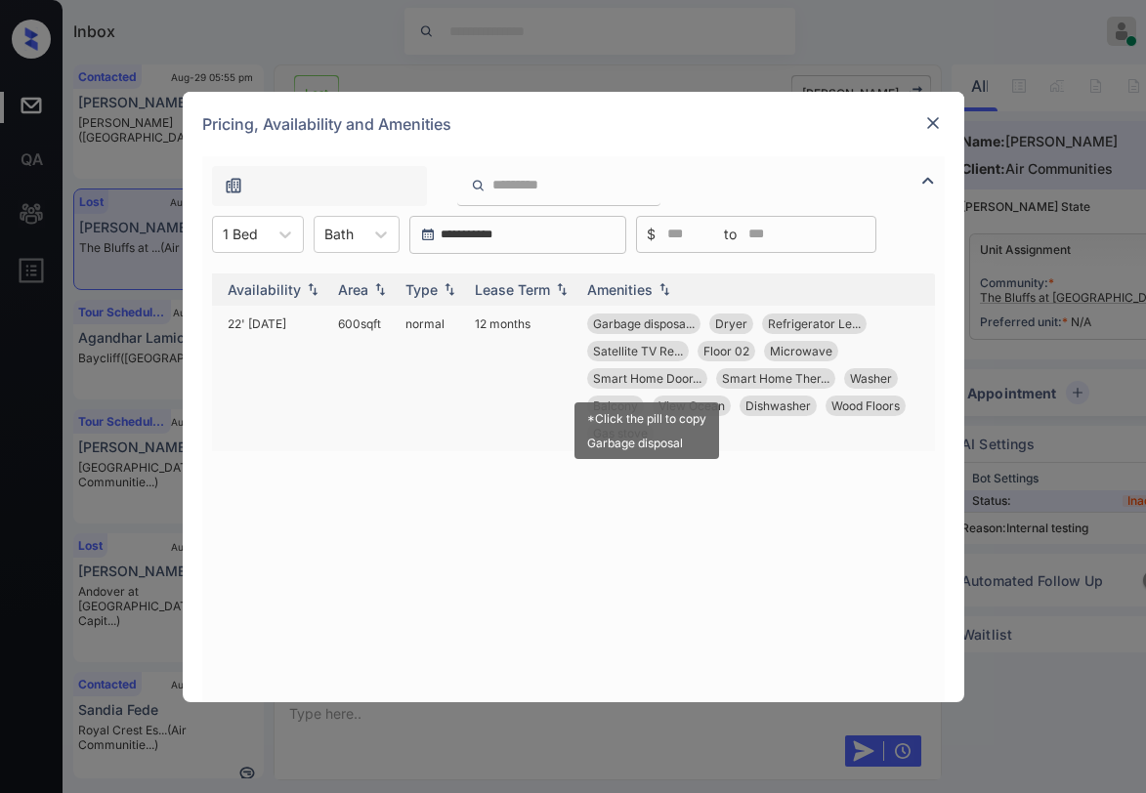
click at [630, 375] on span "Smart Home Door..." at bounding box center [647, 378] width 108 height 15
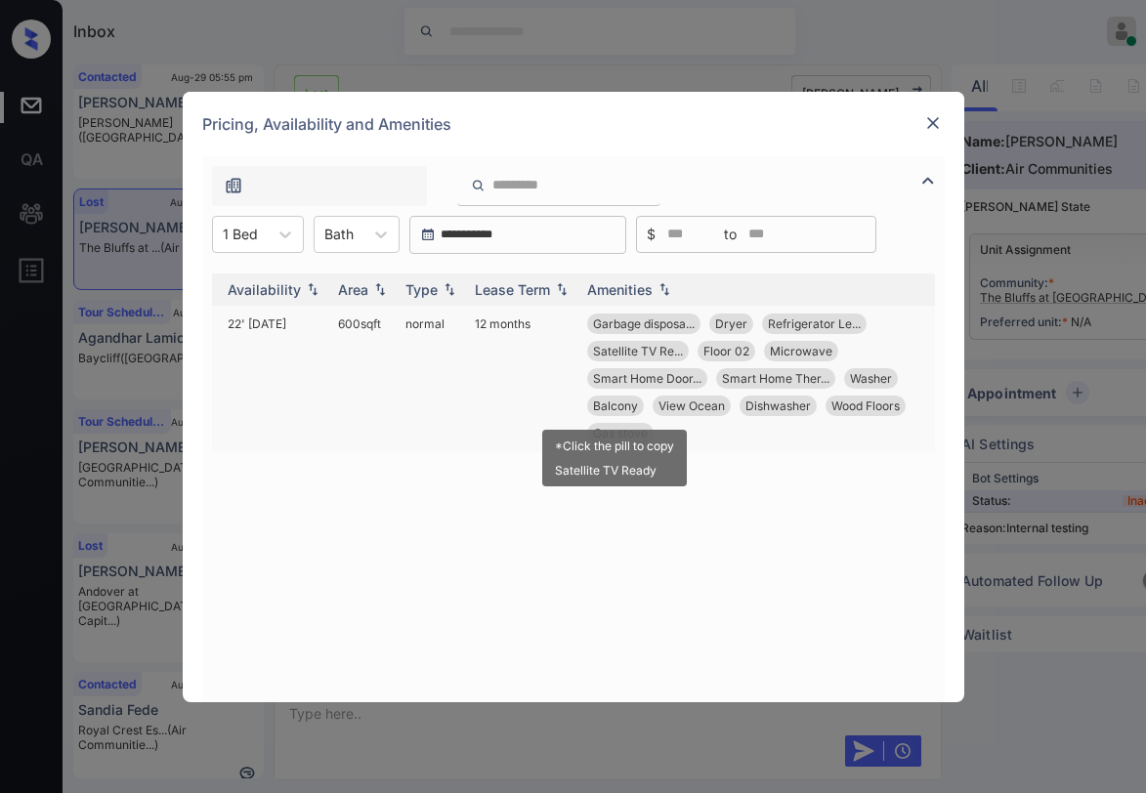
click at [624, 408] on span "Balcony" at bounding box center [615, 406] width 45 height 15
click at [475, 501] on div "Unit Name Bed Bath Price Availability Area Type Lease Term Amenities 208 1 1 $3…" at bounding box center [573, 478] width 723 height 409
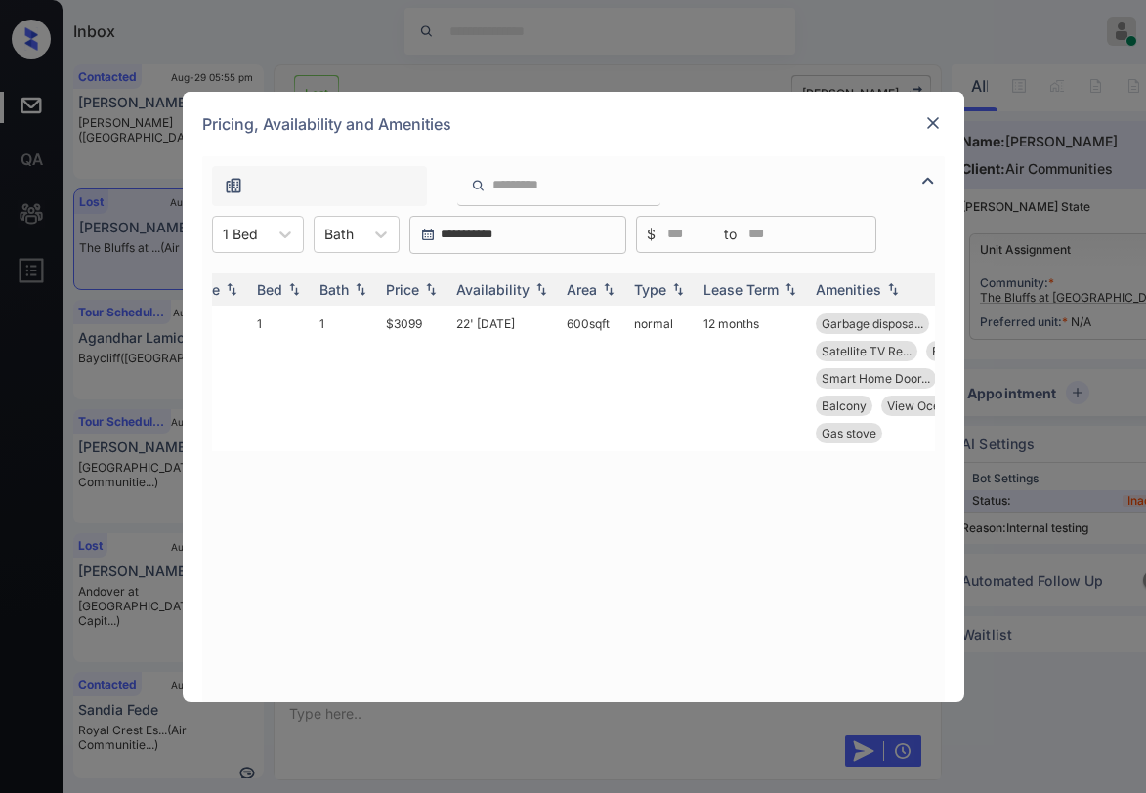
scroll to position [0, 0]
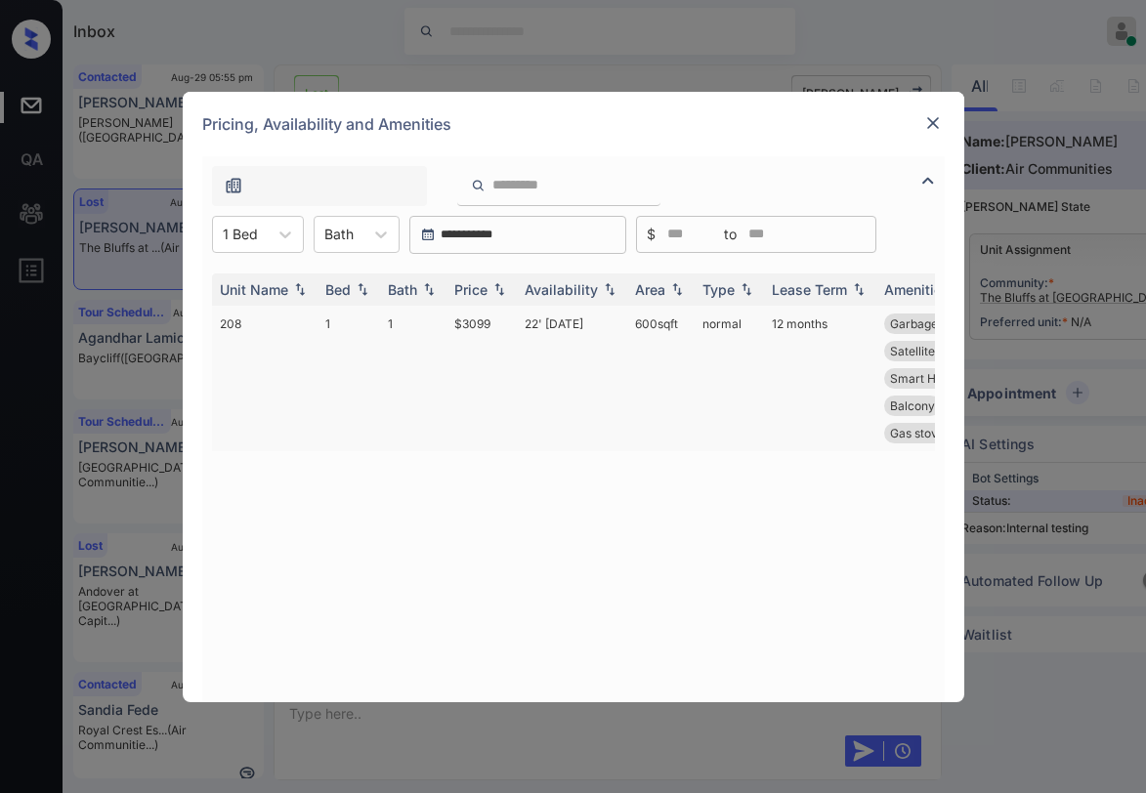
click at [481, 327] on td "$3099" at bounding box center [481, 379] width 70 height 146
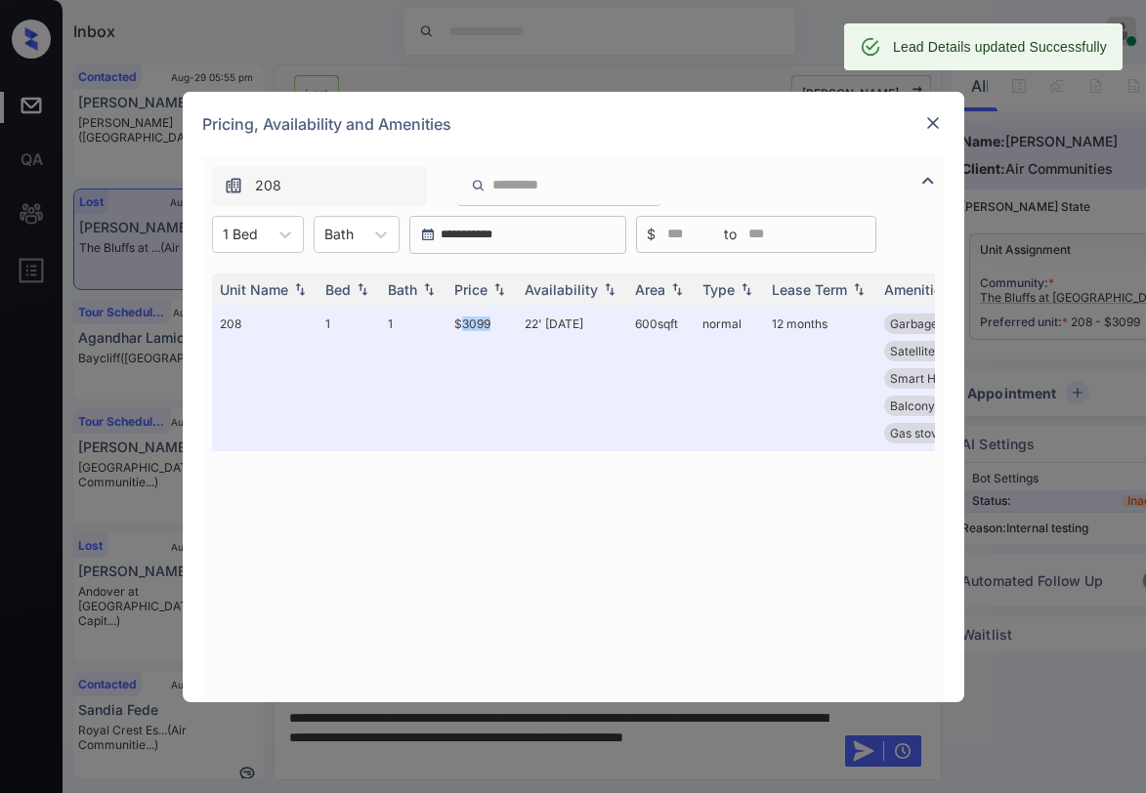
scroll to position [14933, 0]
click at [934, 131] on img at bounding box center [933, 123] width 20 height 20
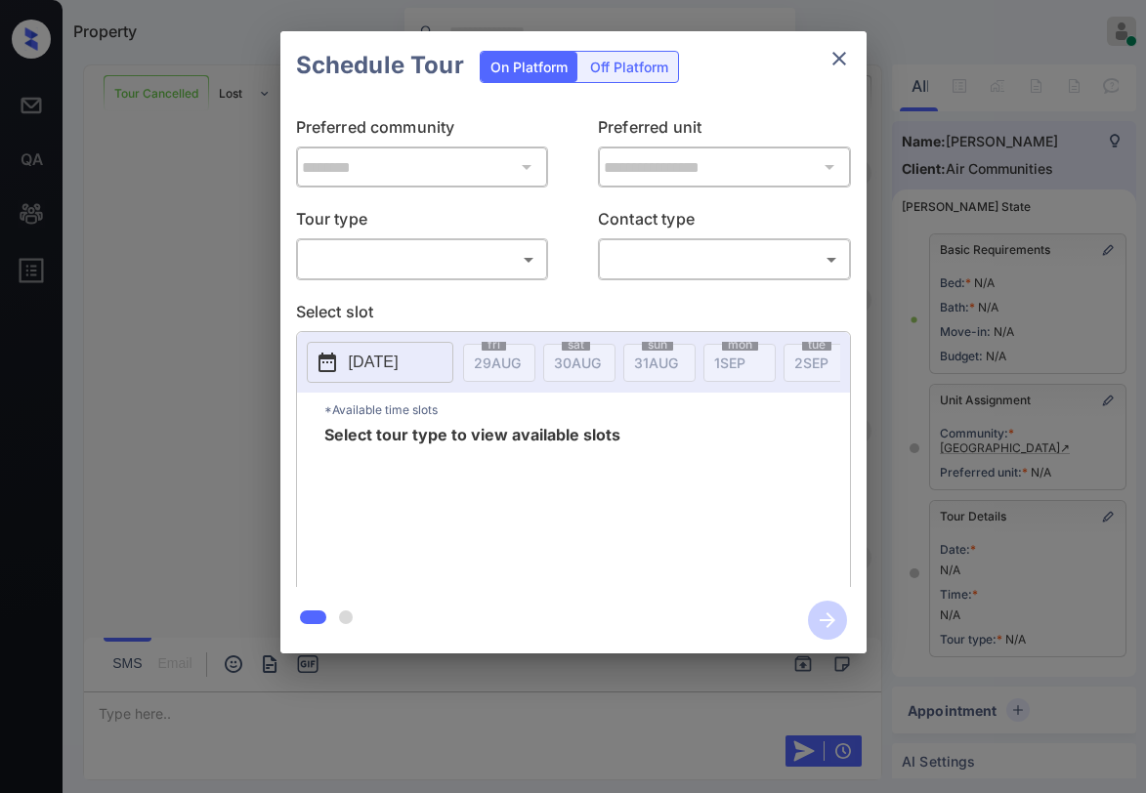
scroll to position [180, 0]
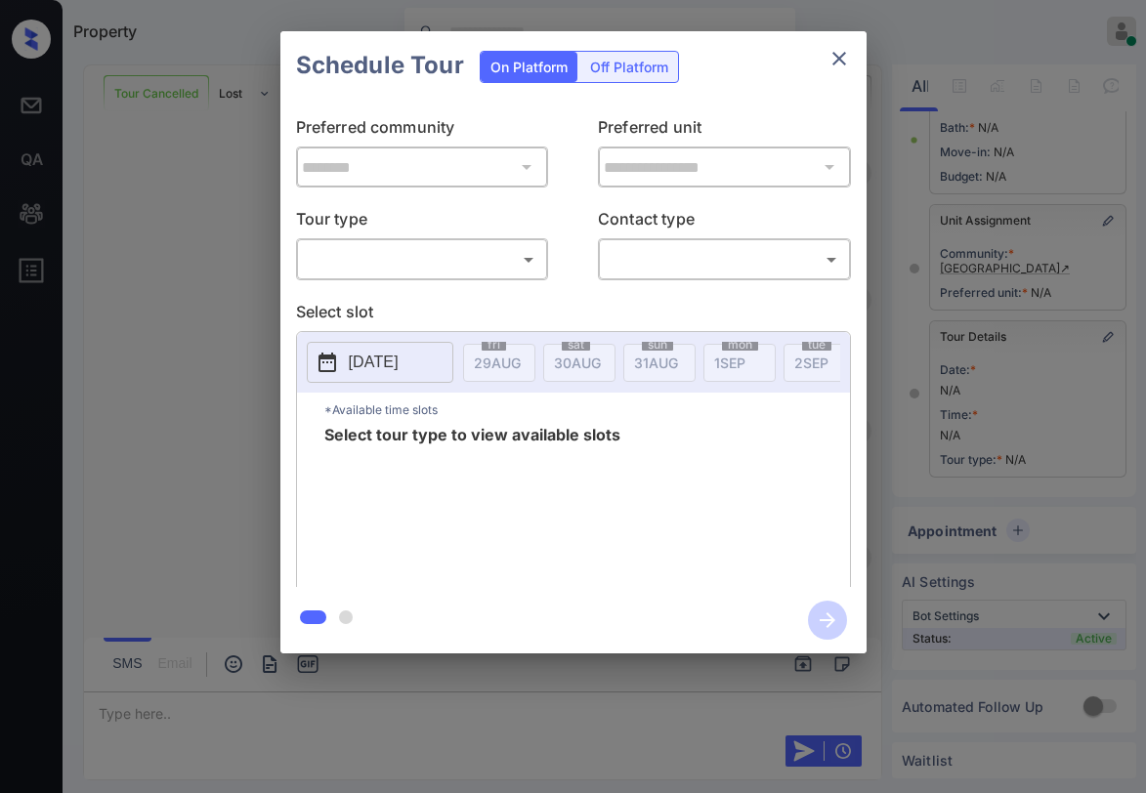
click at [480, 268] on body "Property [PERSON_NAME] Online Set yourself offline Set yourself on break Profil…" at bounding box center [573, 396] width 1146 height 793
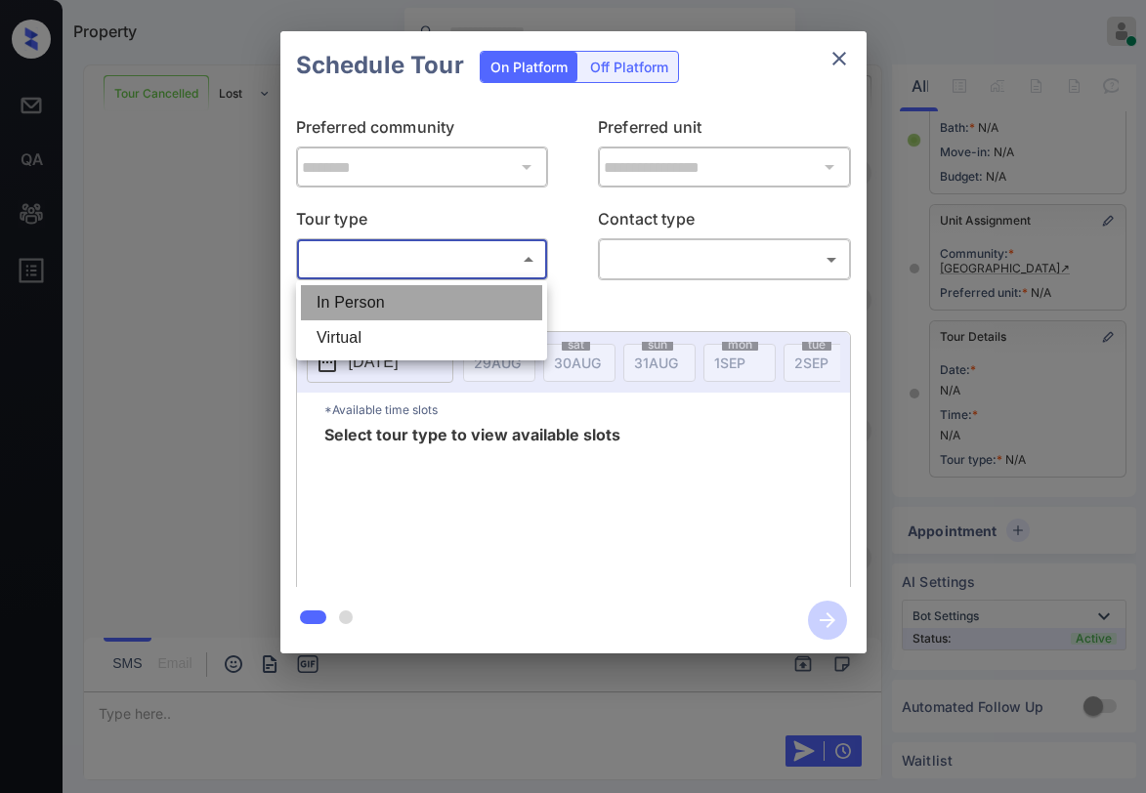
click at [444, 297] on li "In Person" at bounding box center [421, 302] width 241 height 35
type input "********"
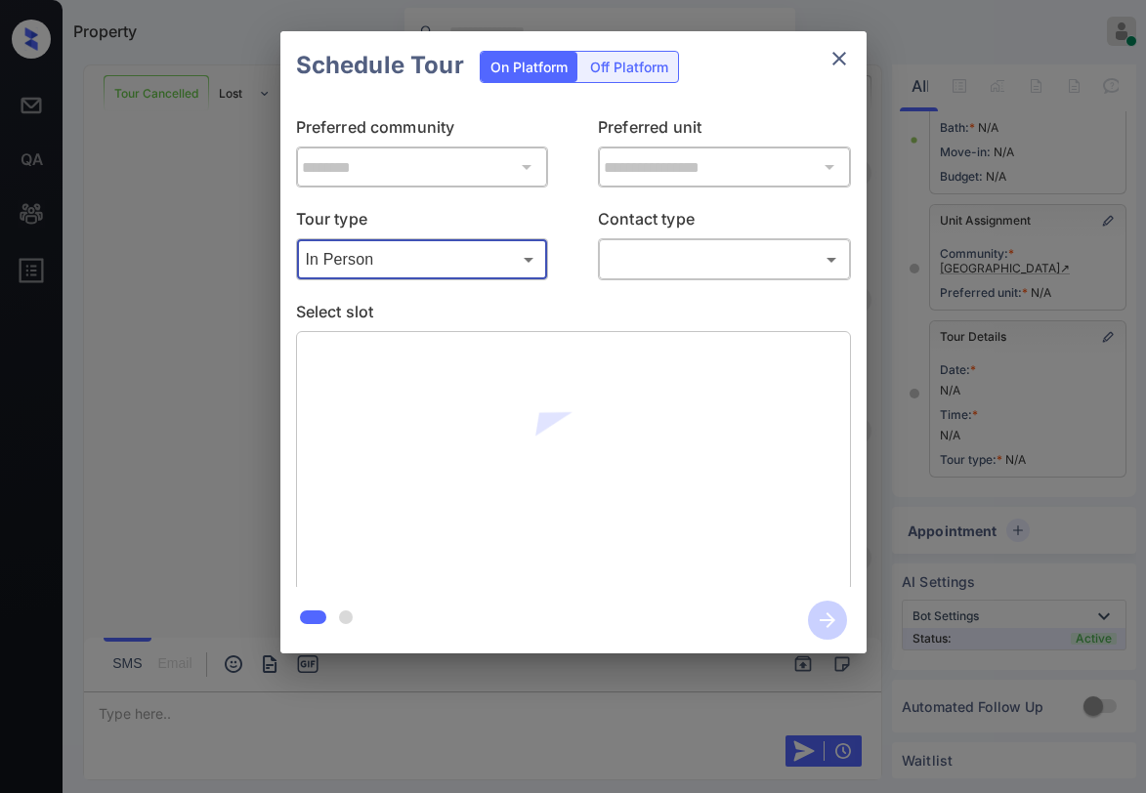
drag, startPoint x: 653, startPoint y: 277, endPoint x: 662, endPoint y: 275, distance: 10.2
click at [662, 275] on div "​ ​" at bounding box center [724, 259] width 253 height 42
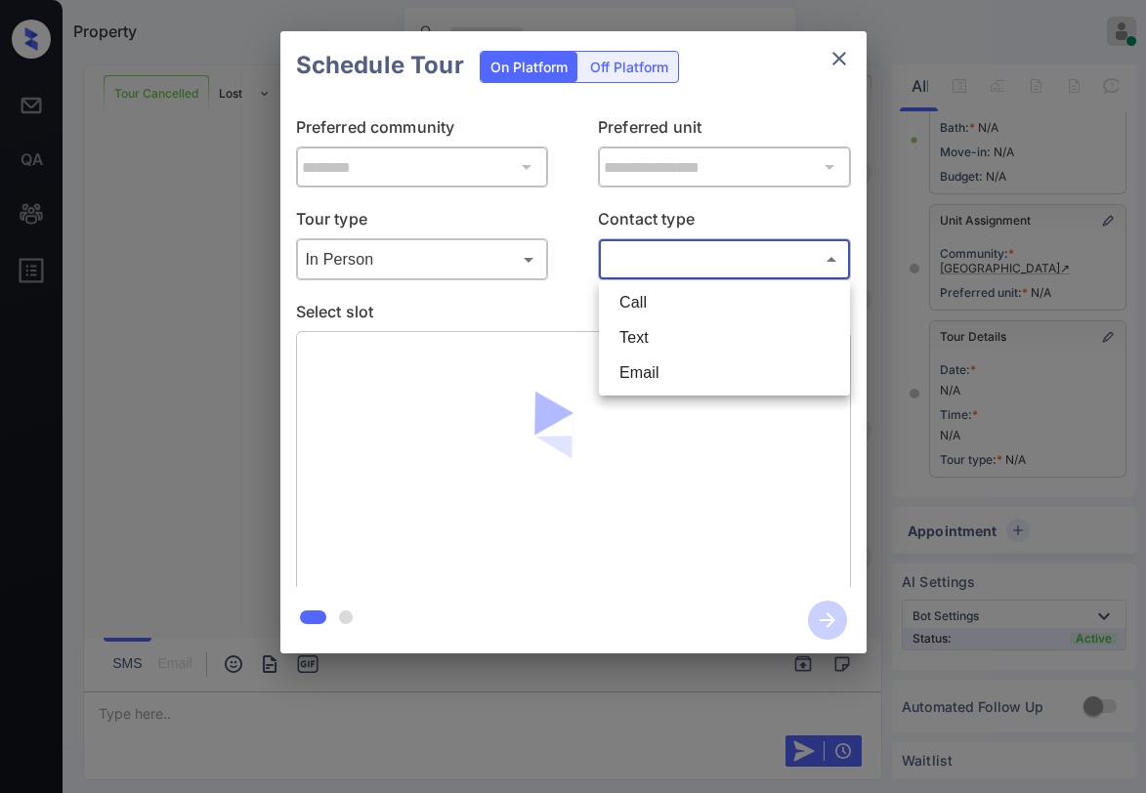
click at [664, 275] on body "Property [PERSON_NAME] Online Set yourself offline Set yourself on break Profil…" at bounding box center [573, 396] width 1146 height 793
click at [646, 331] on li "Text" at bounding box center [724, 337] width 241 height 35
type input "****"
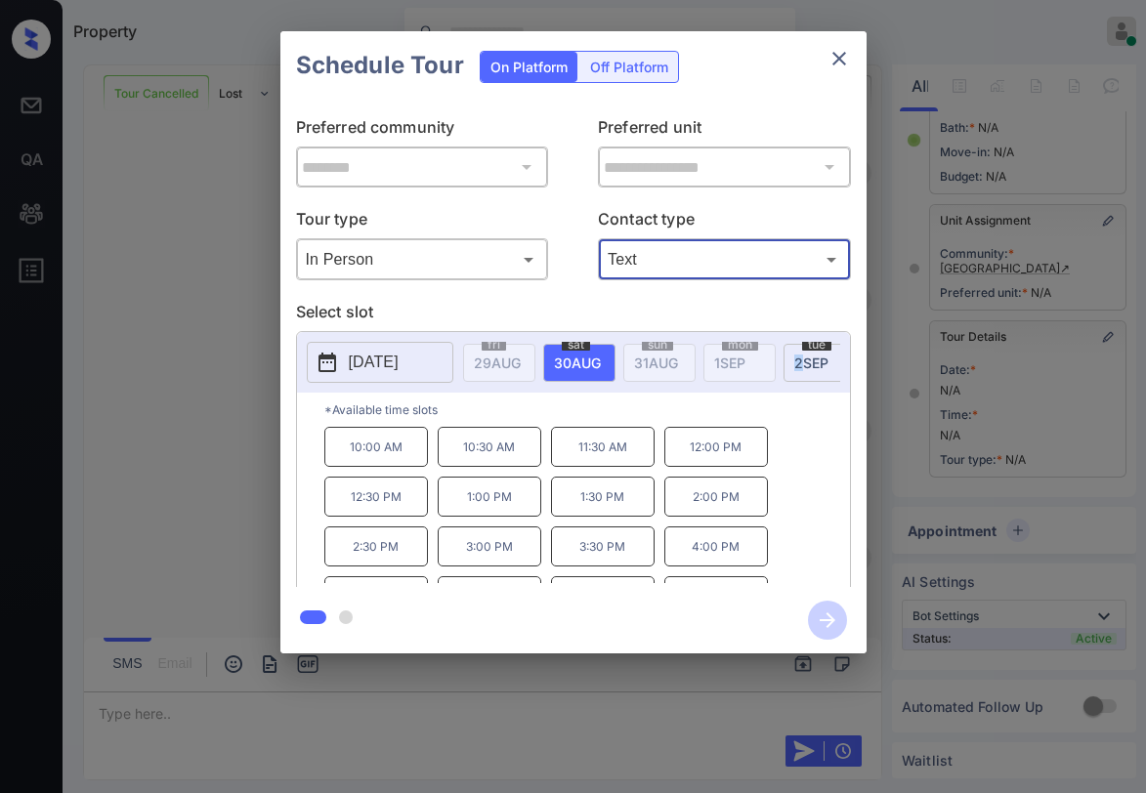
click at [521, 366] on span "[DATE]" at bounding box center [497, 363] width 47 height 17
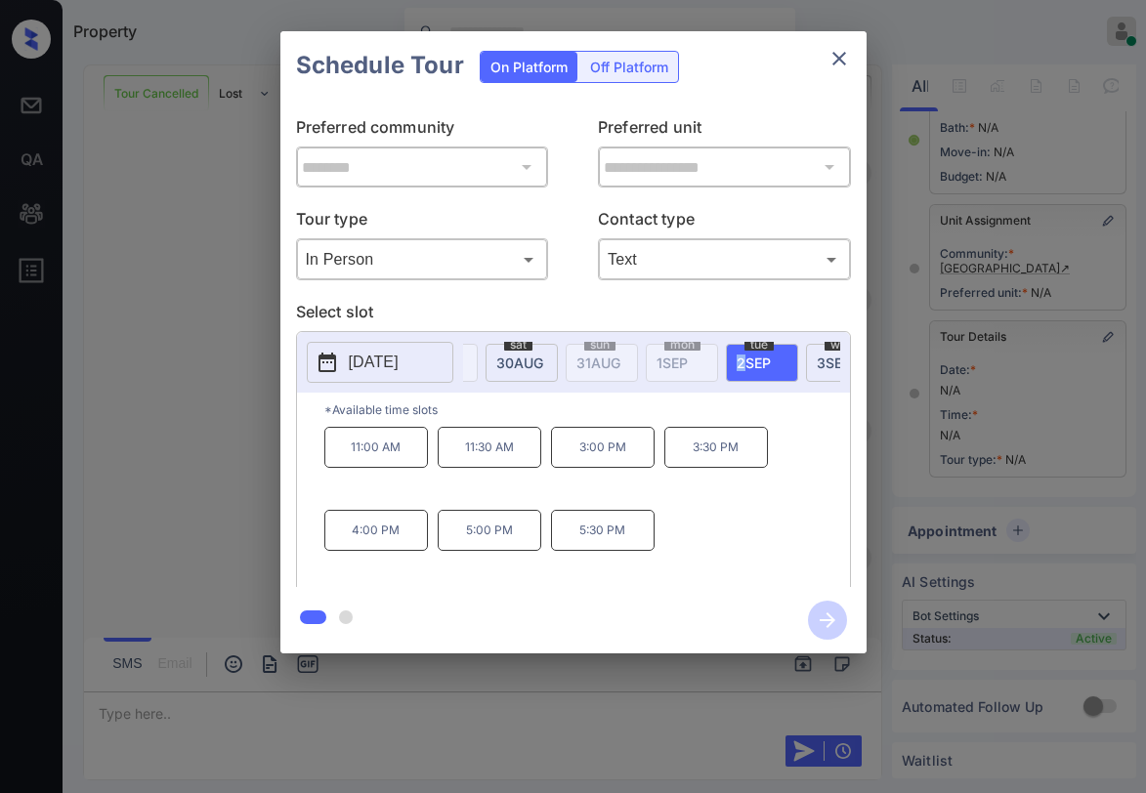
scroll to position [0, 144]
drag, startPoint x: 579, startPoint y: 451, endPoint x: 643, endPoint y: 462, distance: 64.4
click at [643, 462] on p "3:00 PM" at bounding box center [603, 447] width 104 height 41
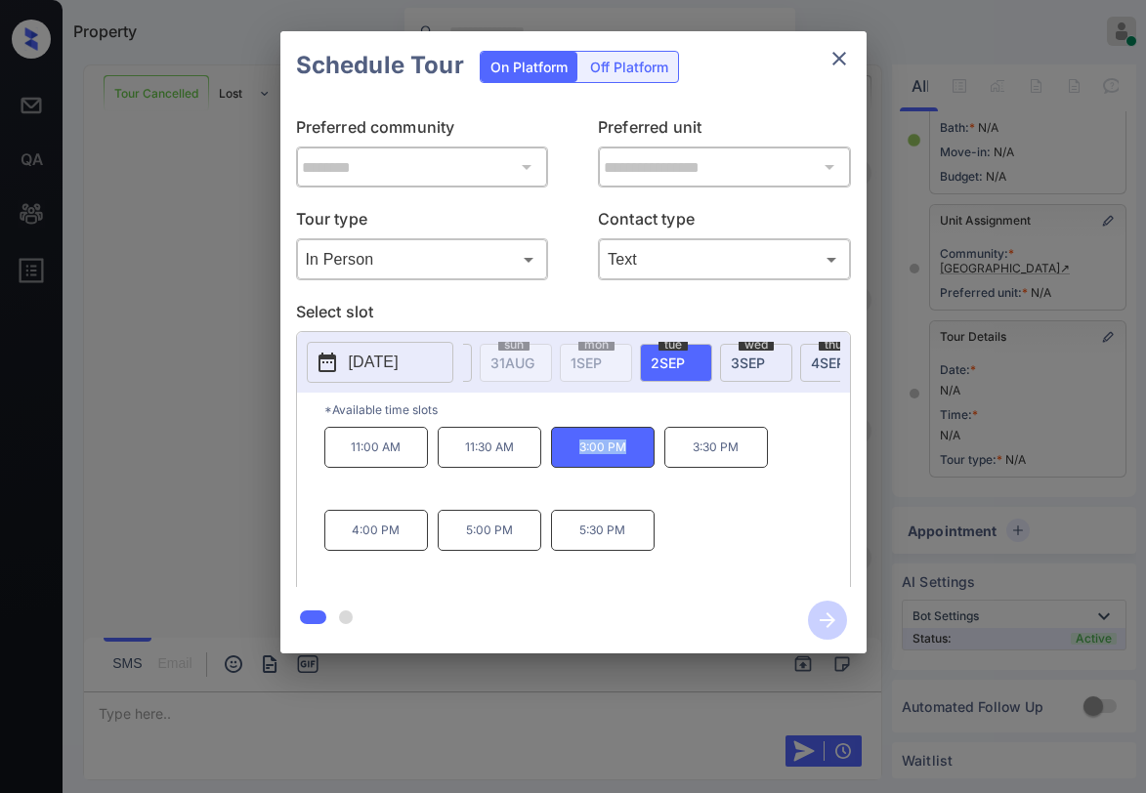
copy p "3:00 PM"
click at [154, 177] on div "**********" at bounding box center [573, 342] width 1146 height 685
